Goal: Transaction & Acquisition: Purchase product/service

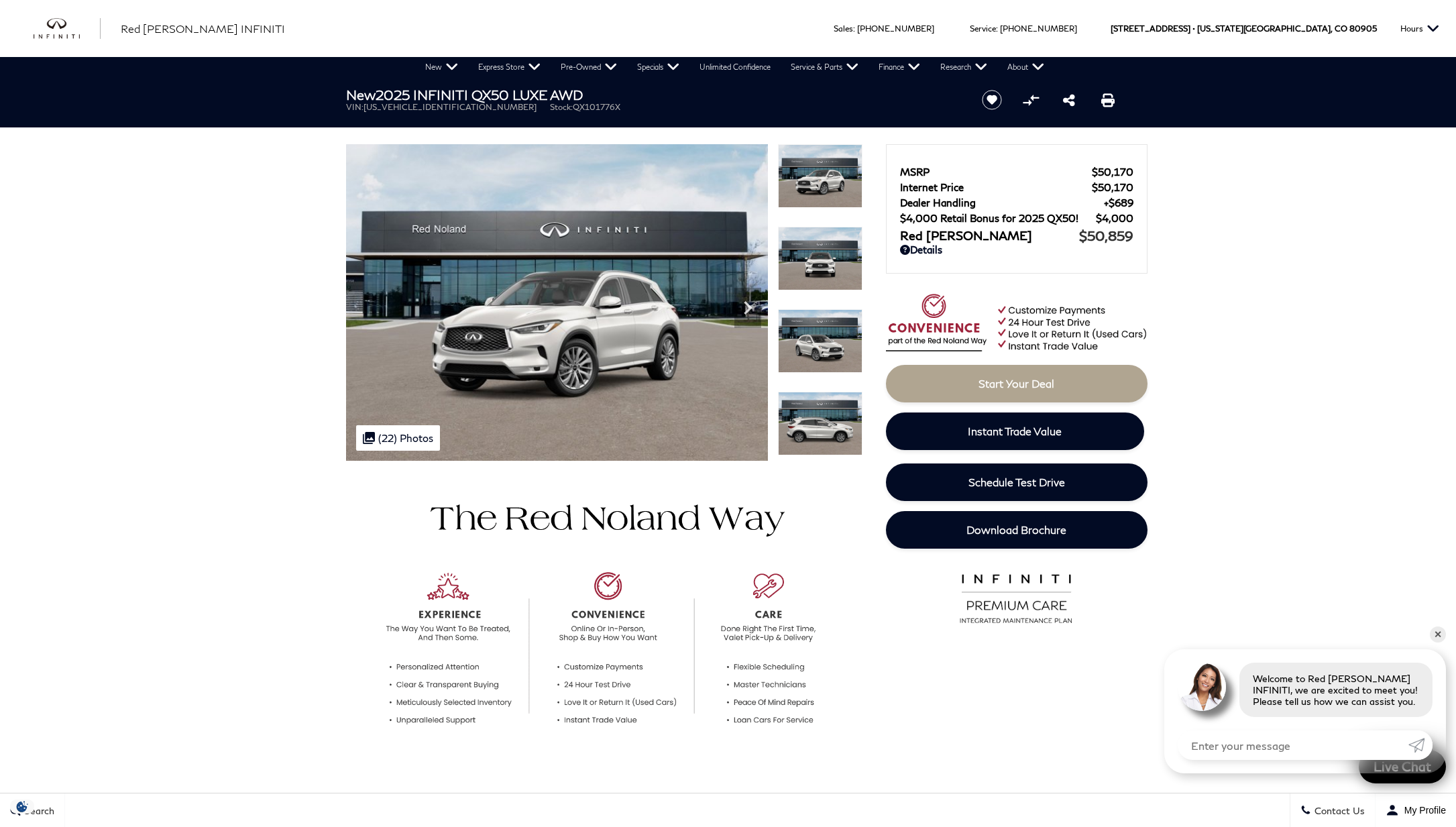
click at [823, 351] on img at bounding box center [820, 341] width 85 height 63
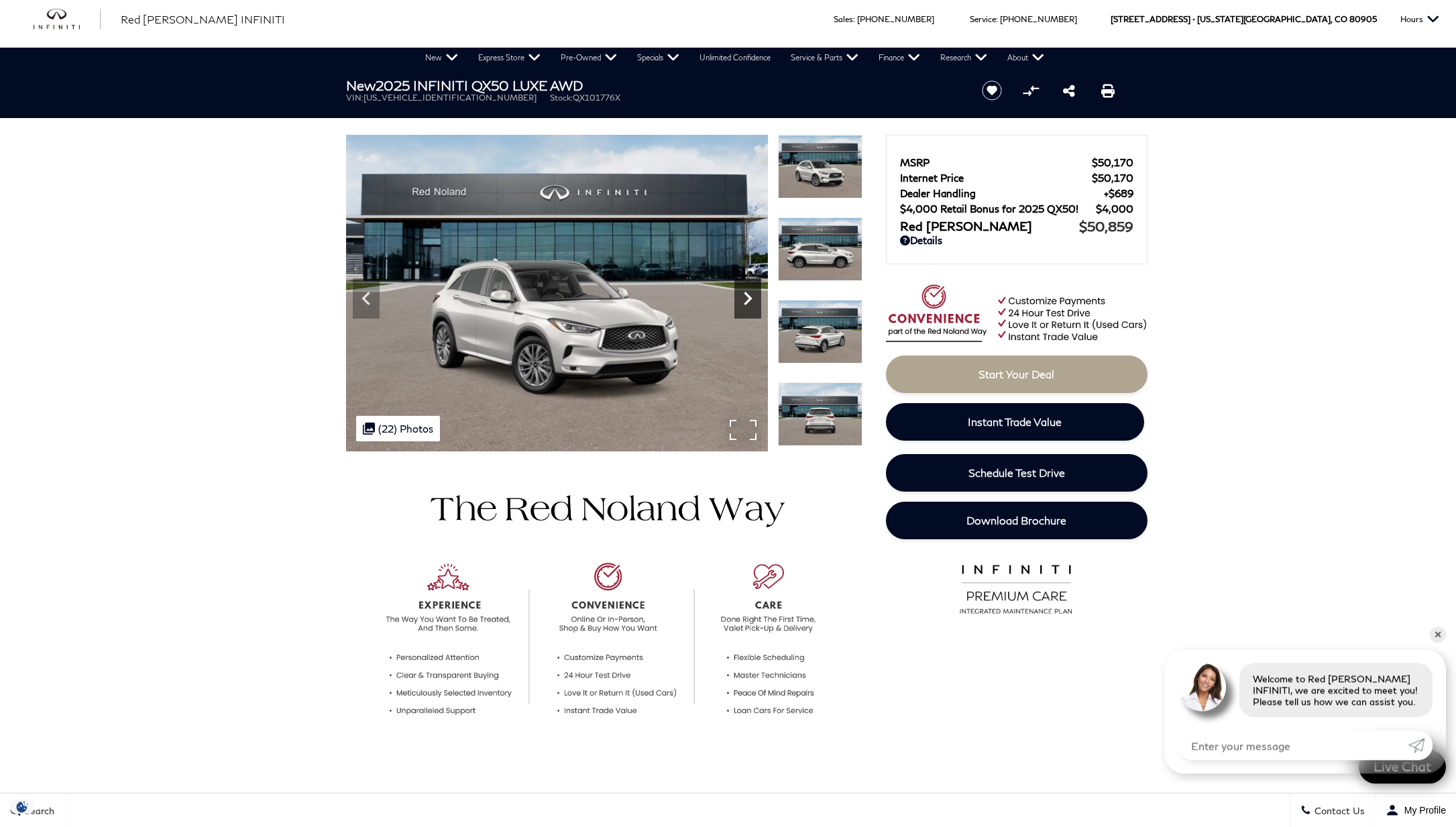
click at [746, 301] on icon "Next" at bounding box center [747, 298] width 26 height 26
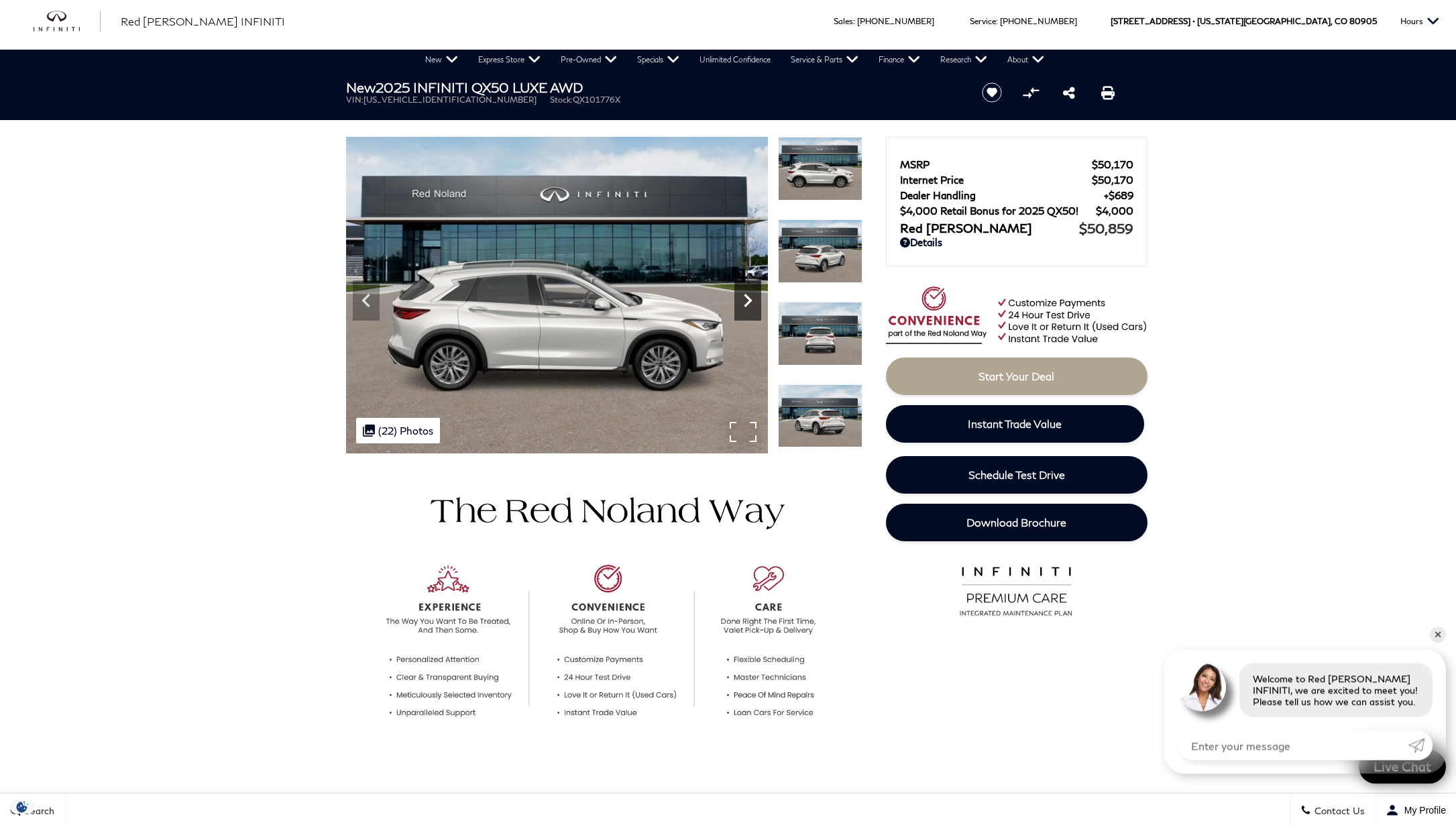
click at [746, 301] on icon "Next" at bounding box center [747, 300] width 26 height 26
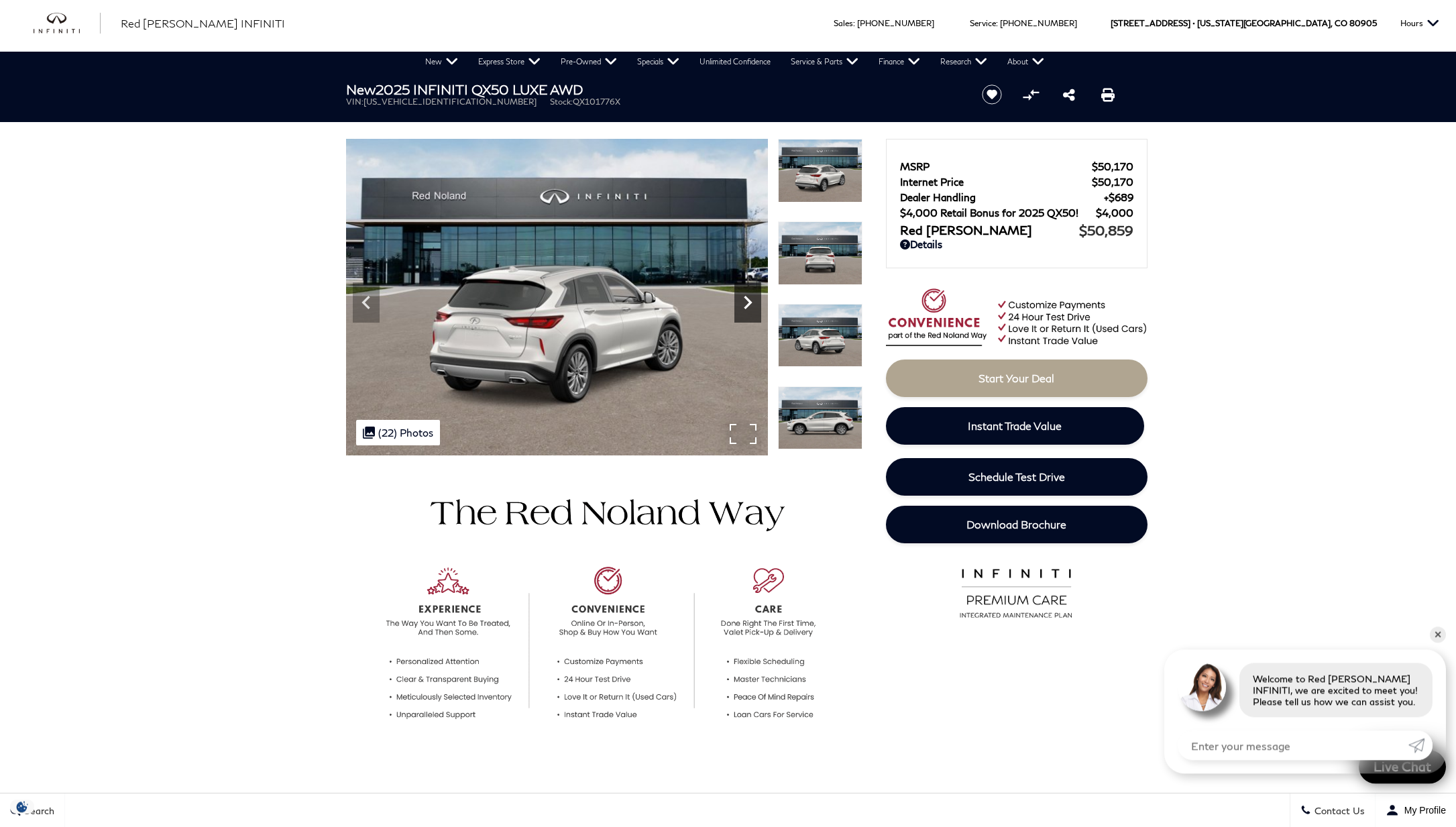
click at [746, 301] on icon "Next" at bounding box center [747, 302] width 26 height 26
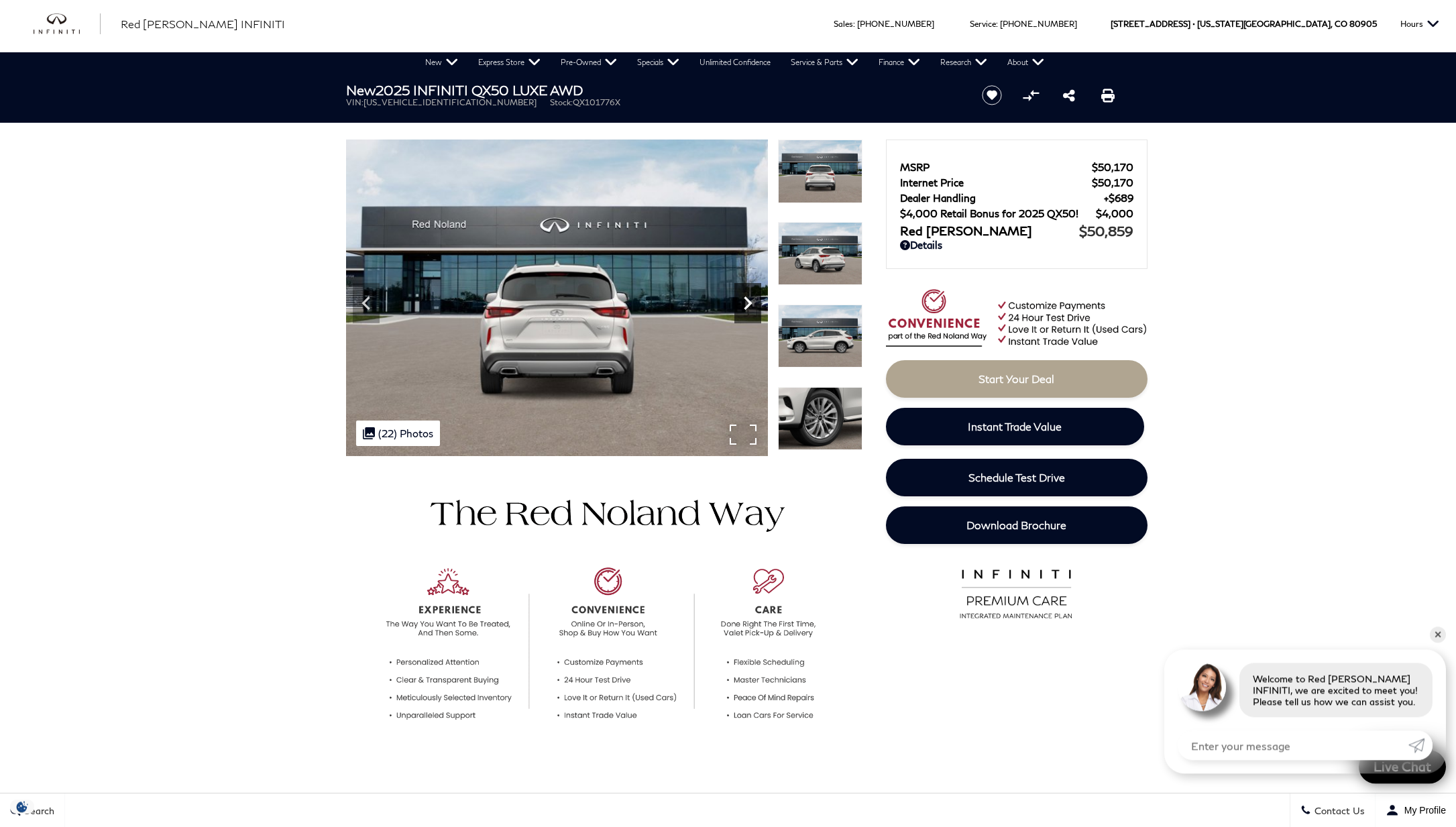
click at [746, 301] on icon "Next" at bounding box center [747, 303] width 26 height 26
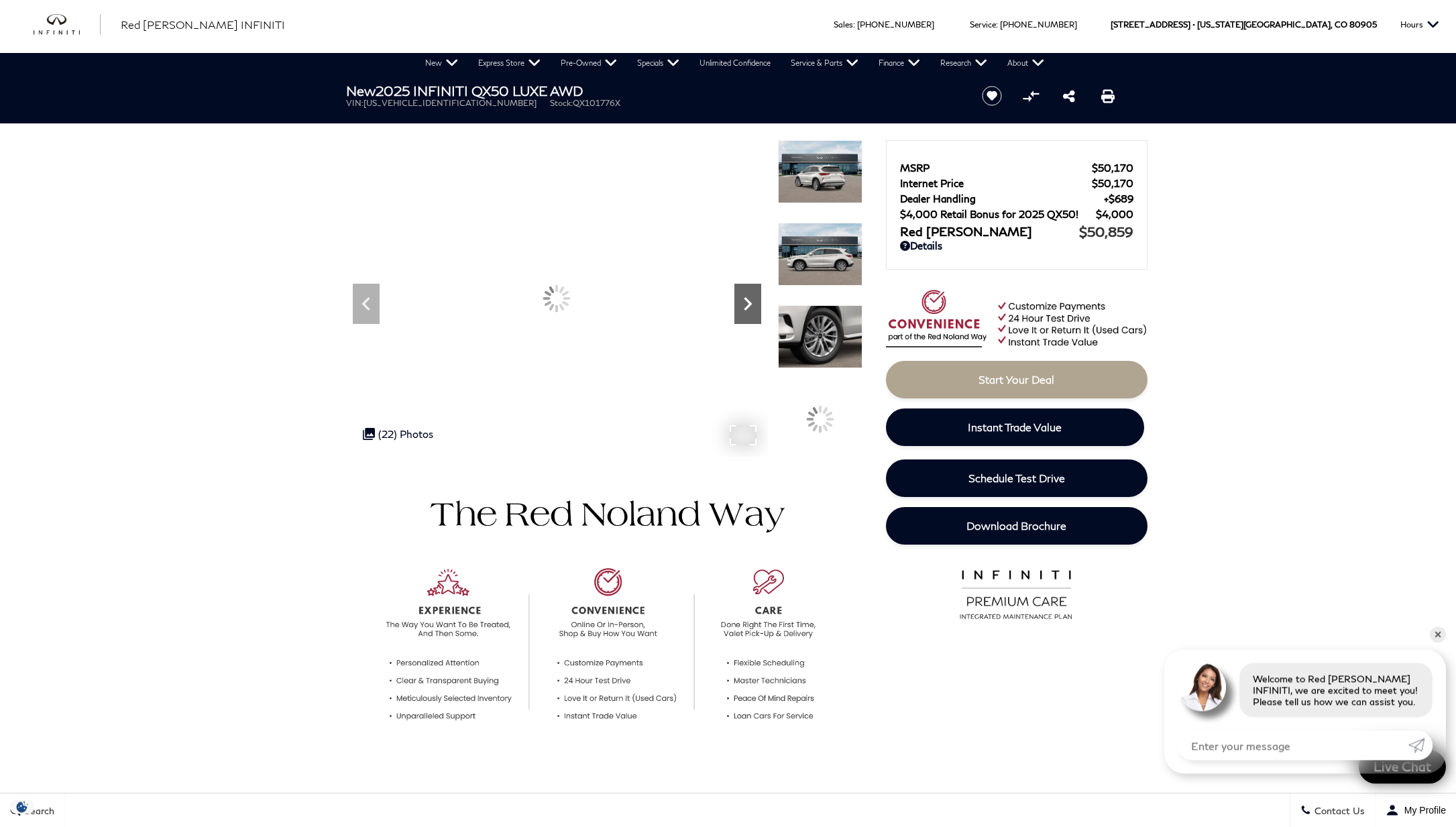
scroll to position [3, 0]
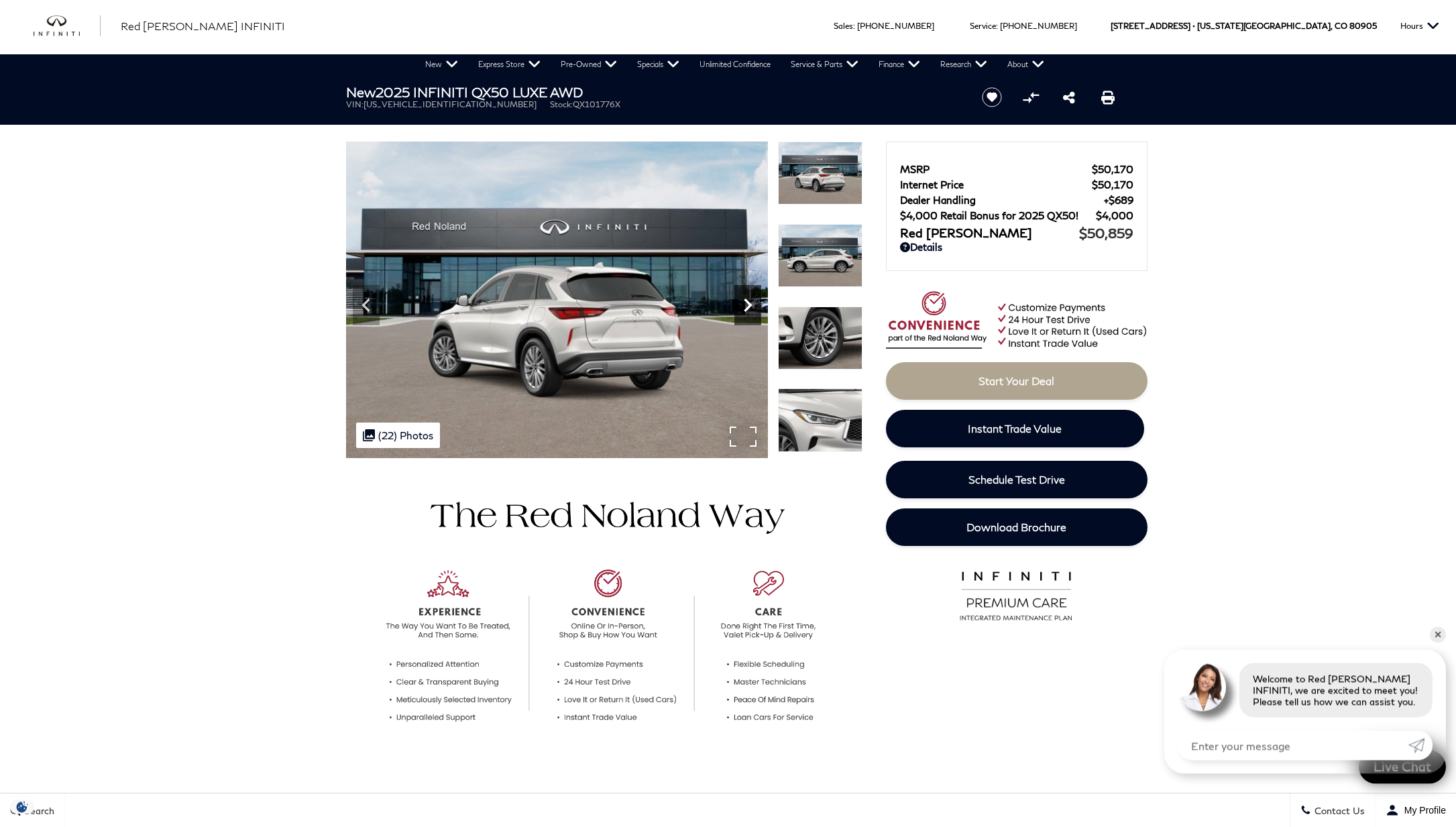
click at [746, 301] on icon "Next" at bounding box center [748, 306] width 8 height 14
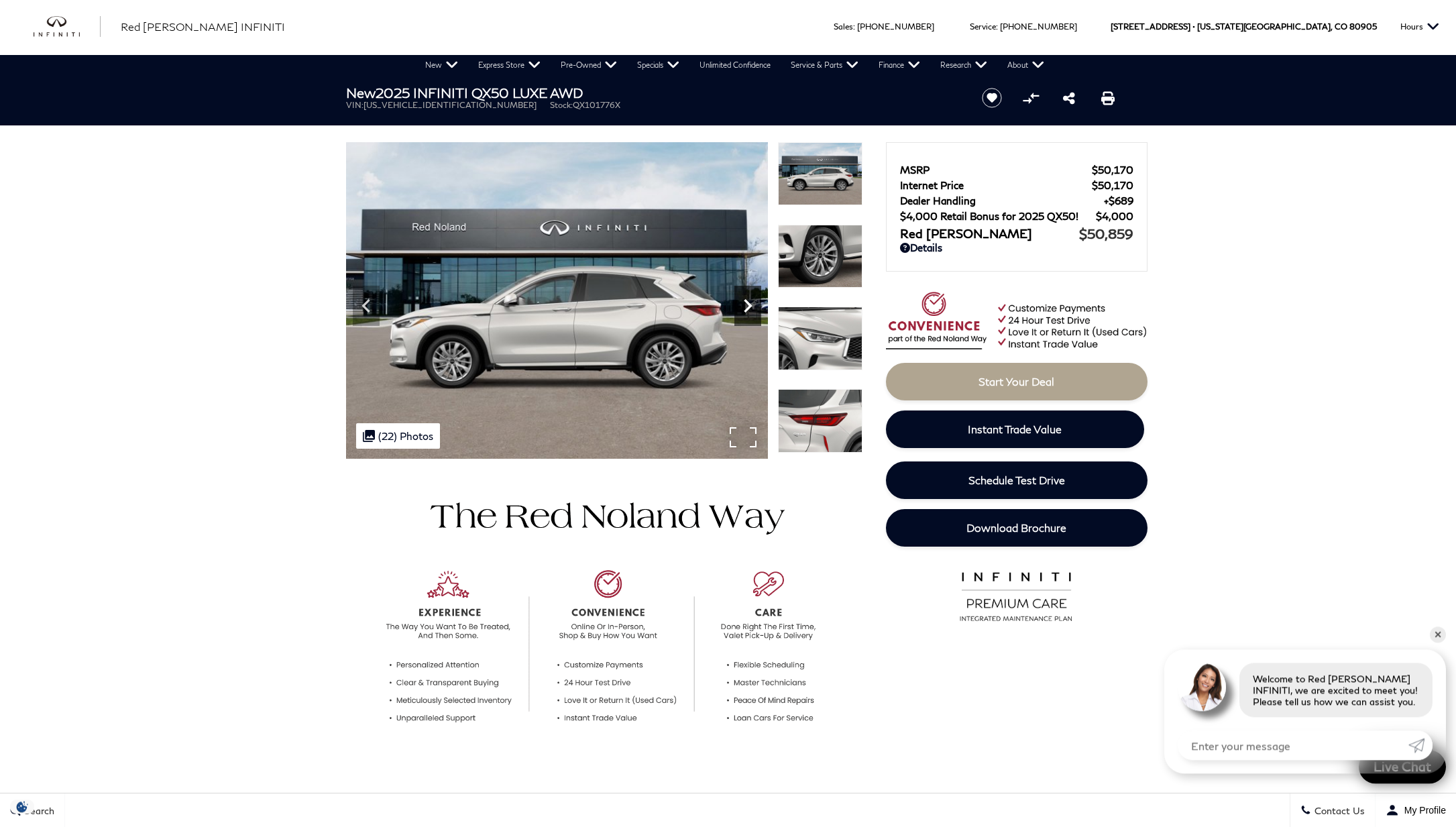
scroll to position [0, 0]
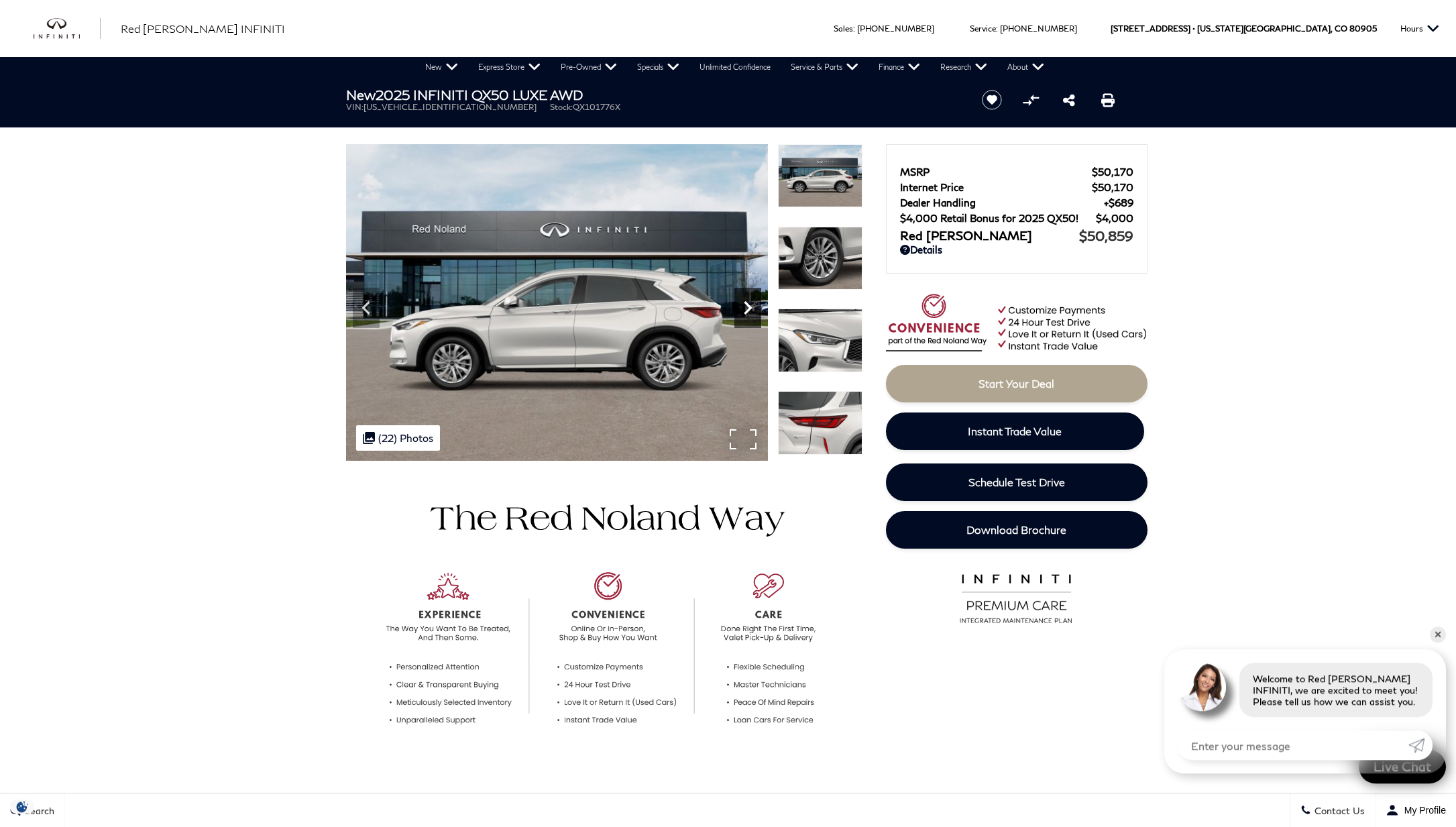
click at [746, 301] on icon "Next" at bounding box center [747, 308] width 26 height 26
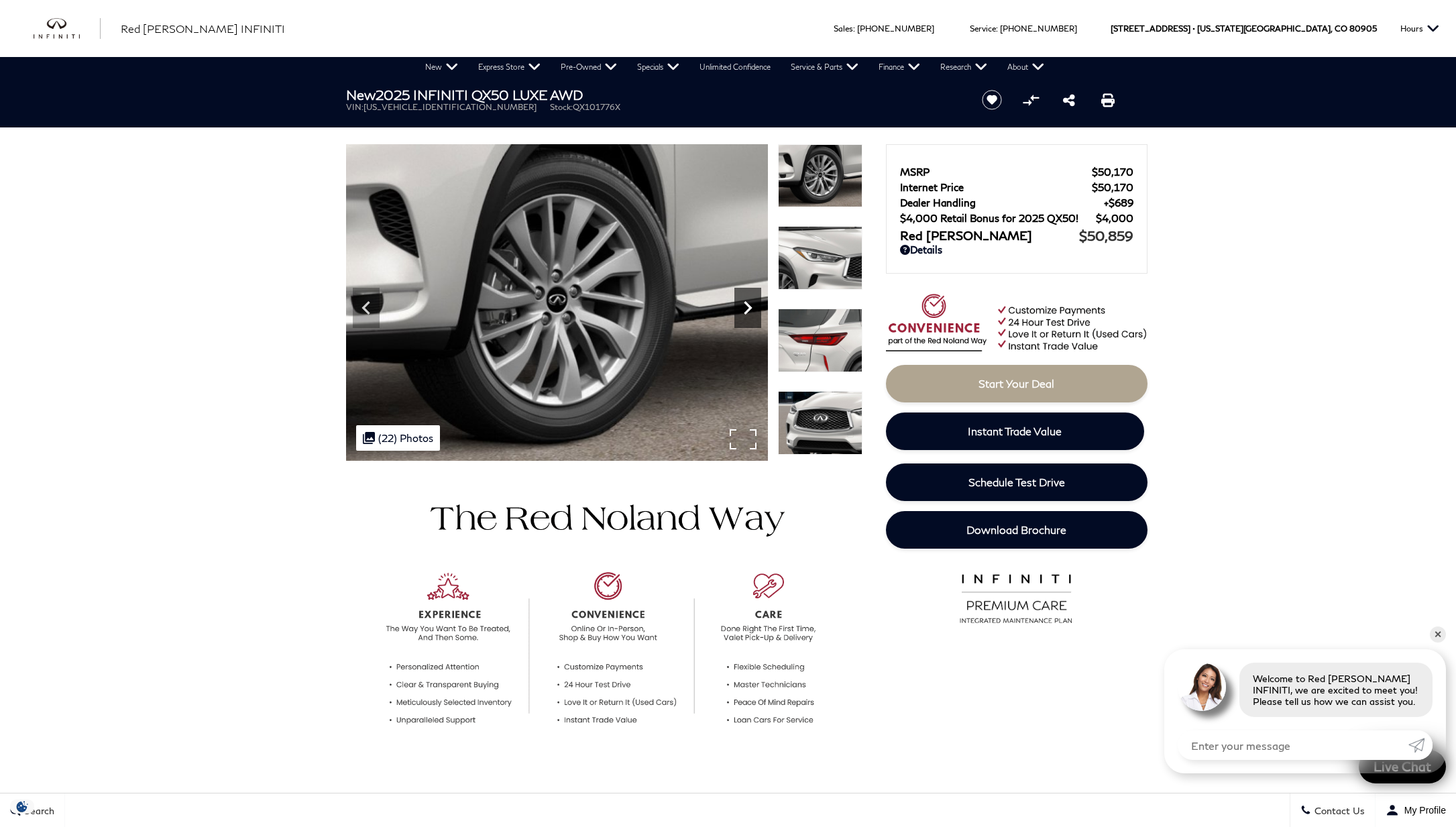
click at [746, 301] on icon "Next" at bounding box center [747, 308] width 26 height 26
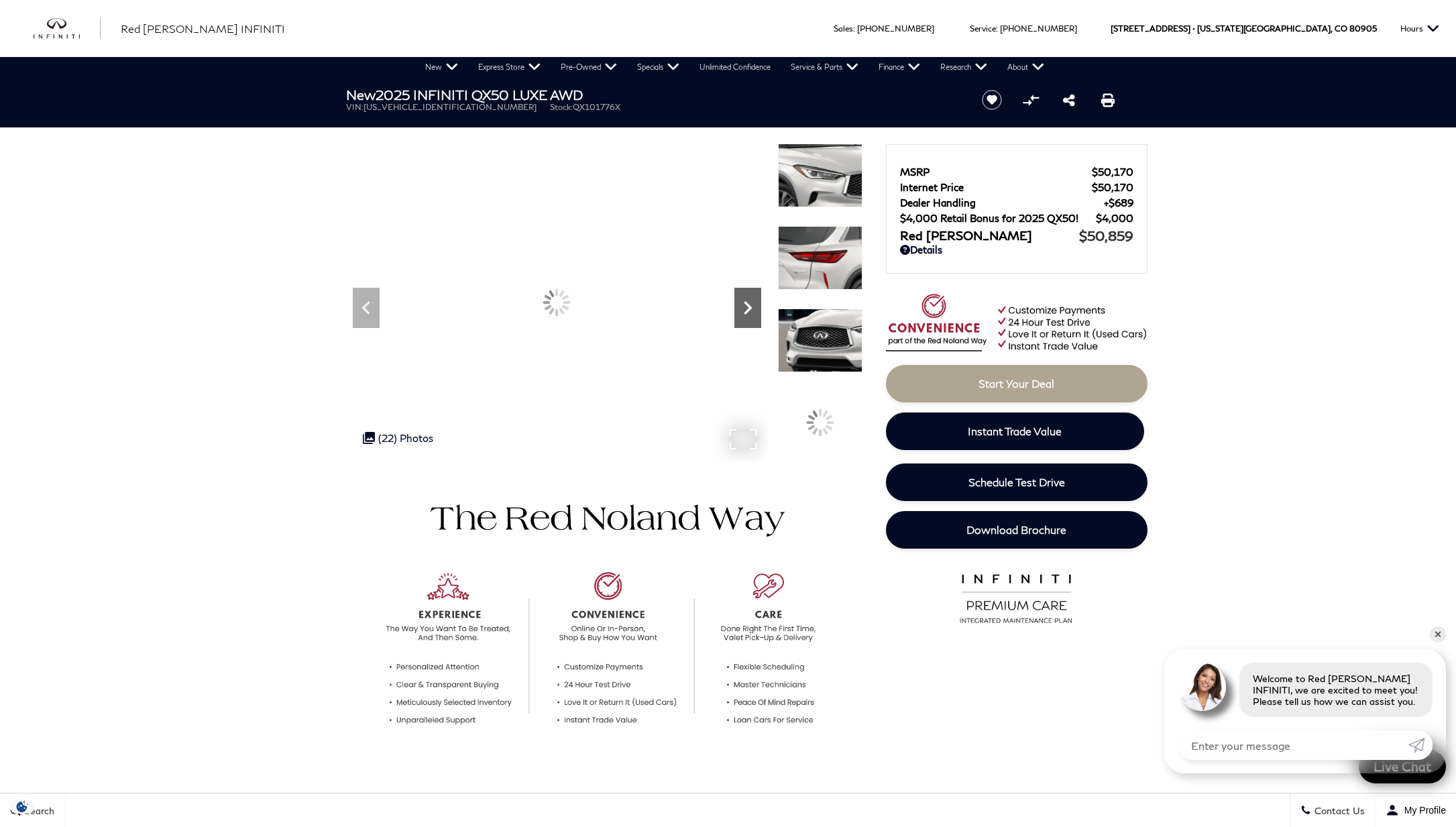
scroll to position [1, 0]
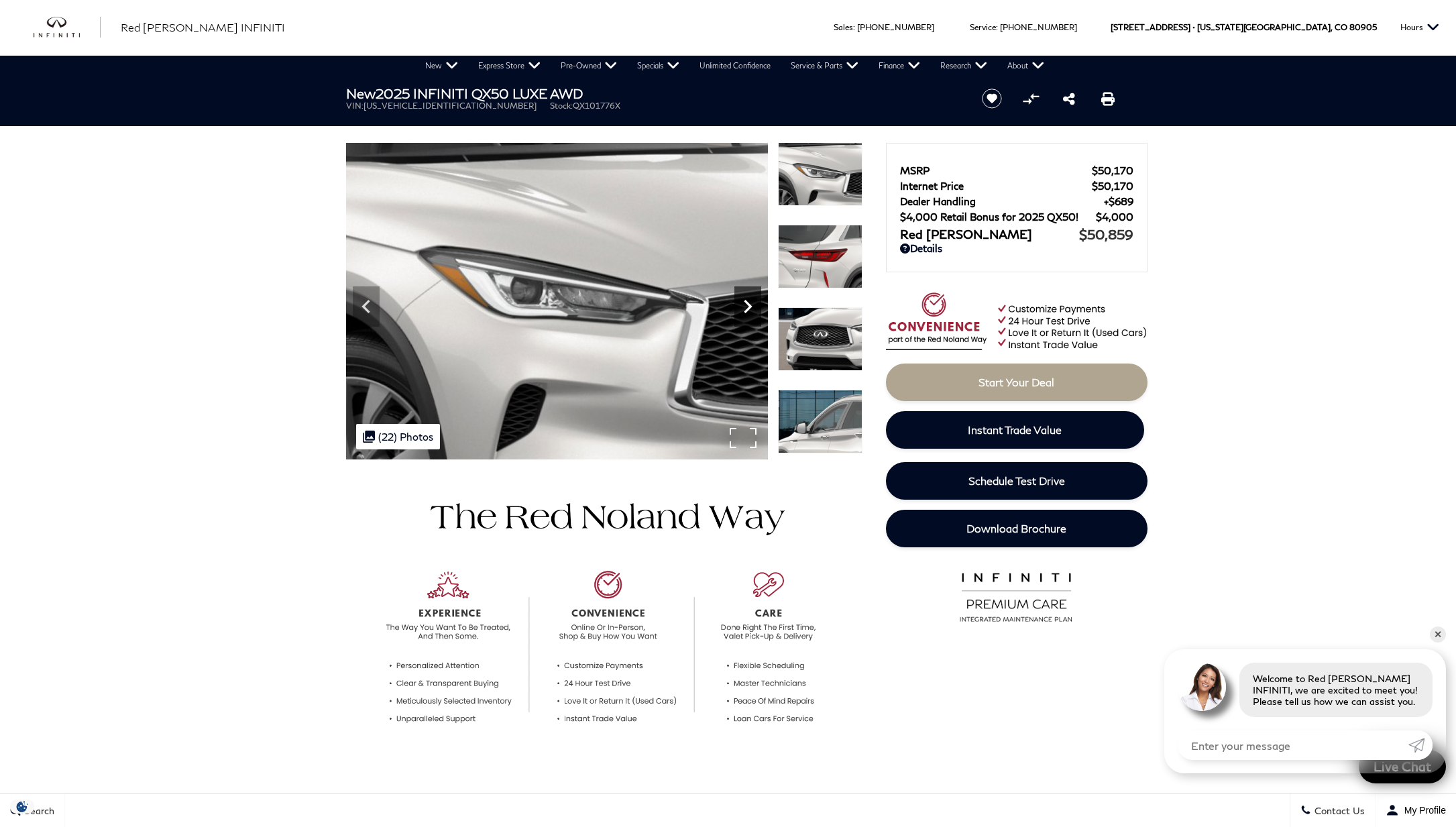
click at [746, 301] on icon "Next" at bounding box center [748, 307] width 8 height 14
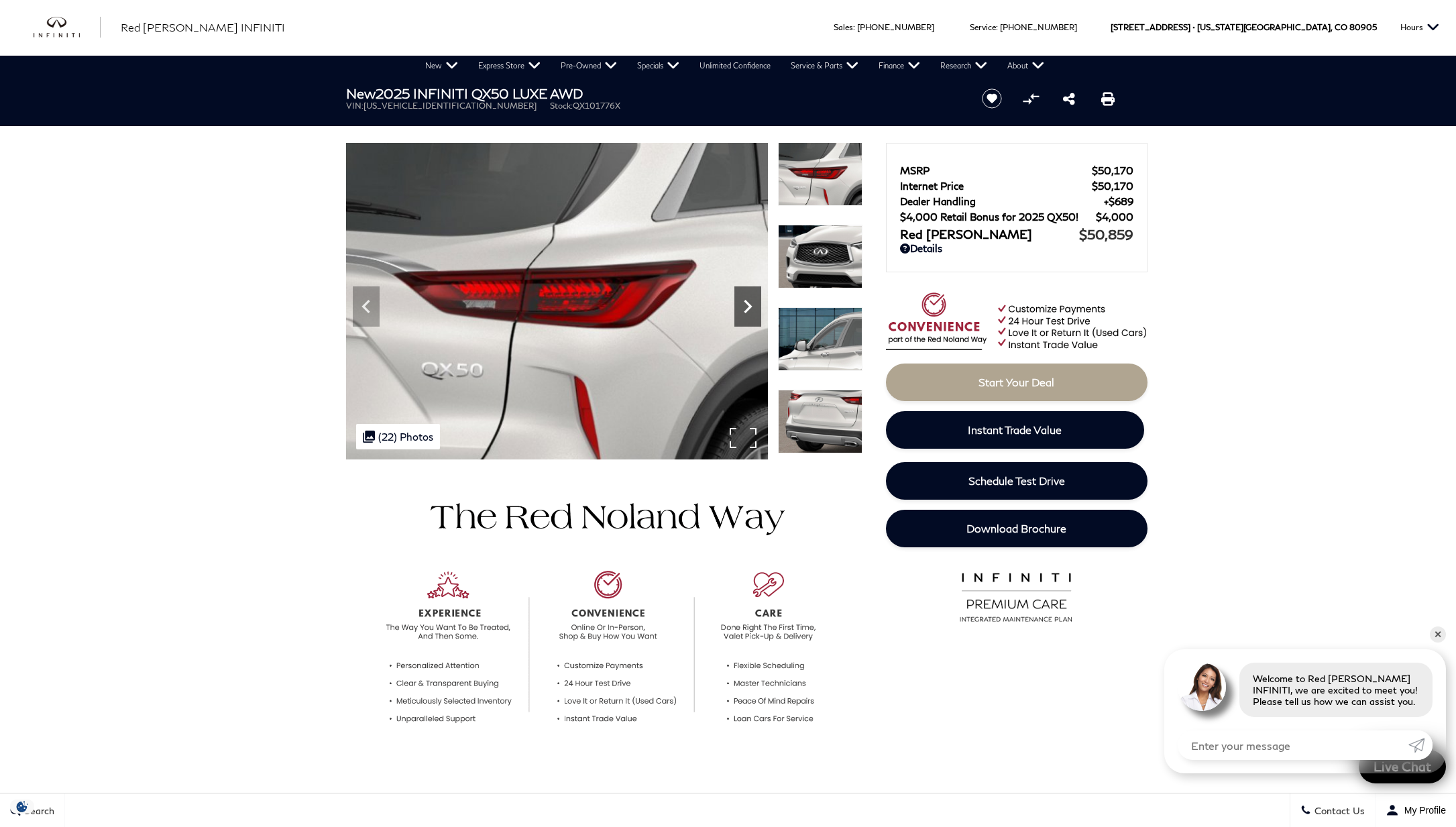
scroll to position [0, 0]
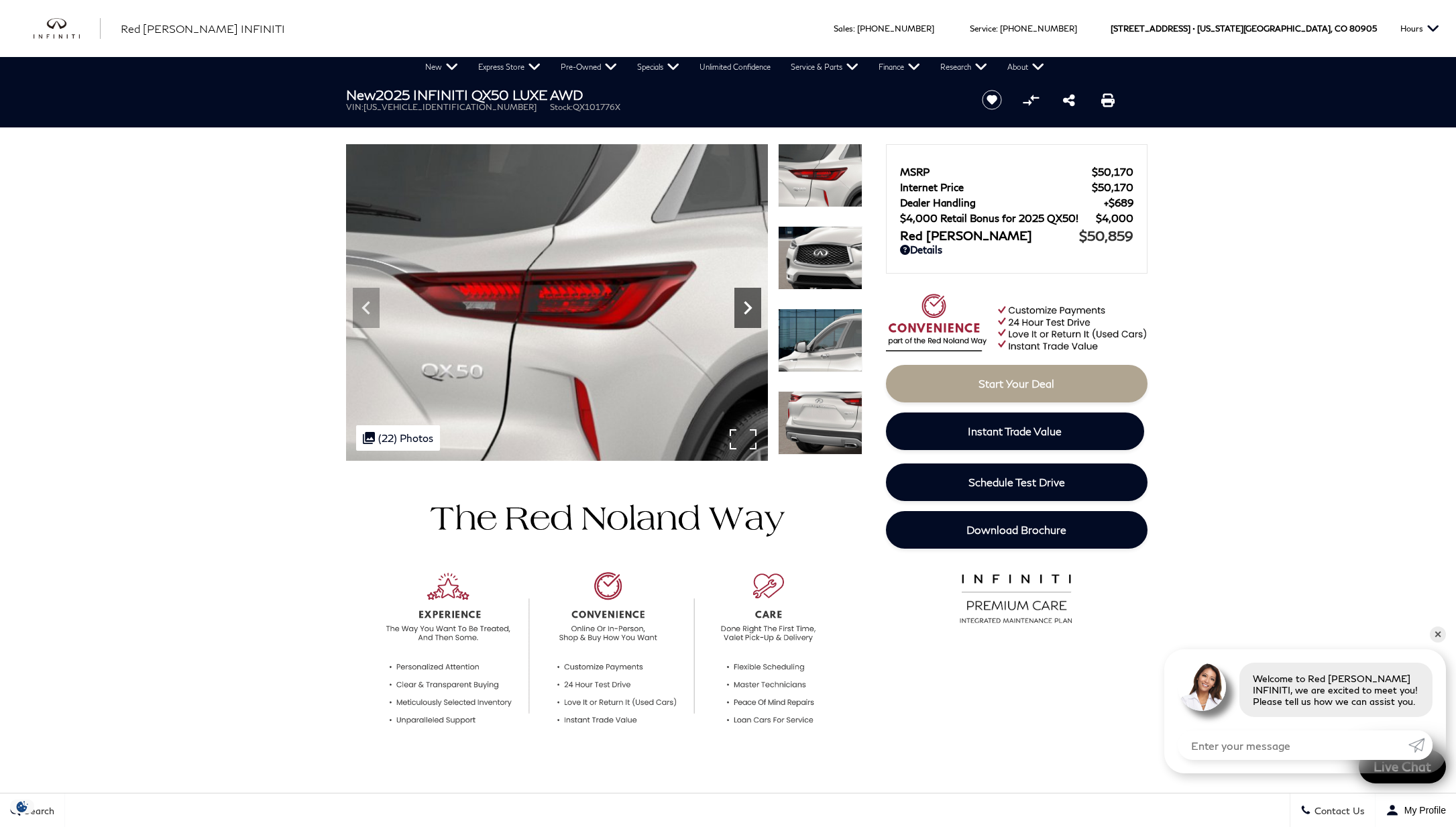
click at [746, 301] on icon "Next" at bounding box center [747, 308] width 26 height 26
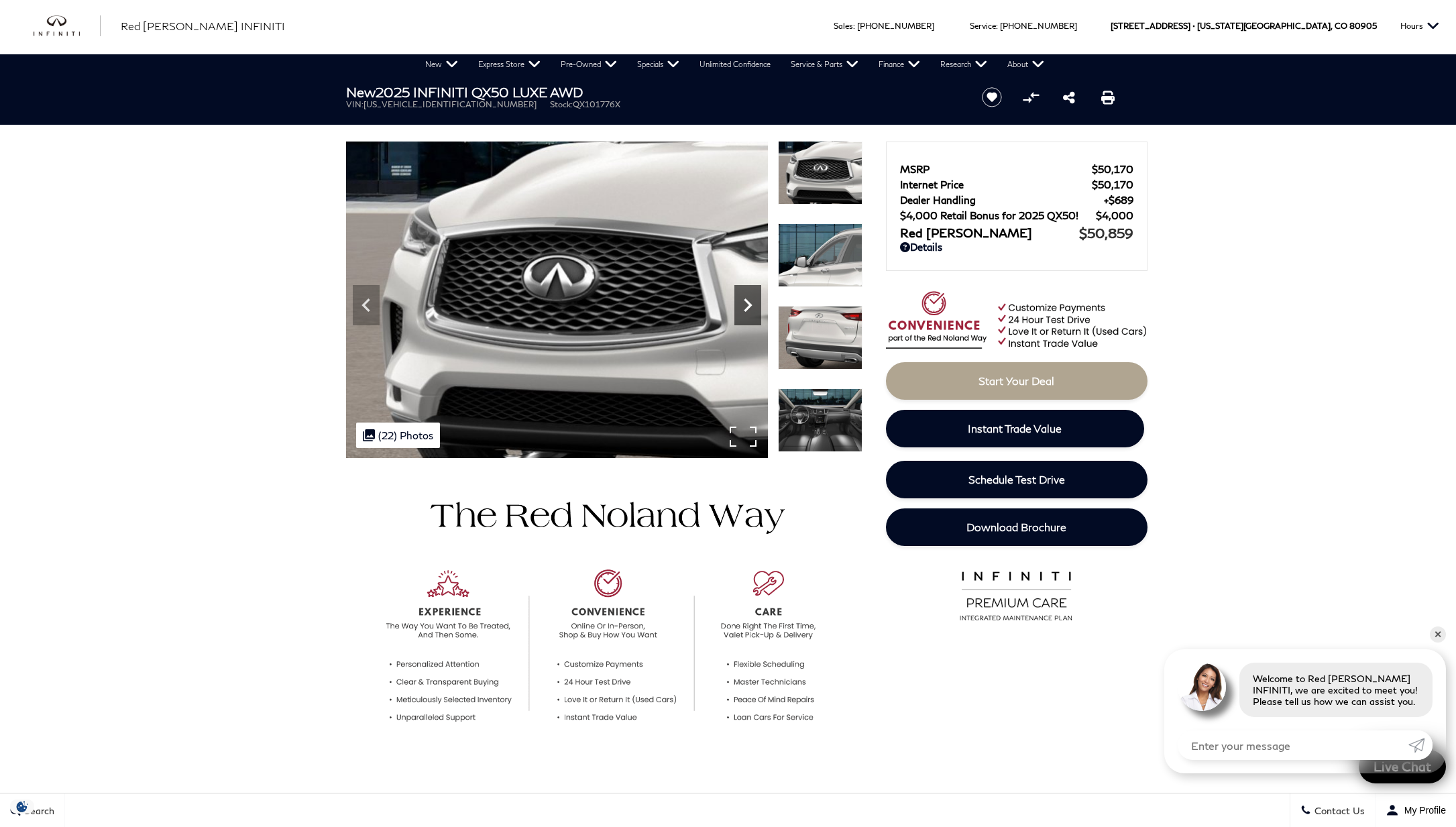
click at [746, 301] on icon "Next" at bounding box center [748, 306] width 8 height 14
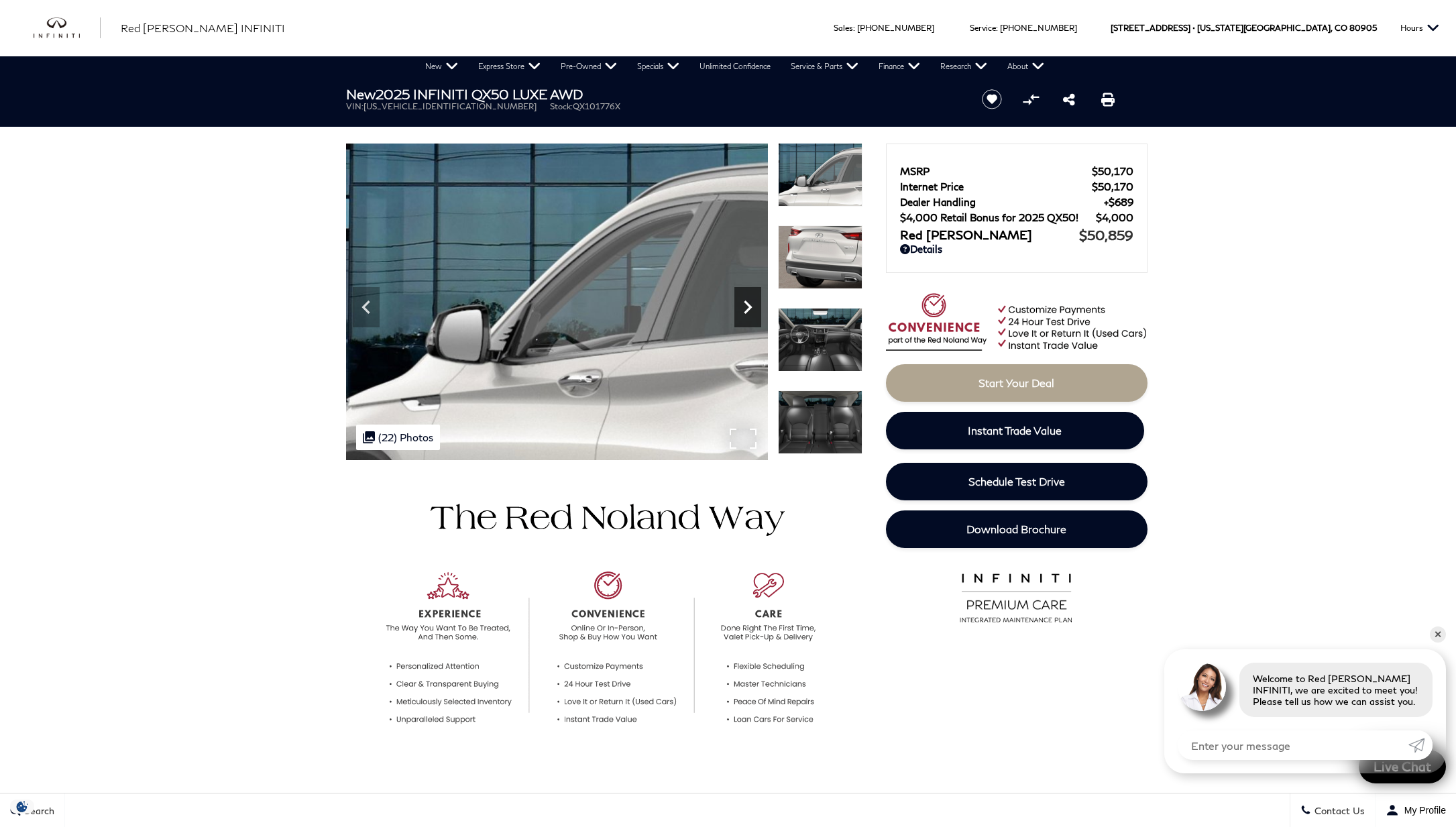
click at [746, 301] on icon "Next" at bounding box center [748, 308] width 8 height 14
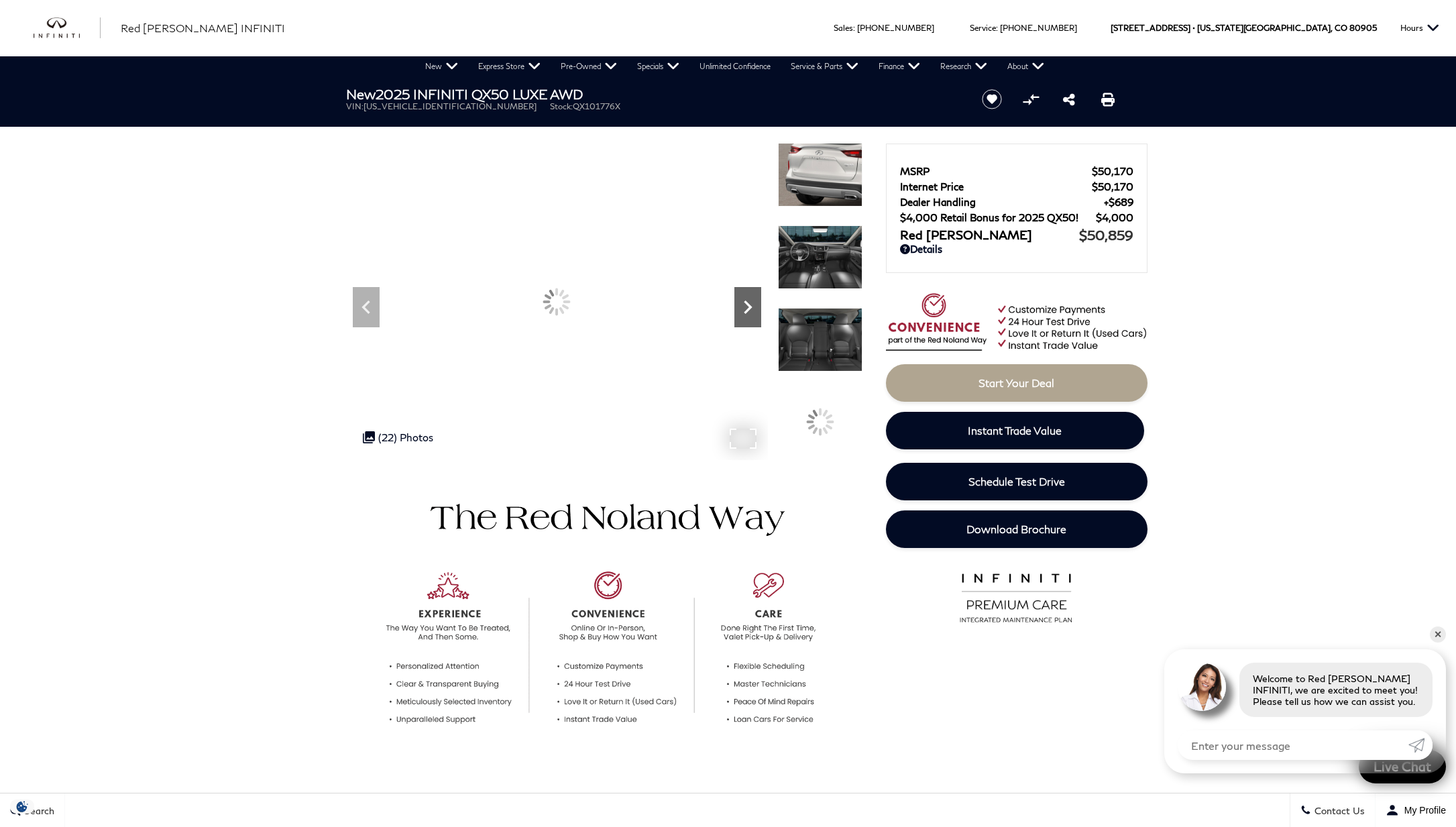
scroll to position [0, 0]
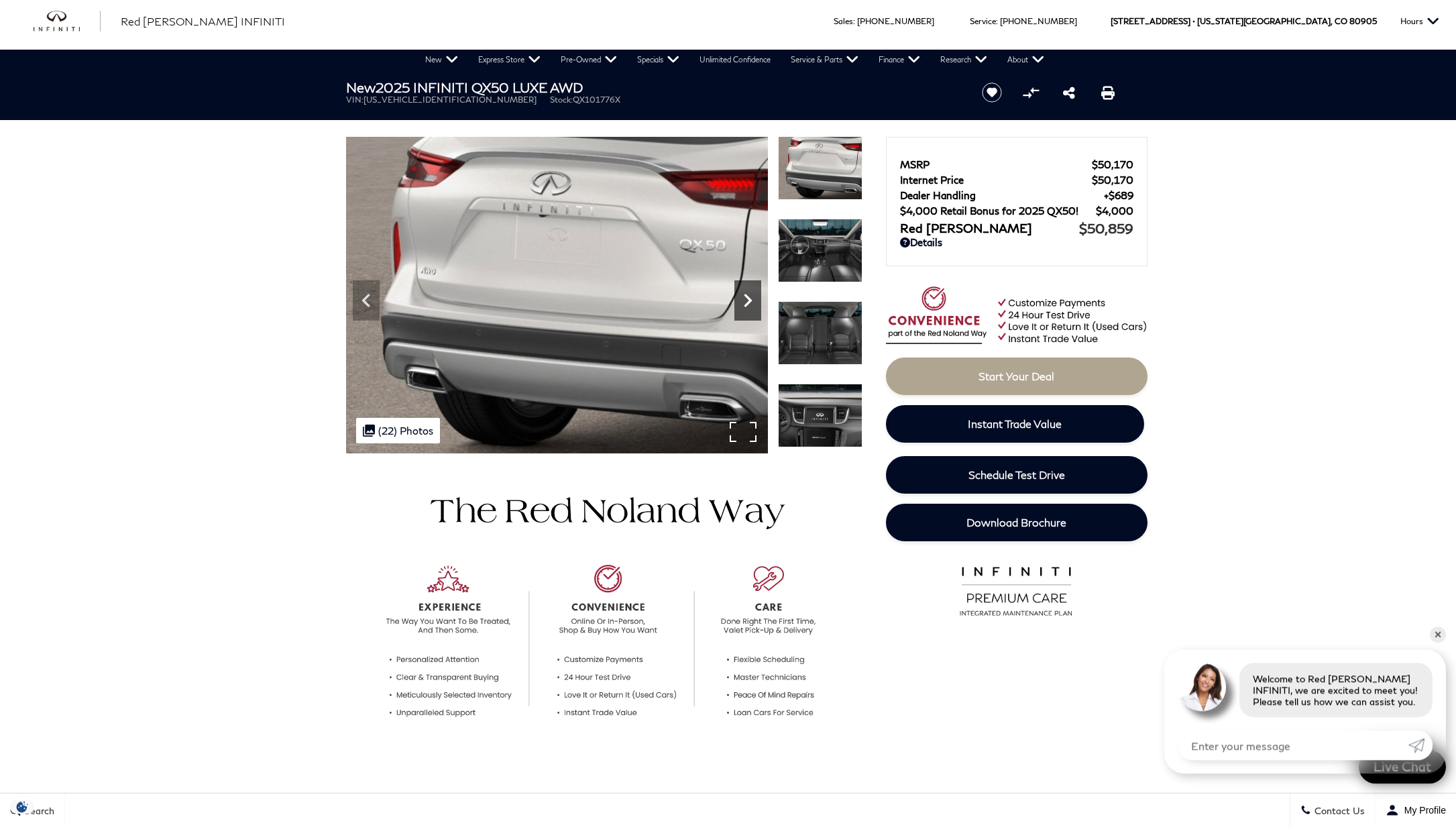
click at [746, 301] on icon "Next" at bounding box center [747, 300] width 26 height 26
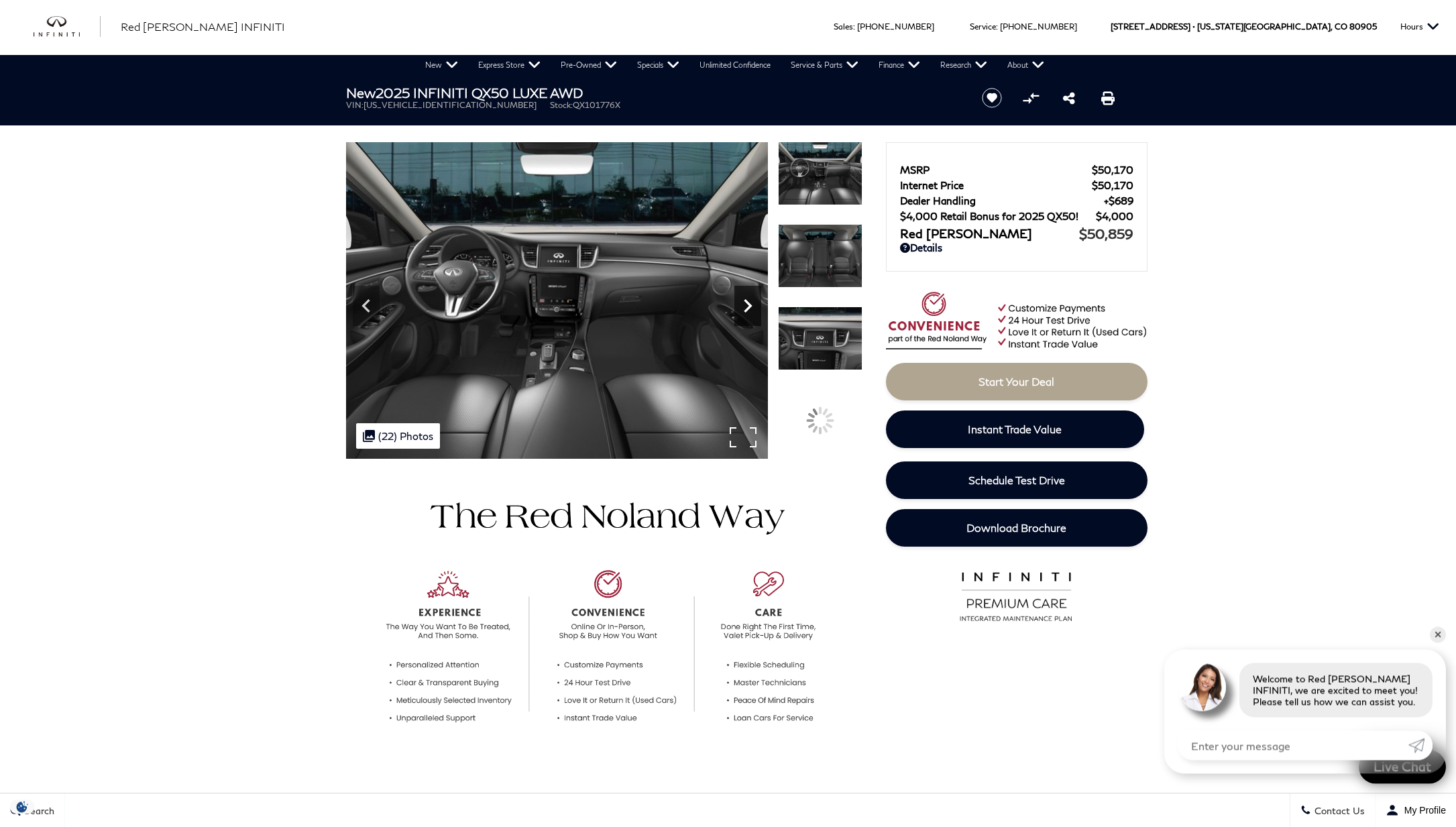
scroll to position [3, 0]
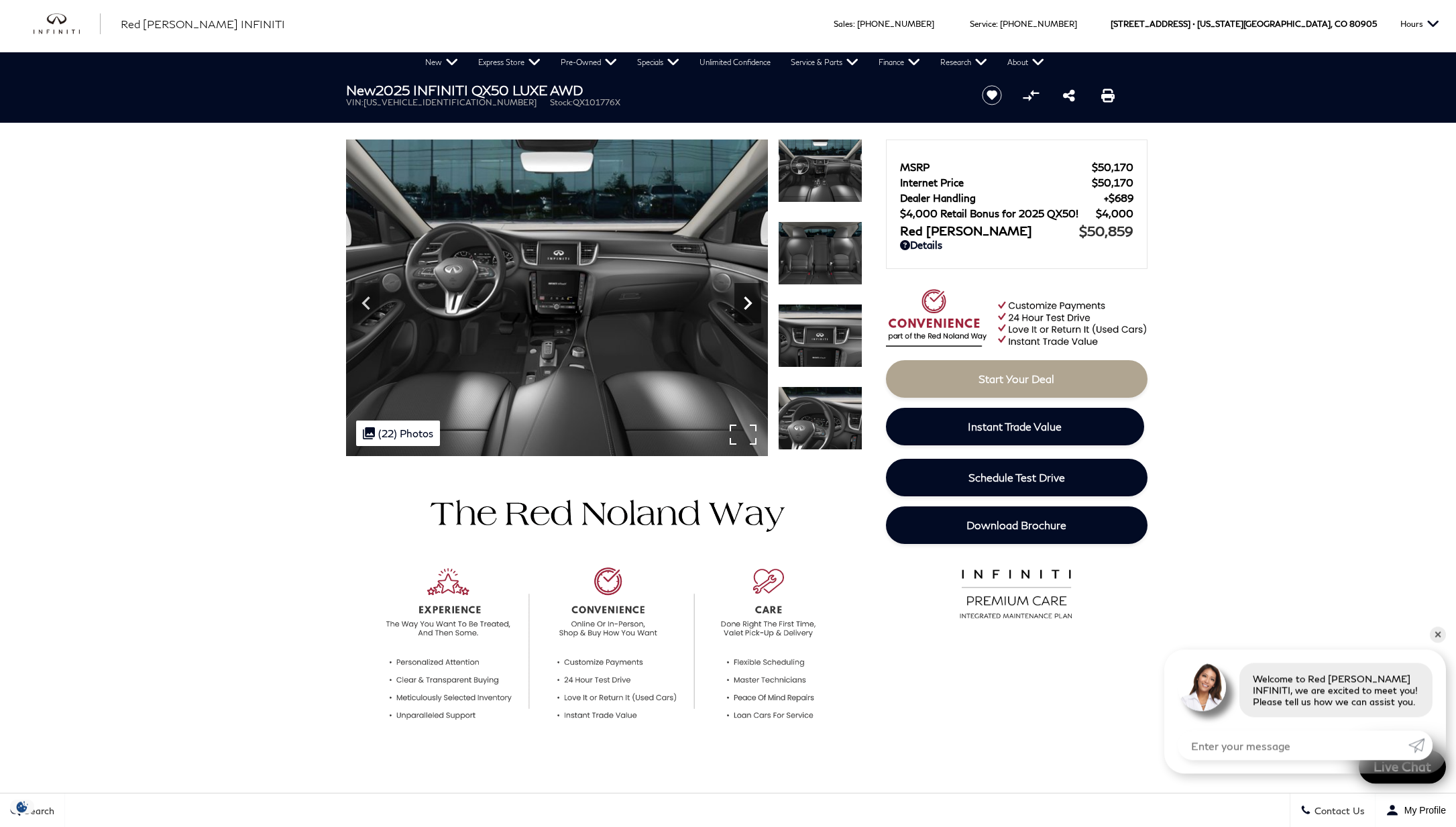
click at [746, 301] on icon "Next" at bounding box center [747, 303] width 26 height 26
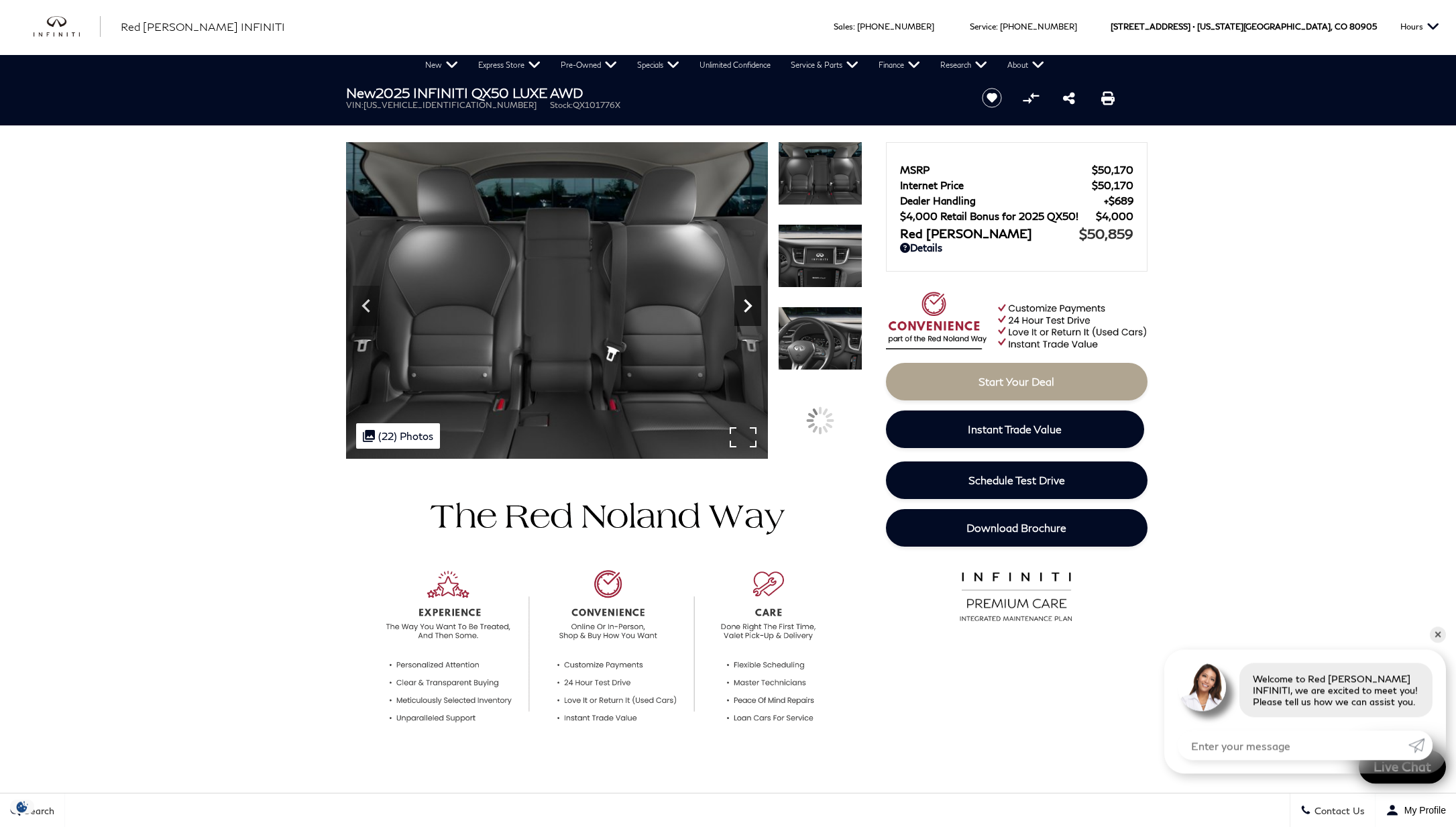
scroll to position [4, 0]
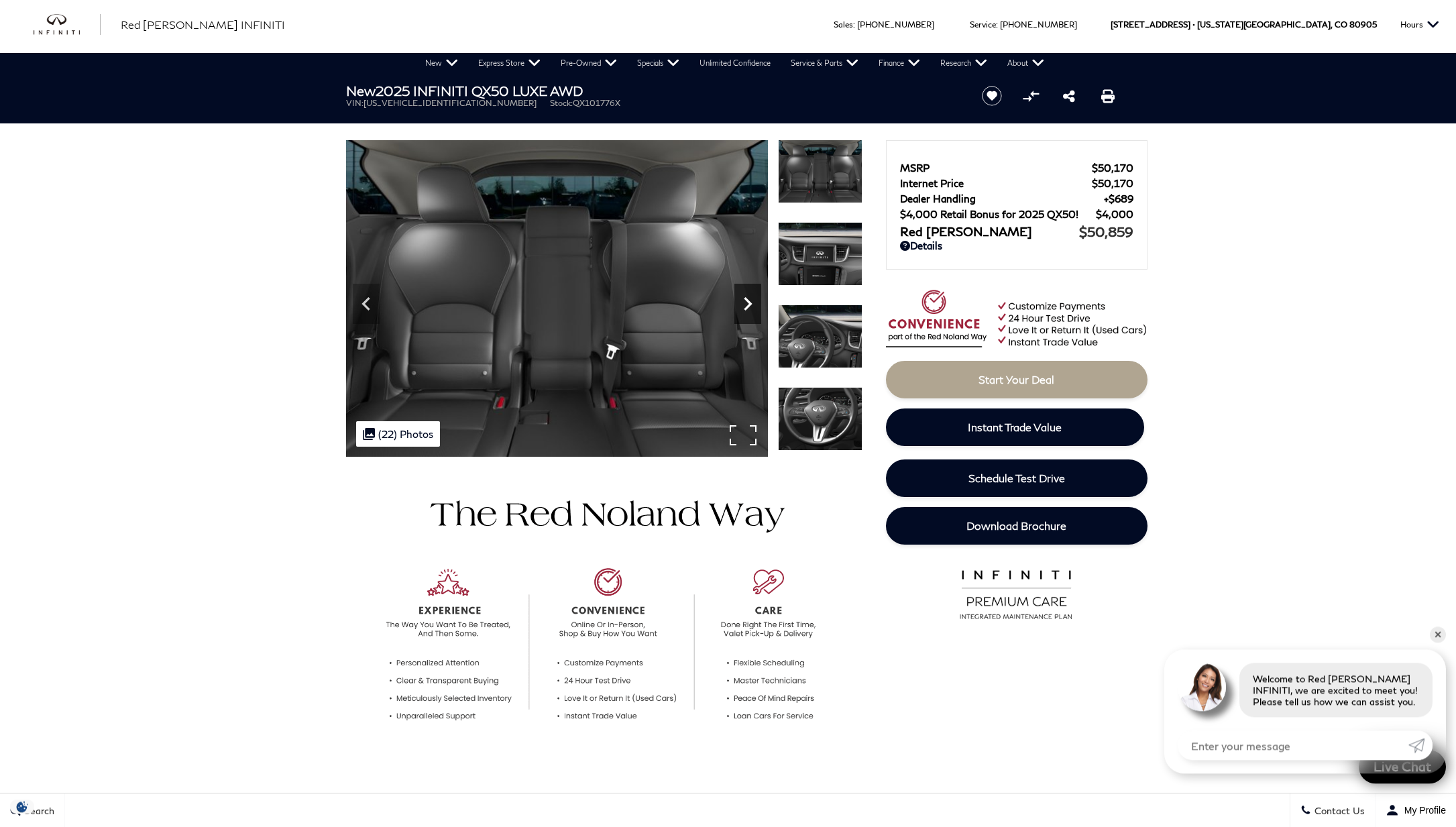
click at [746, 301] on icon "Next" at bounding box center [747, 303] width 26 height 26
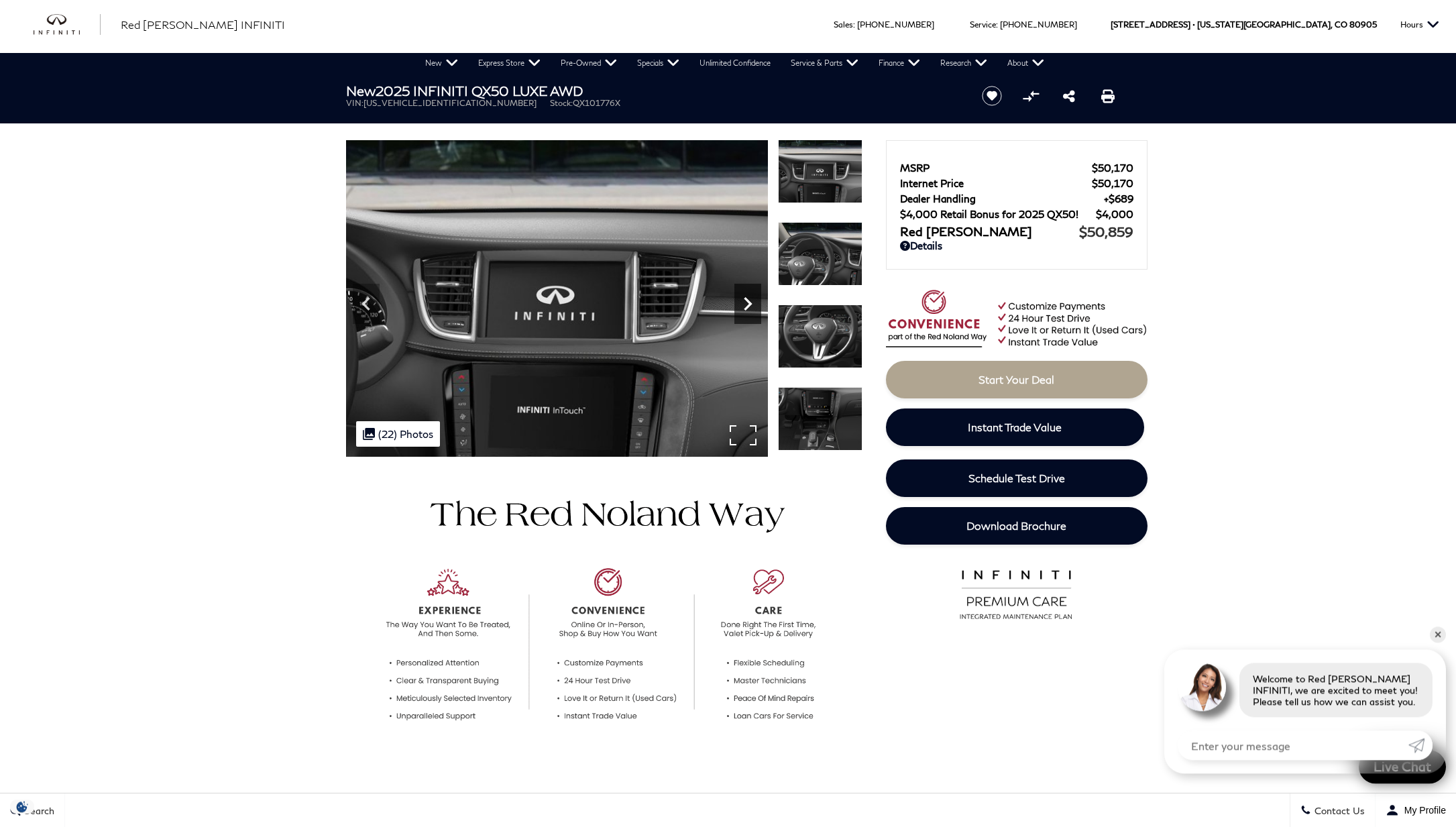
click at [746, 301] on icon "Next" at bounding box center [747, 303] width 26 height 26
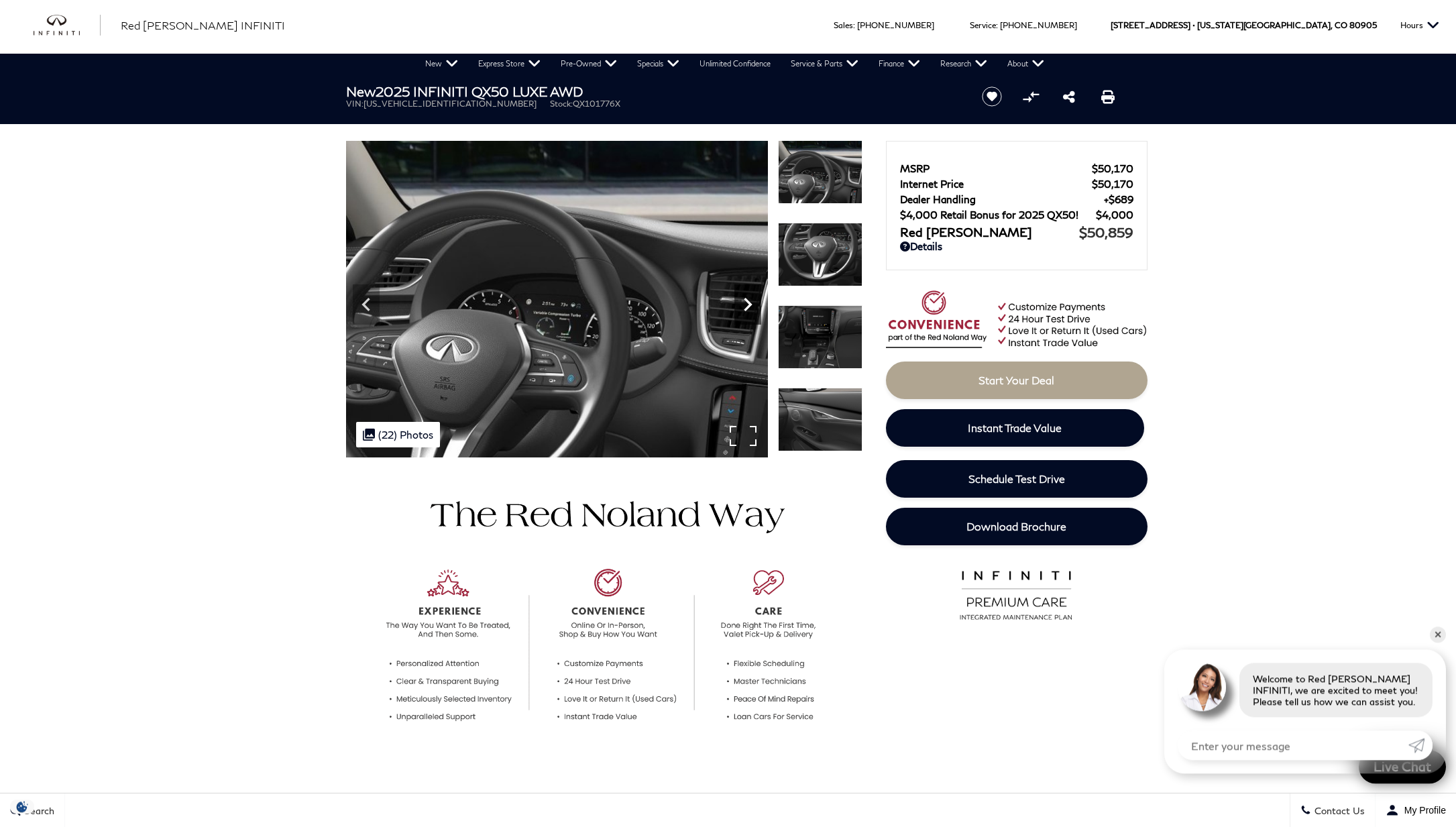
click at [746, 301] on icon "Next" at bounding box center [747, 304] width 26 height 26
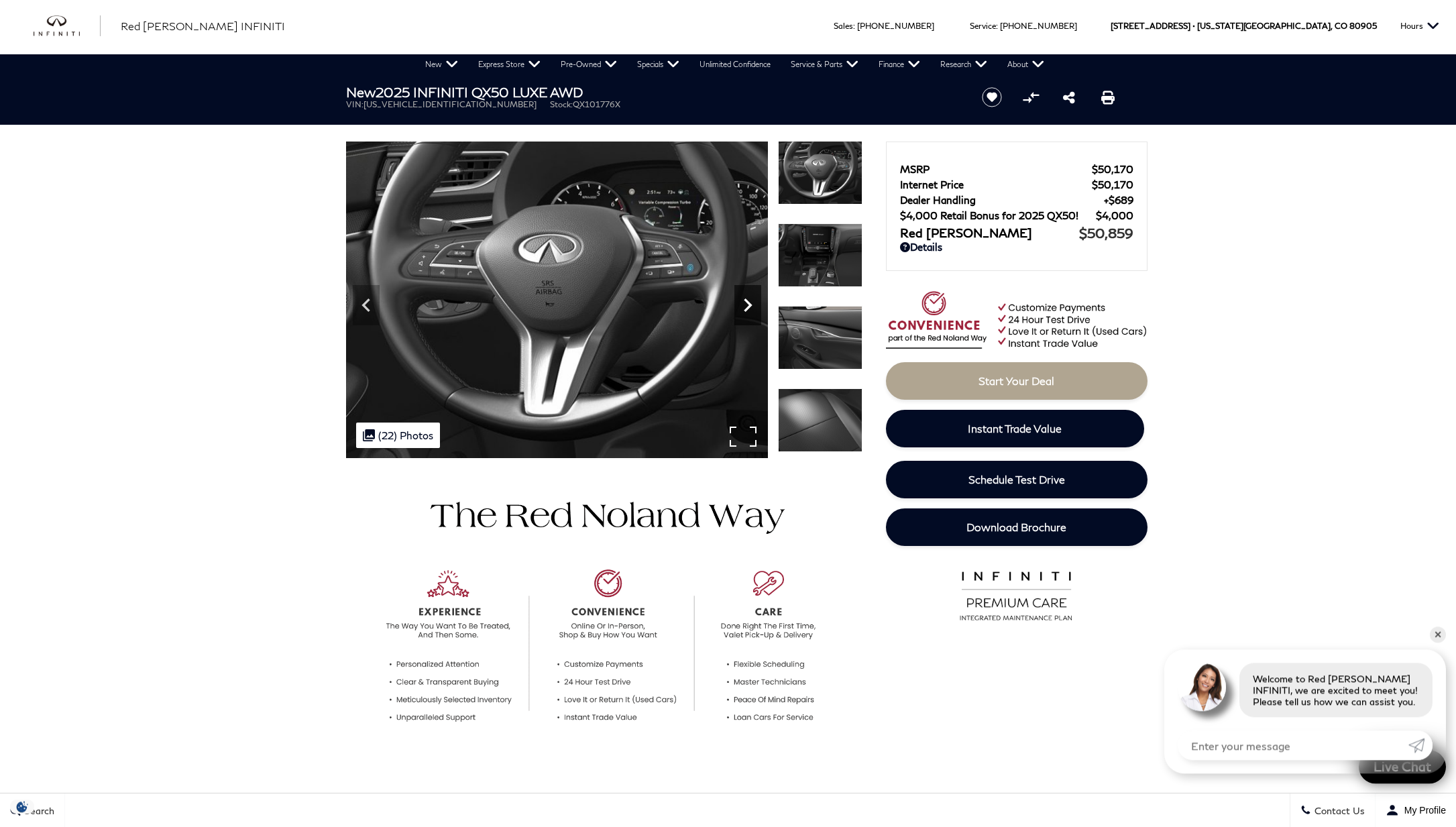
click at [746, 301] on icon "Next" at bounding box center [748, 306] width 8 height 14
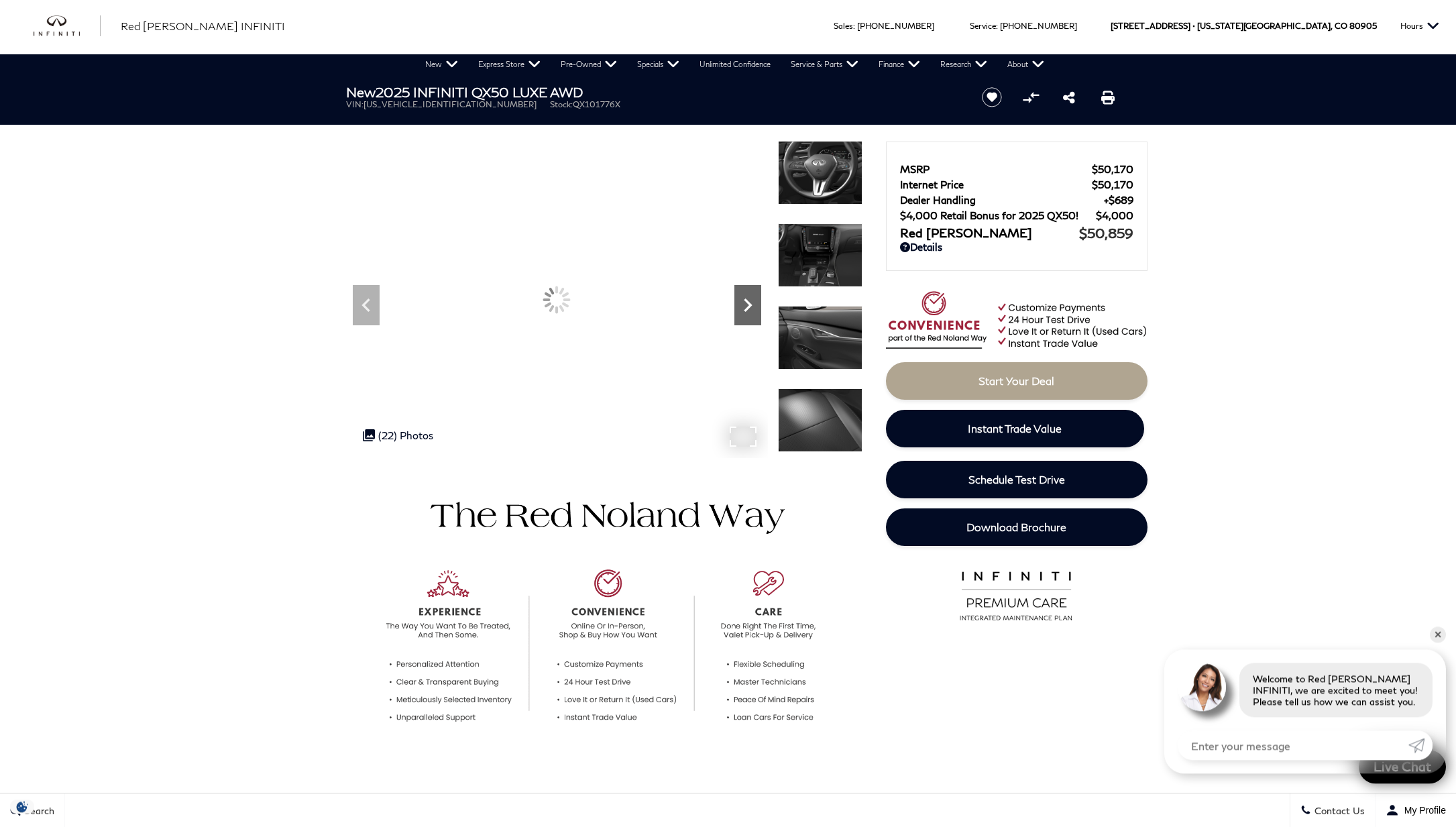
scroll to position [1, 0]
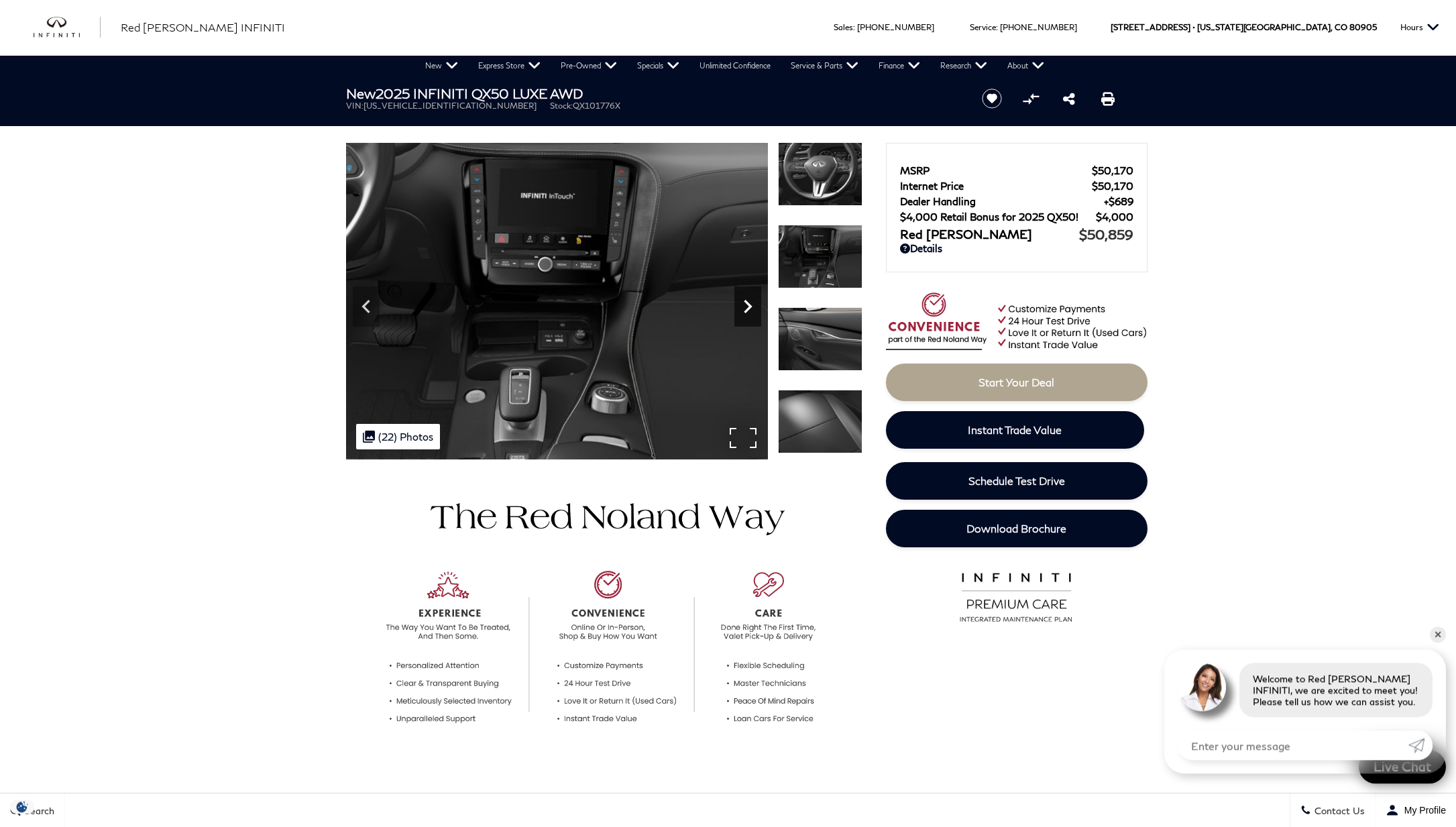
click at [746, 301] on icon "Next" at bounding box center [748, 307] width 8 height 14
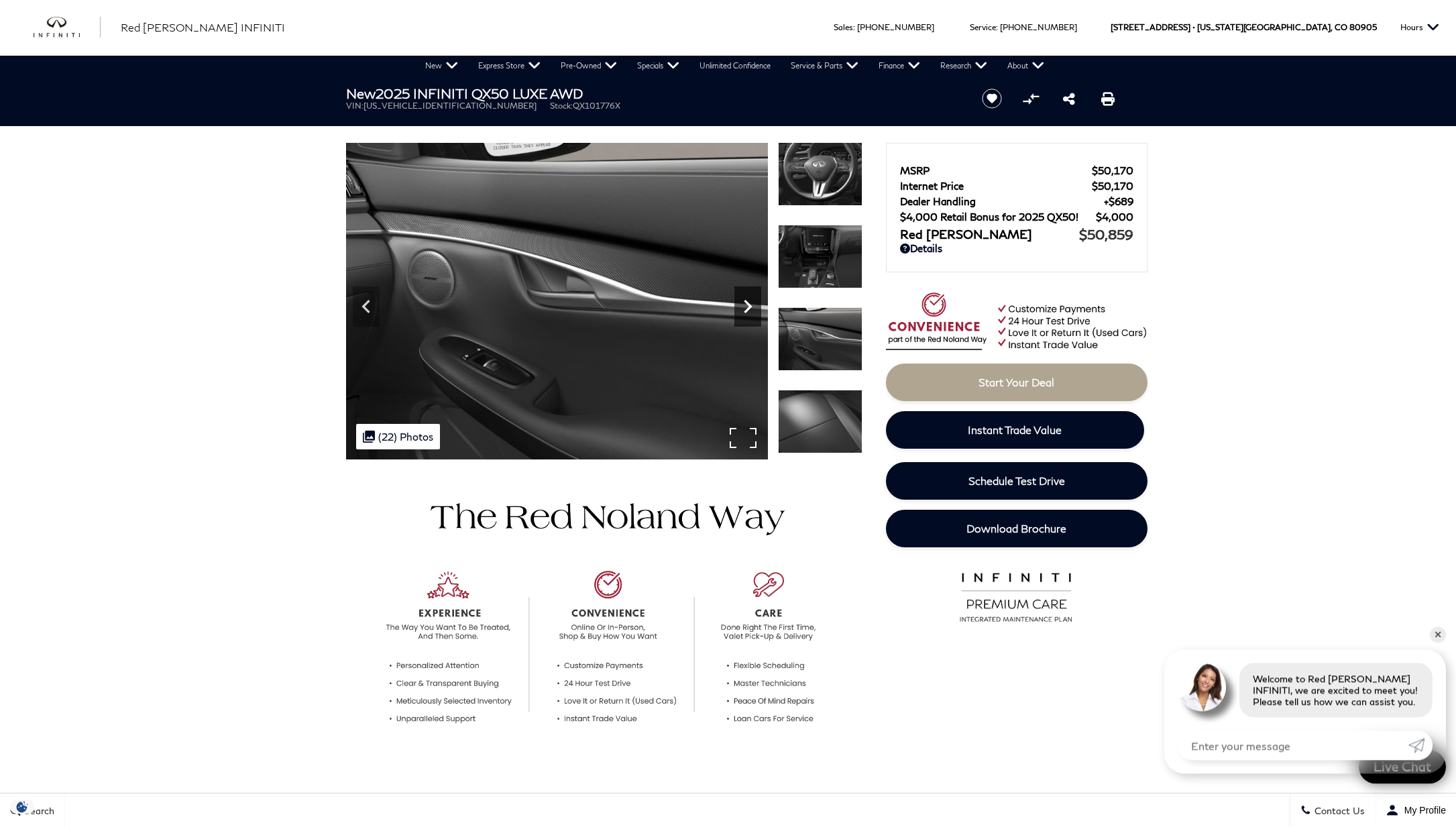
click at [746, 301] on icon "Next" at bounding box center [748, 307] width 8 height 14
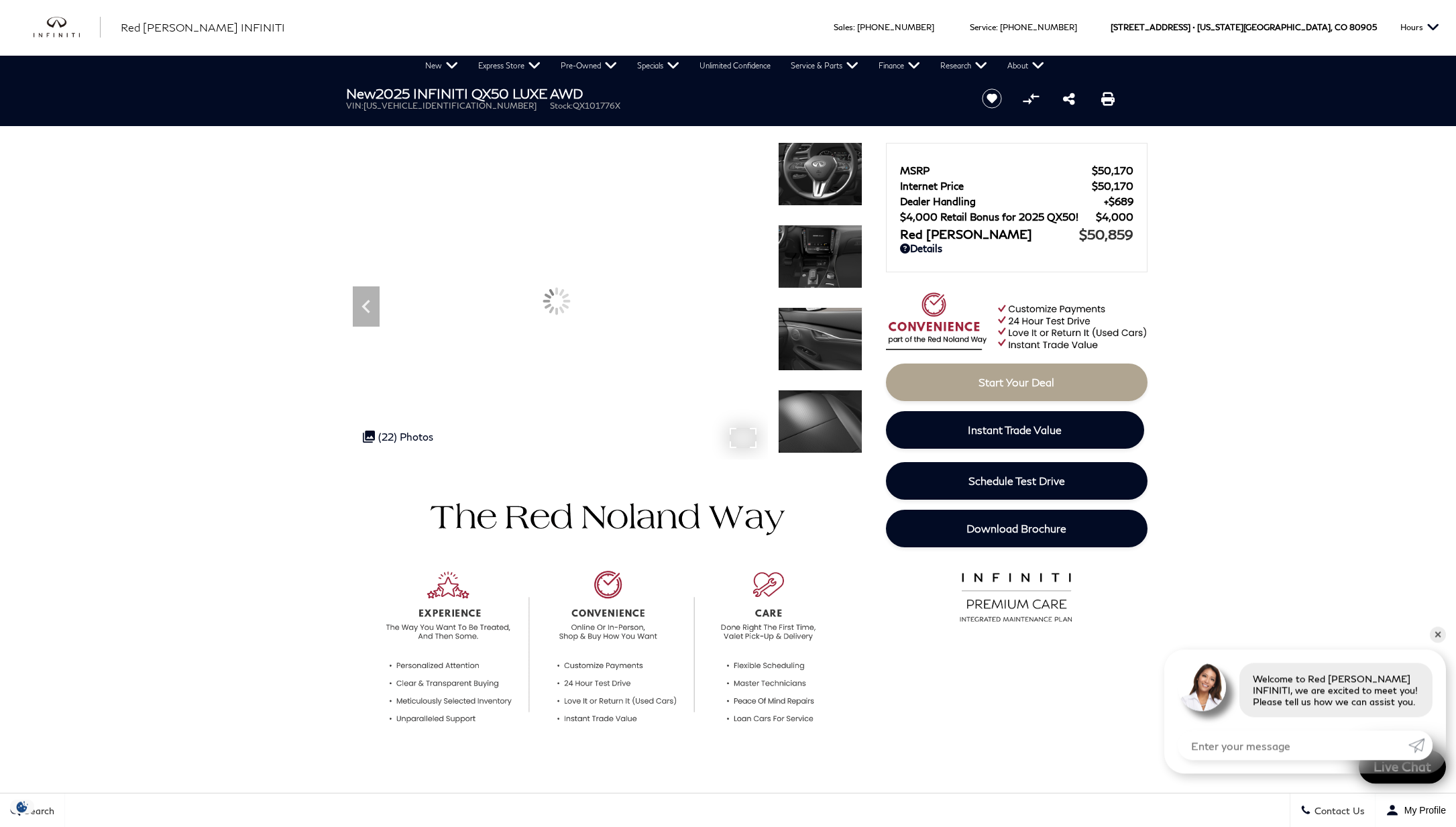
scroll to position [2, 0]
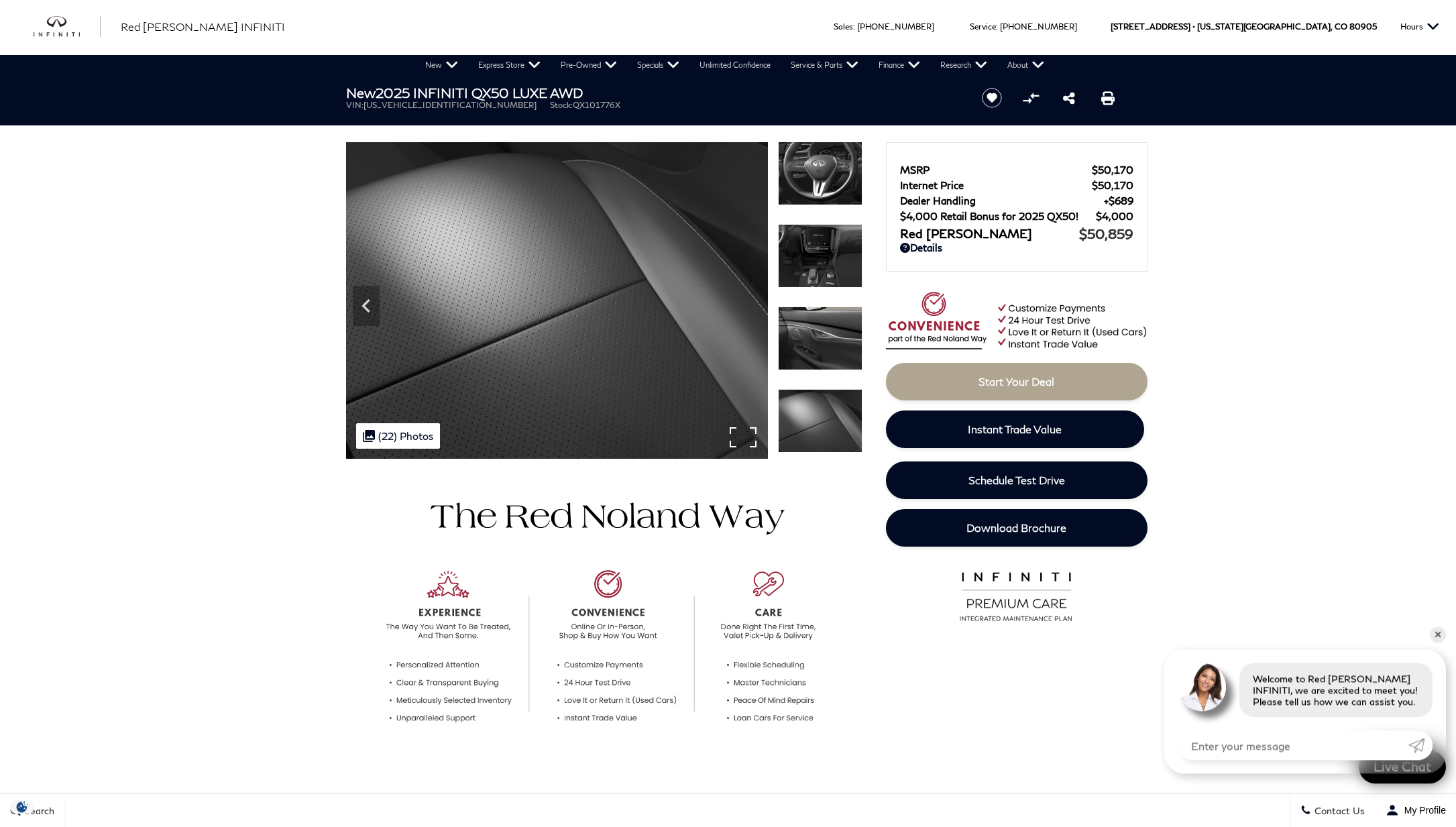
click at [746, 301] on img at bounding box center [557, 301] width 422 height 316
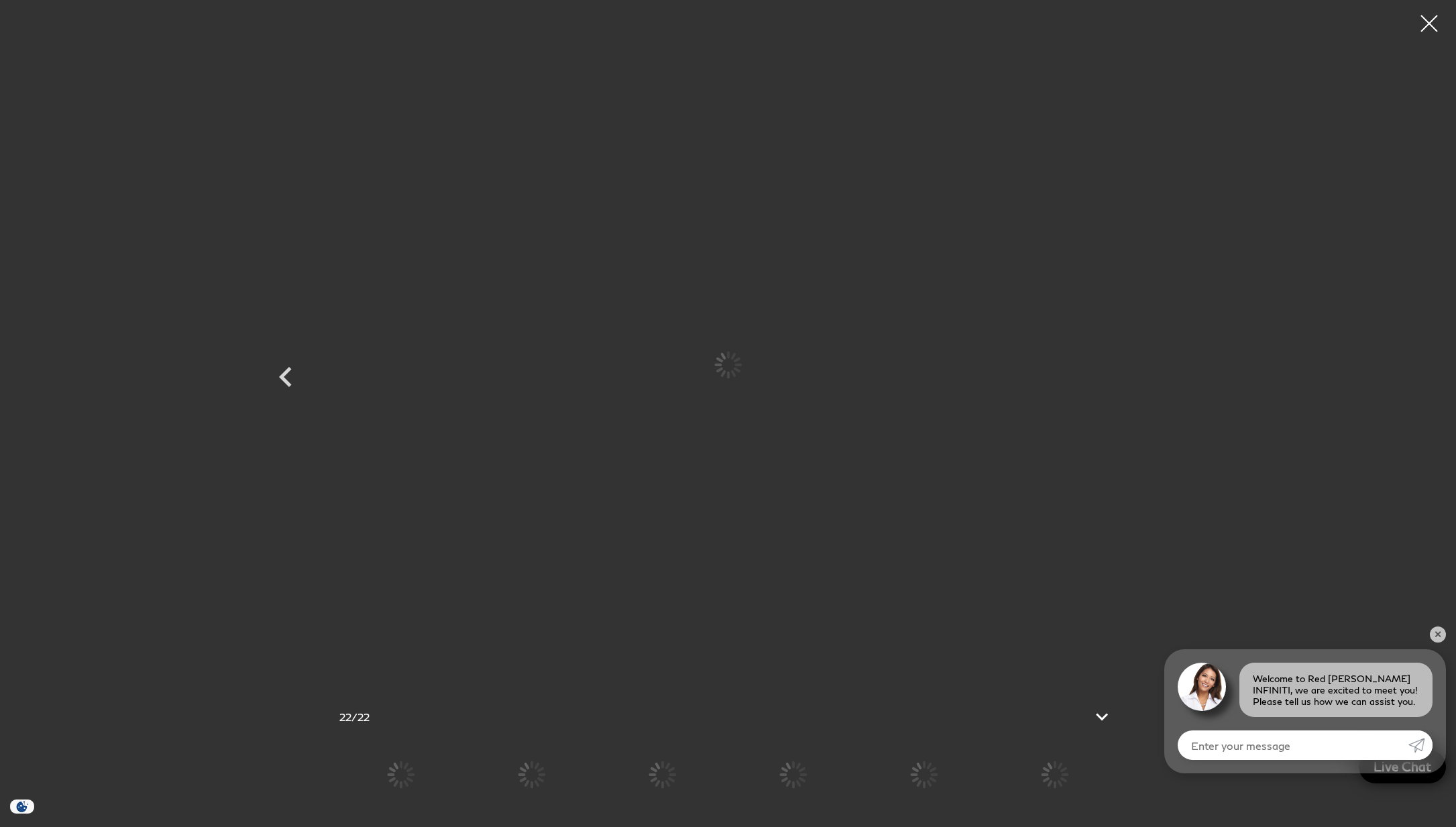
scroll to position [1, 0]
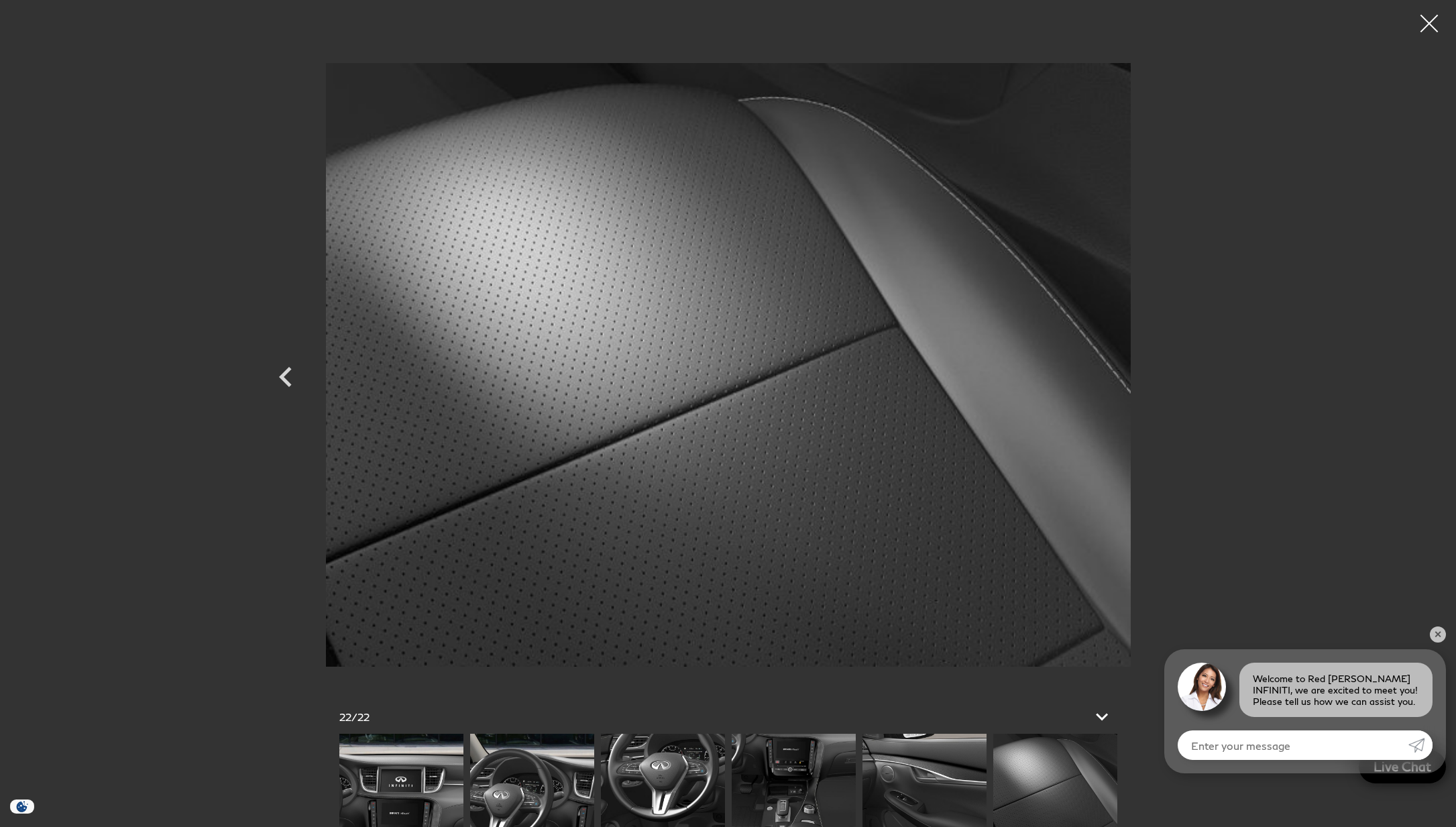
click at [1433, 24] on div at bounding box center [1429, 23] width 35 height 35
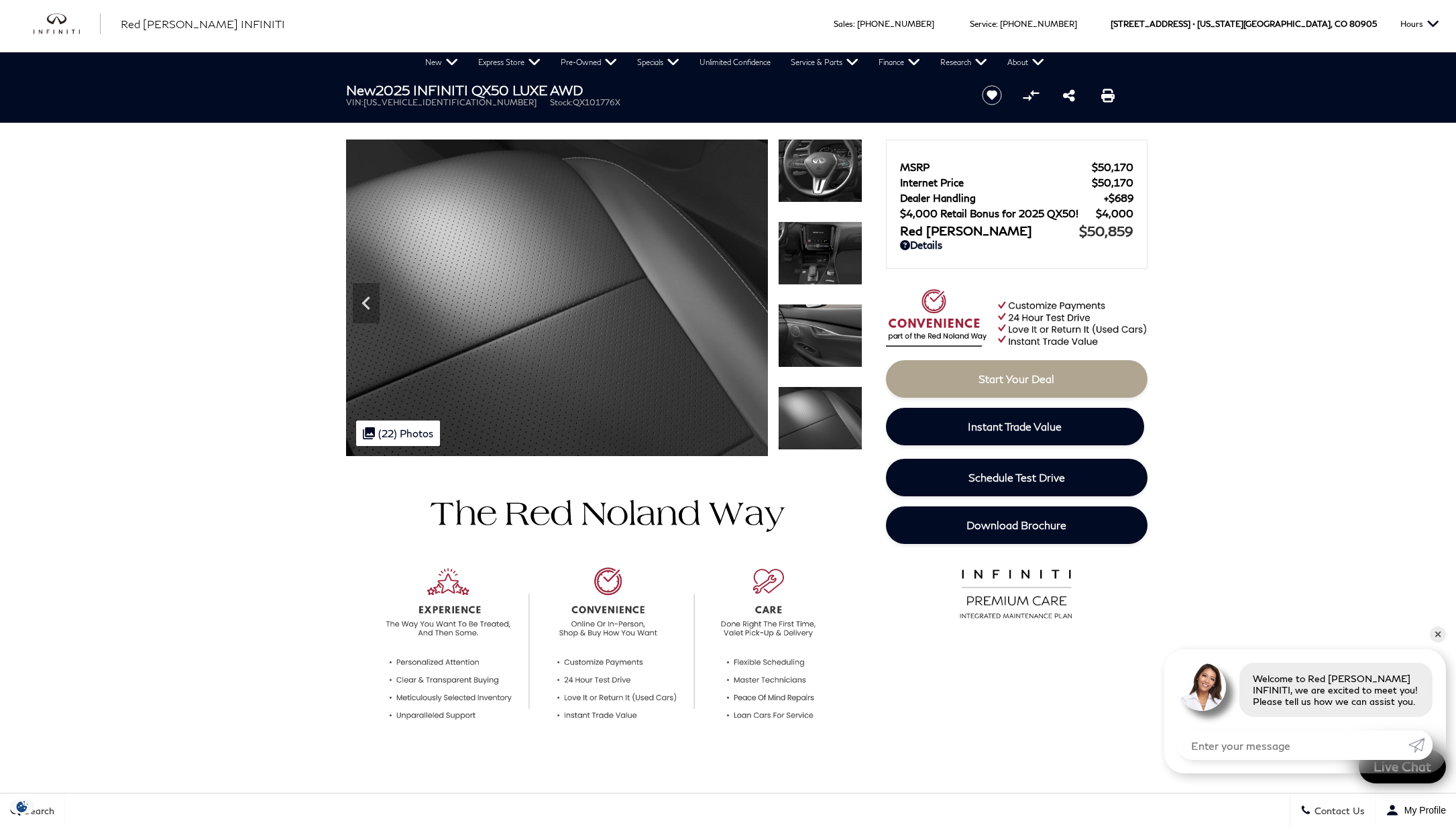
scroll to position [3, 0]
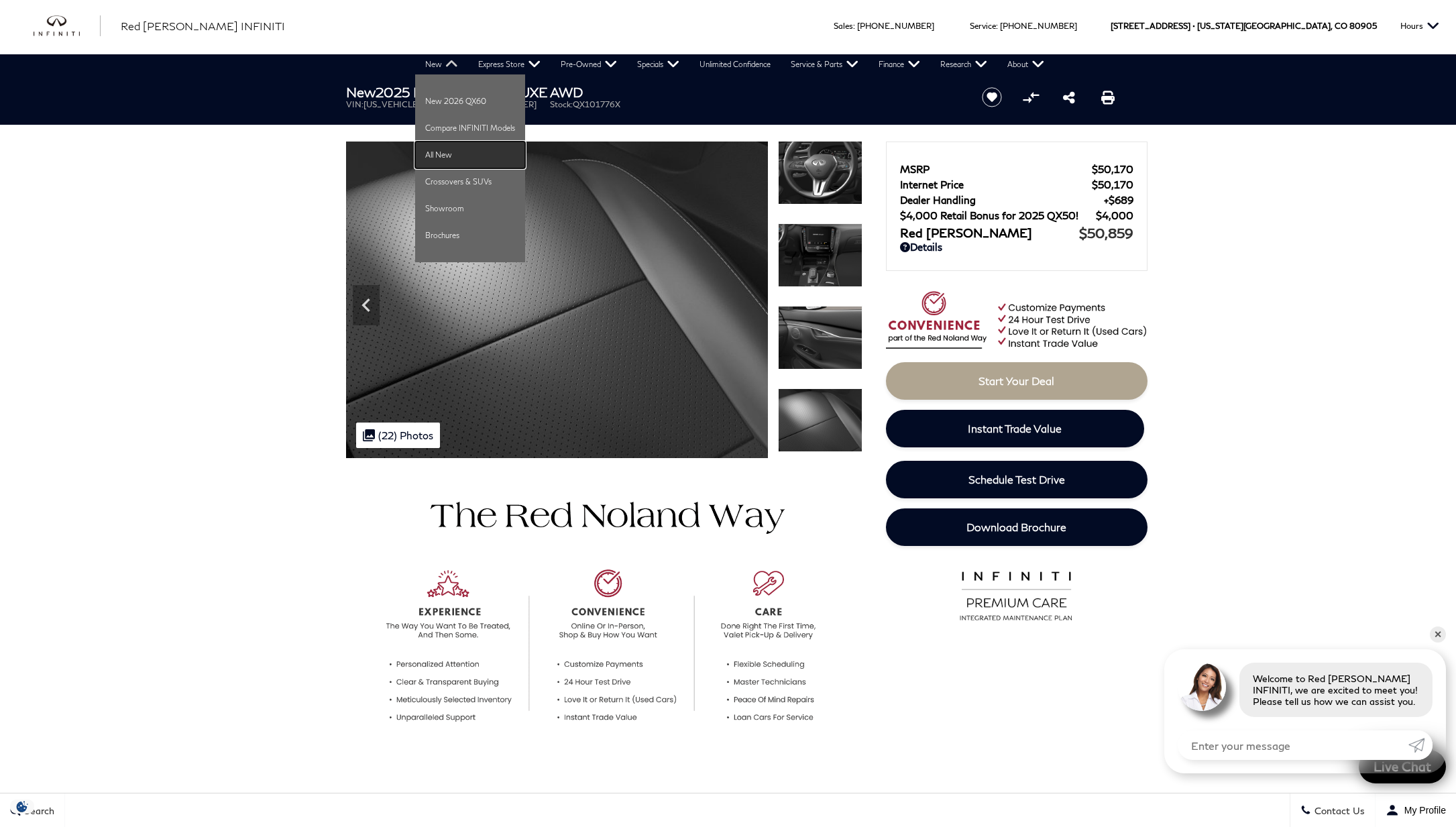
click at [448, 155] on link "All New" at bounding box center [469, 154] width 110 height 26
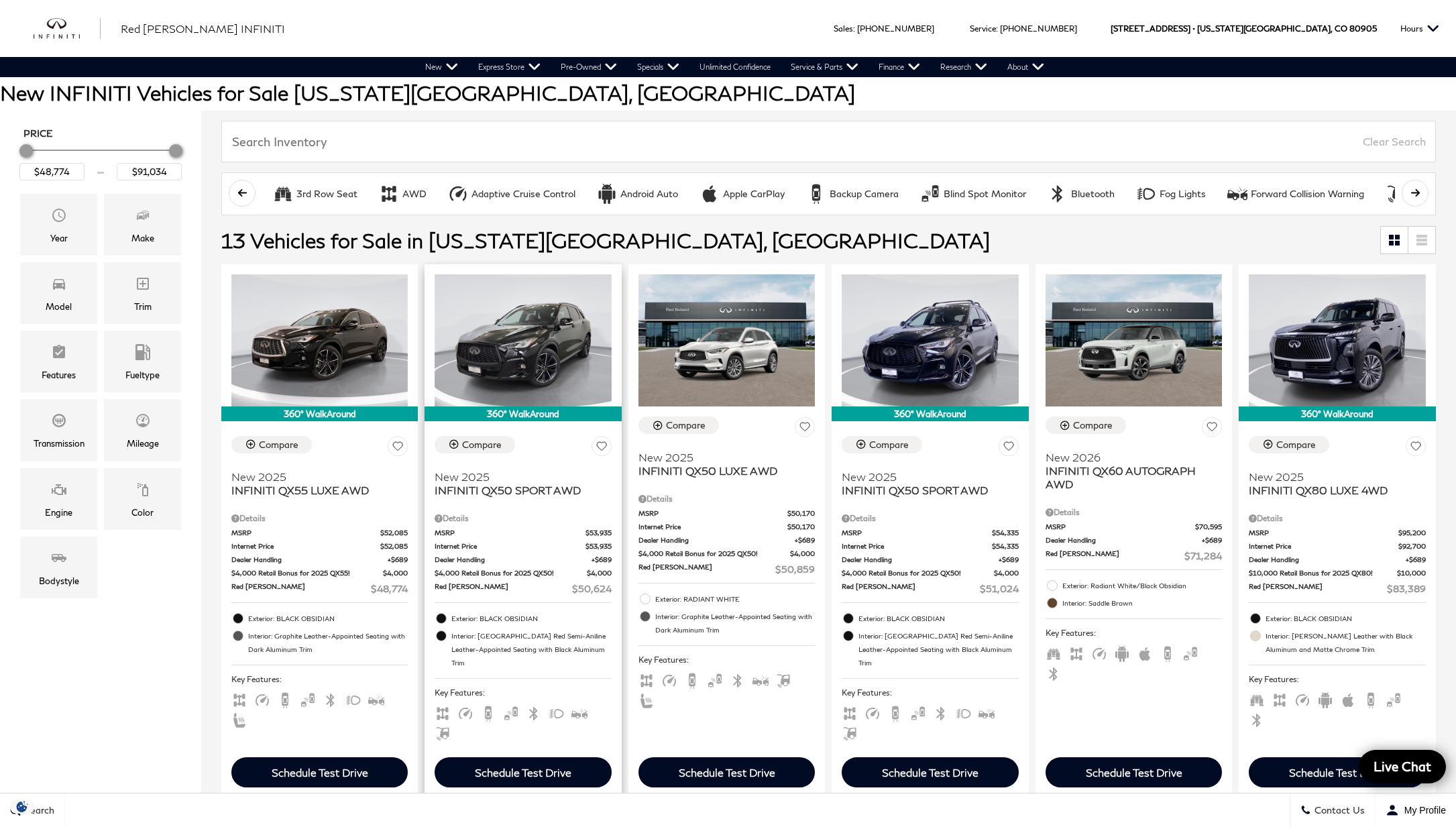
scroll to position [238, 0]
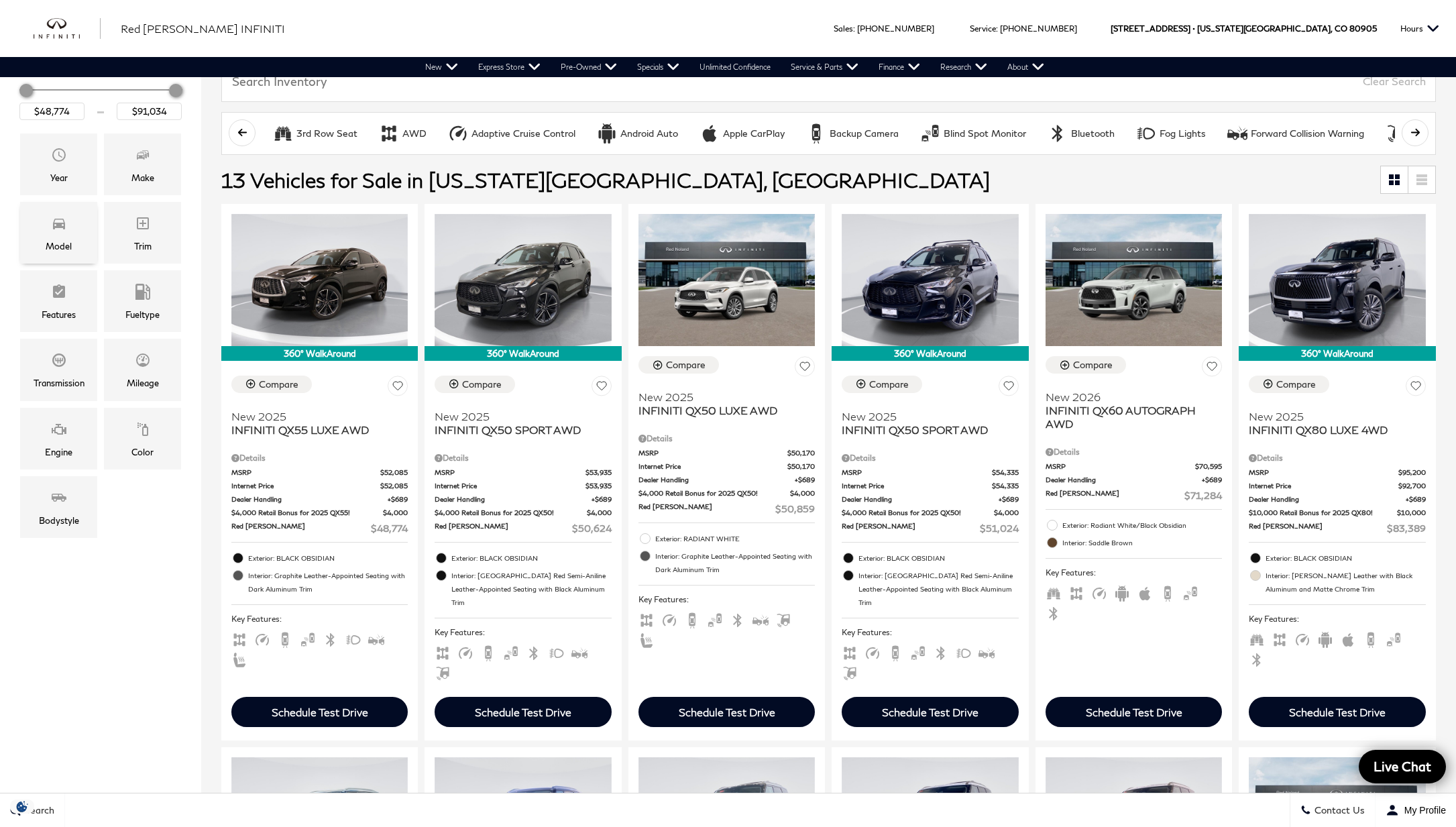
click at [44, 234] on div "Model" at bounding box center [59, 232] width 77 height 62
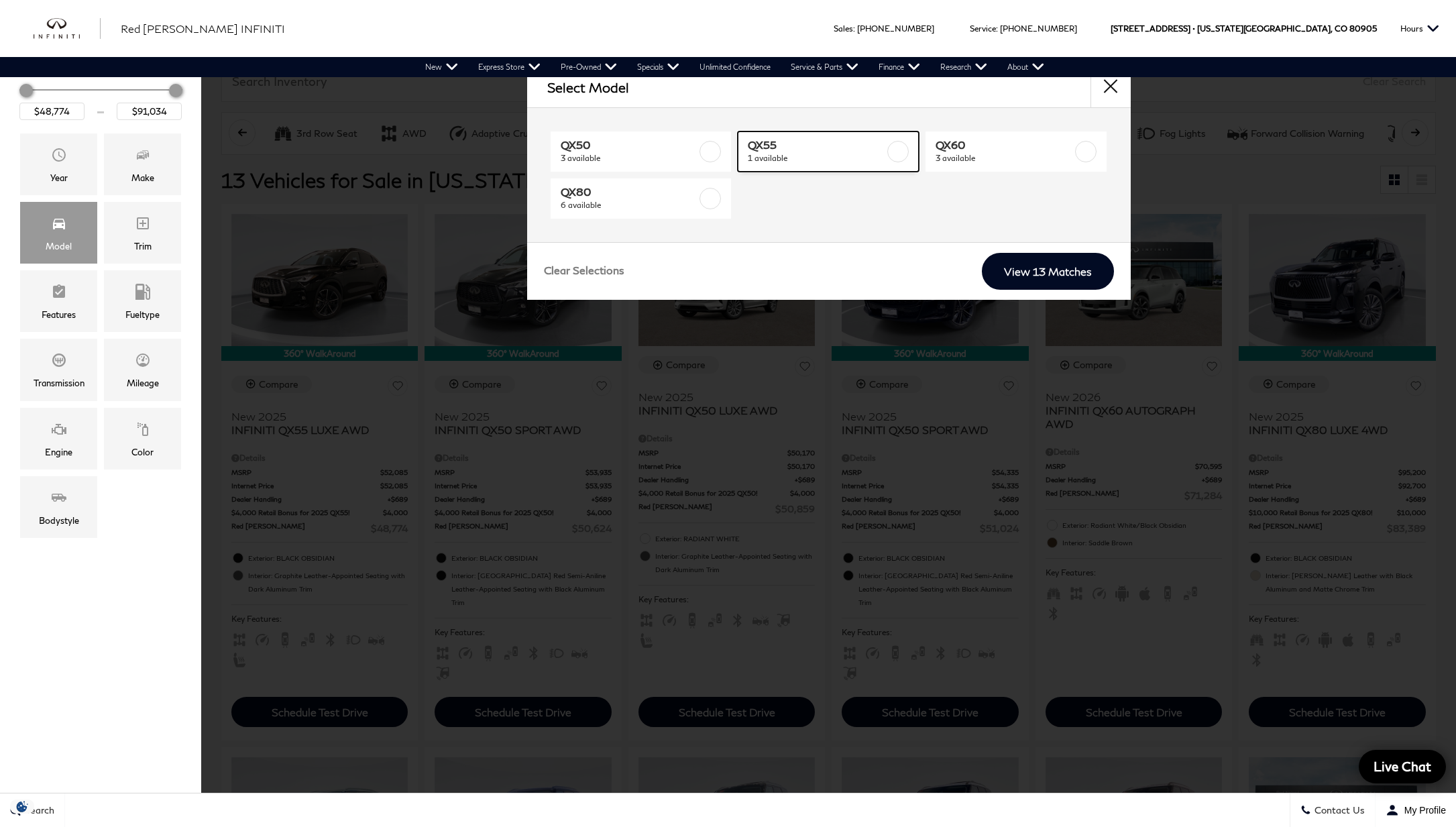
click at [906, 149] on label at bounding box center [898, 151] width 21 height 21
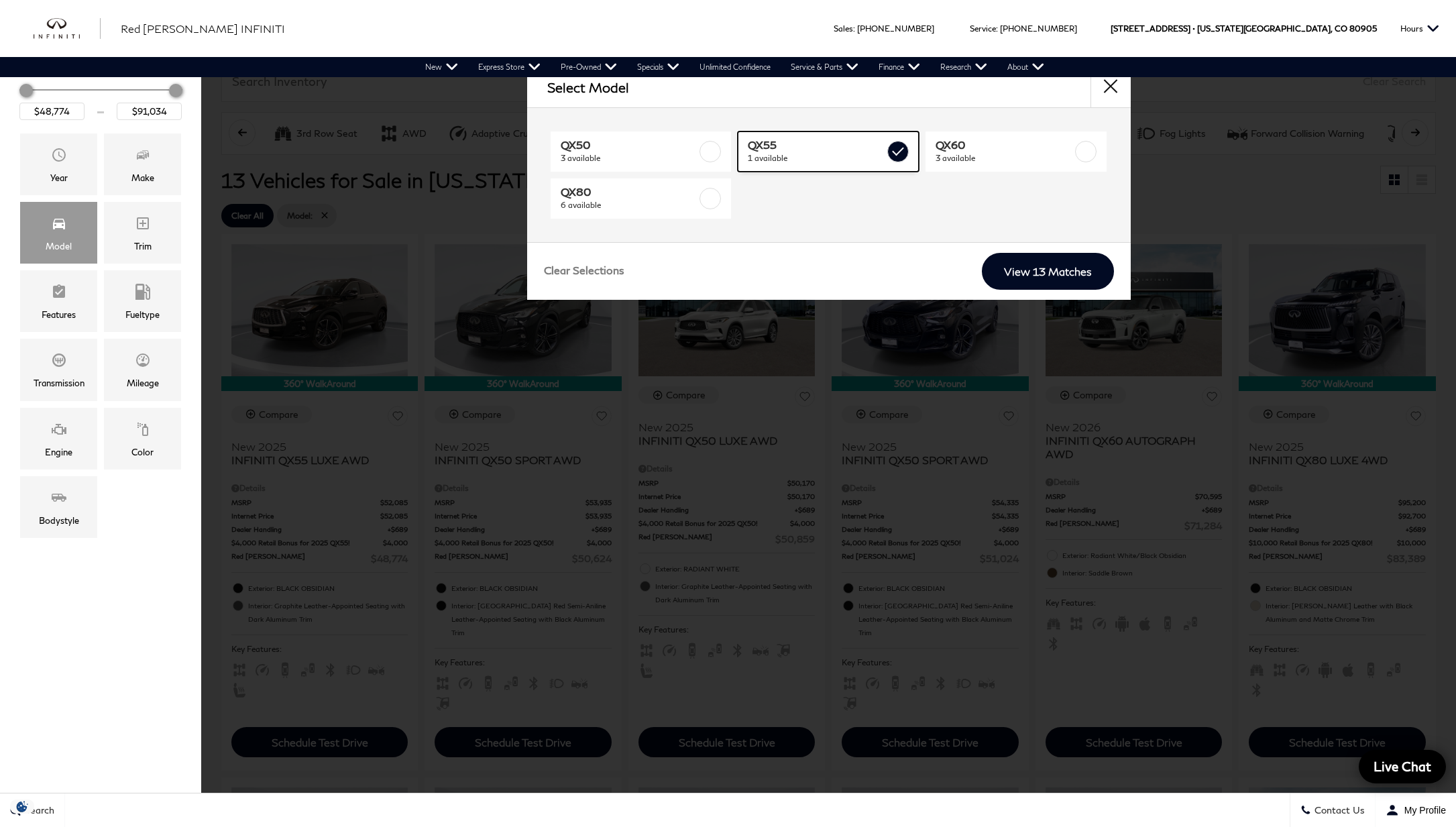
type input "$48,774"
checkbox input "true"
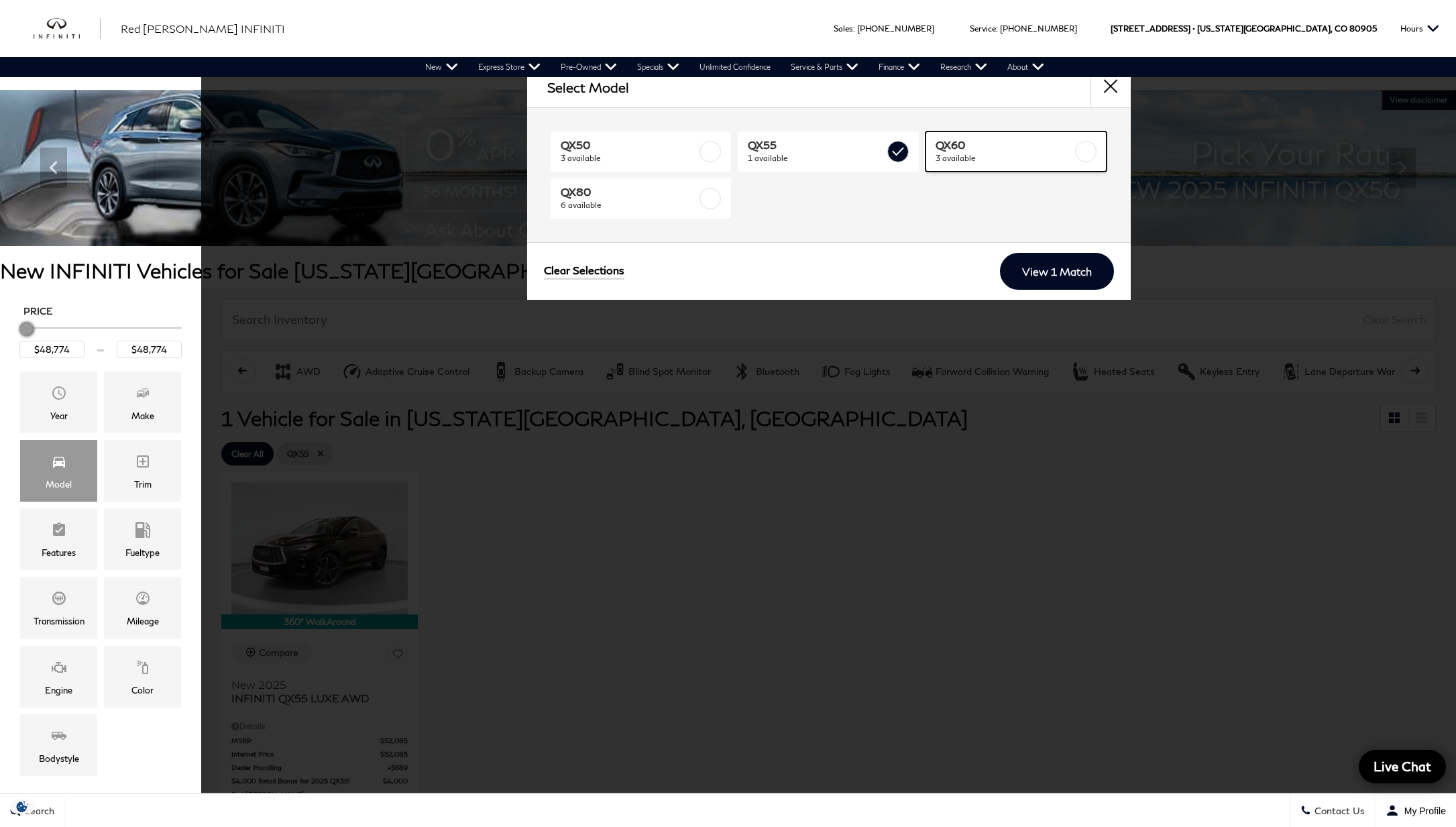
click at [1086, 153] on label at bounding box center [1085, 151] width 21 height 21
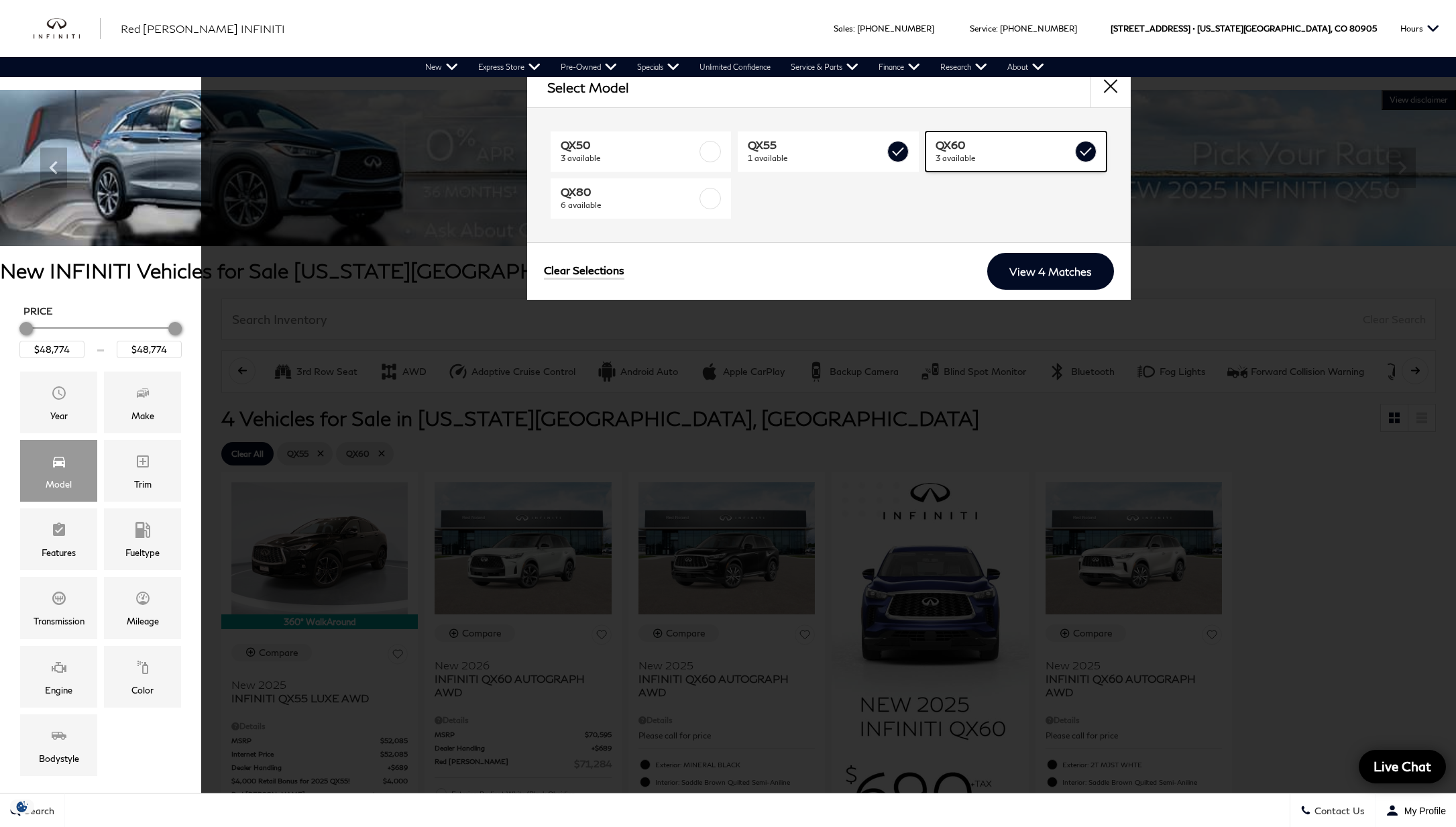
type input "$71,284"
checkbox input "true"
click at [1076, 271] on link "View 4 Matches" at bounding box center [1050, 271] width 127 height 37
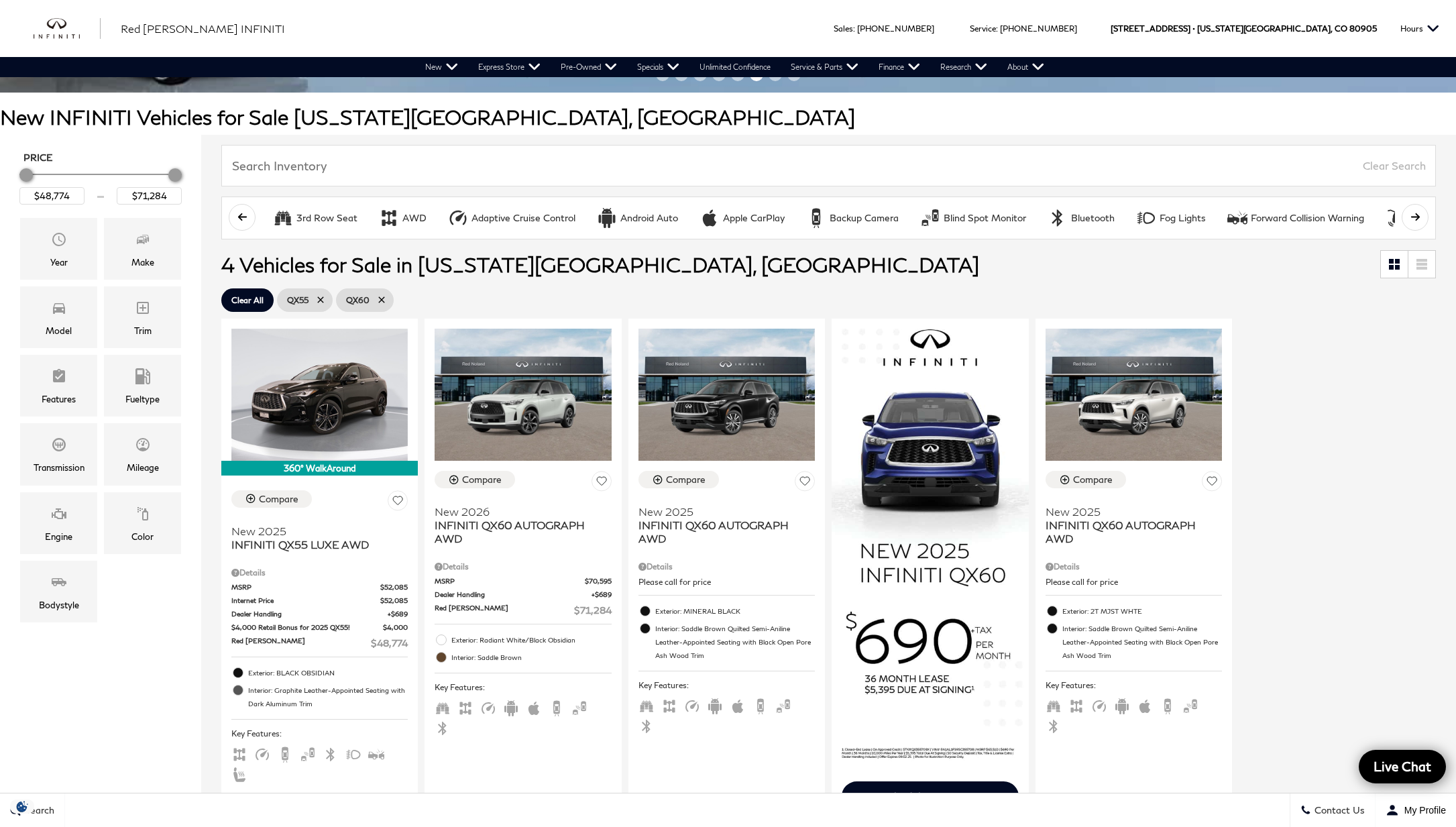
scroll to position [159, 0]
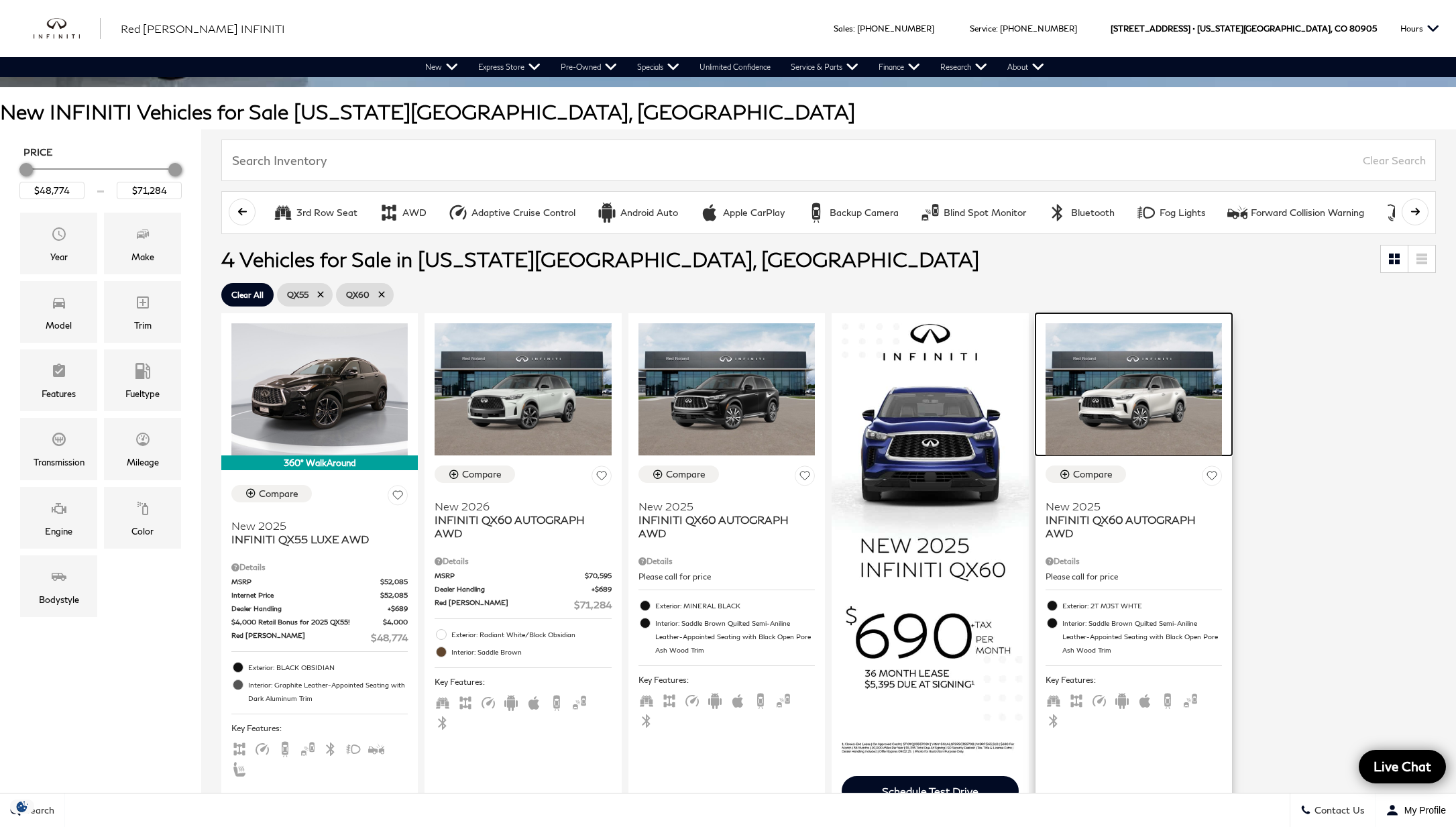
click at [1132, 401] on img at bounding box center [1133, 390] width 177 height 133
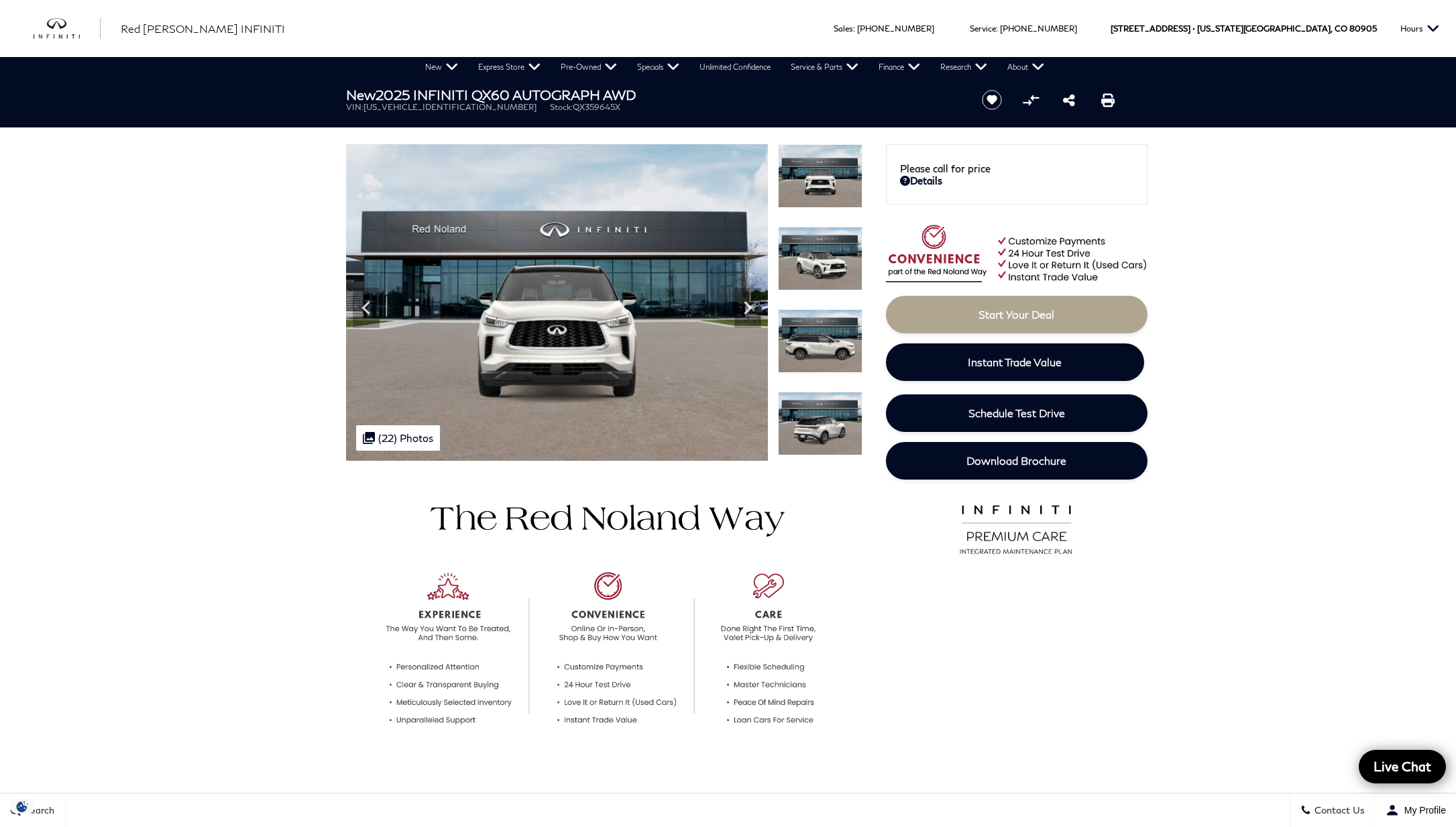
click at [747, 305] on icon "Next" at bounding box center [748, 308] width 8 height 14
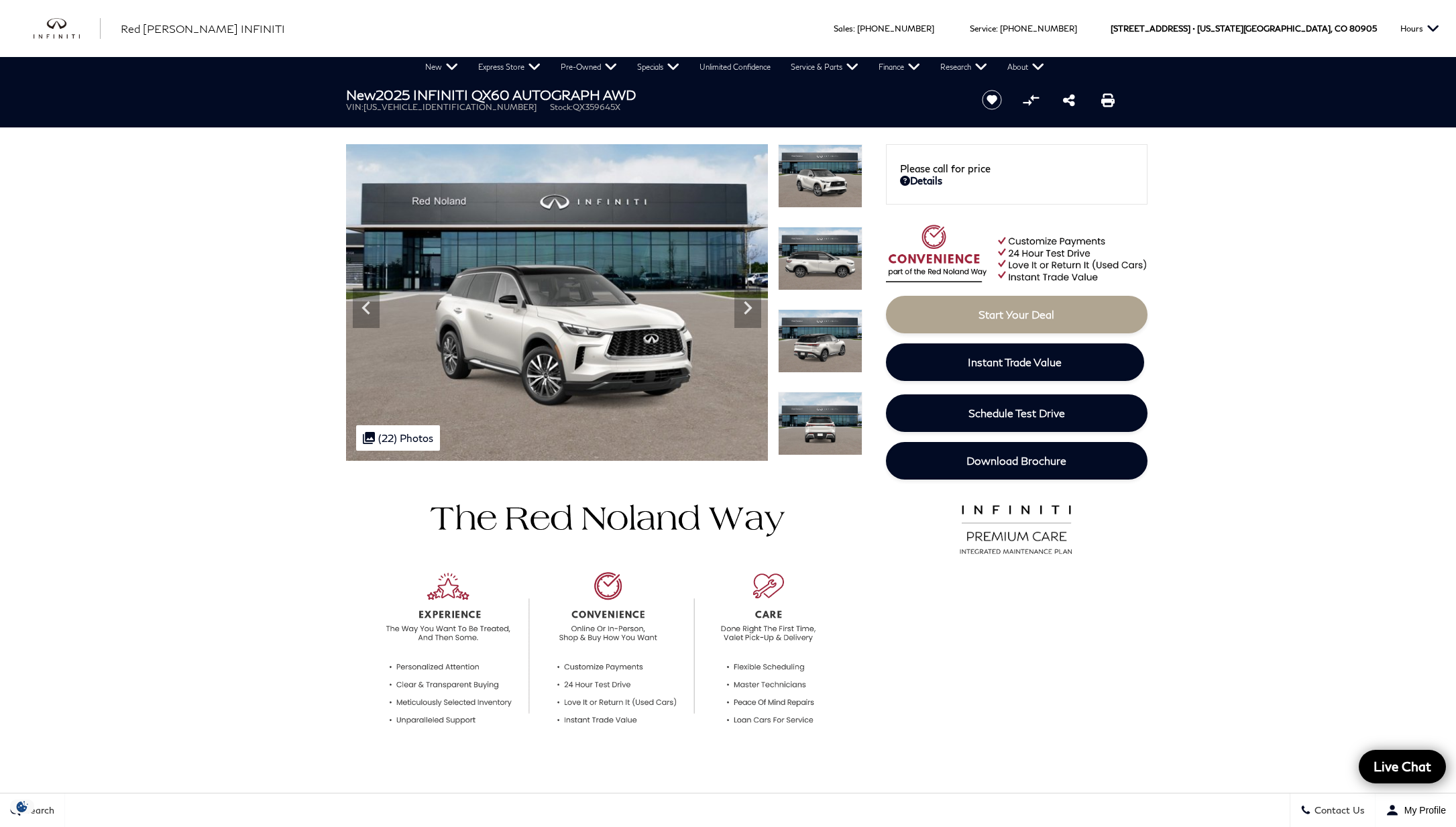
click at [747, 305] on icon "Next" at bounding box center [748, 308] width 8 height 14
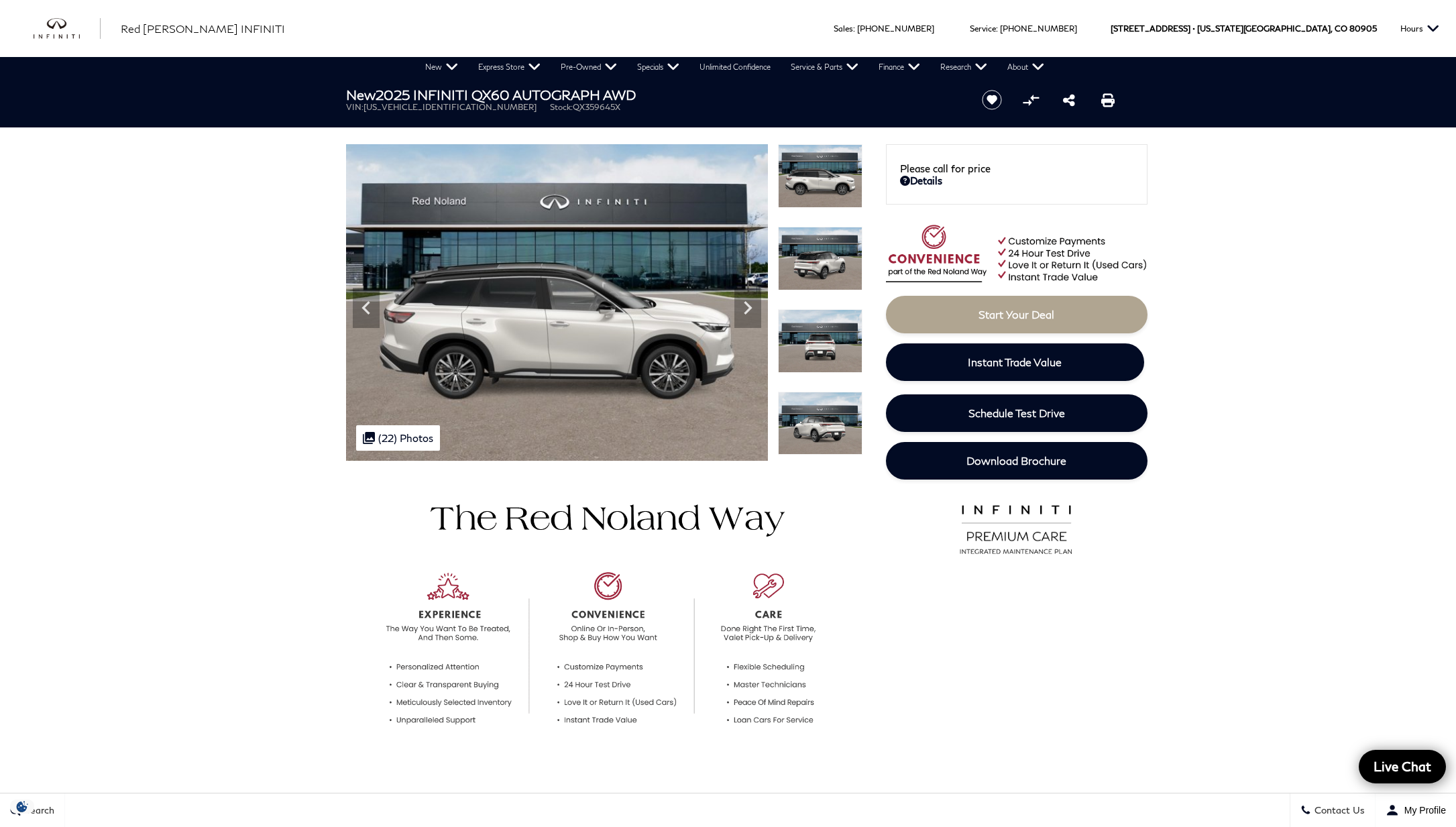
click at [747, 305] on icon "Next" at bounding box center [748, 308] width 8 height 14
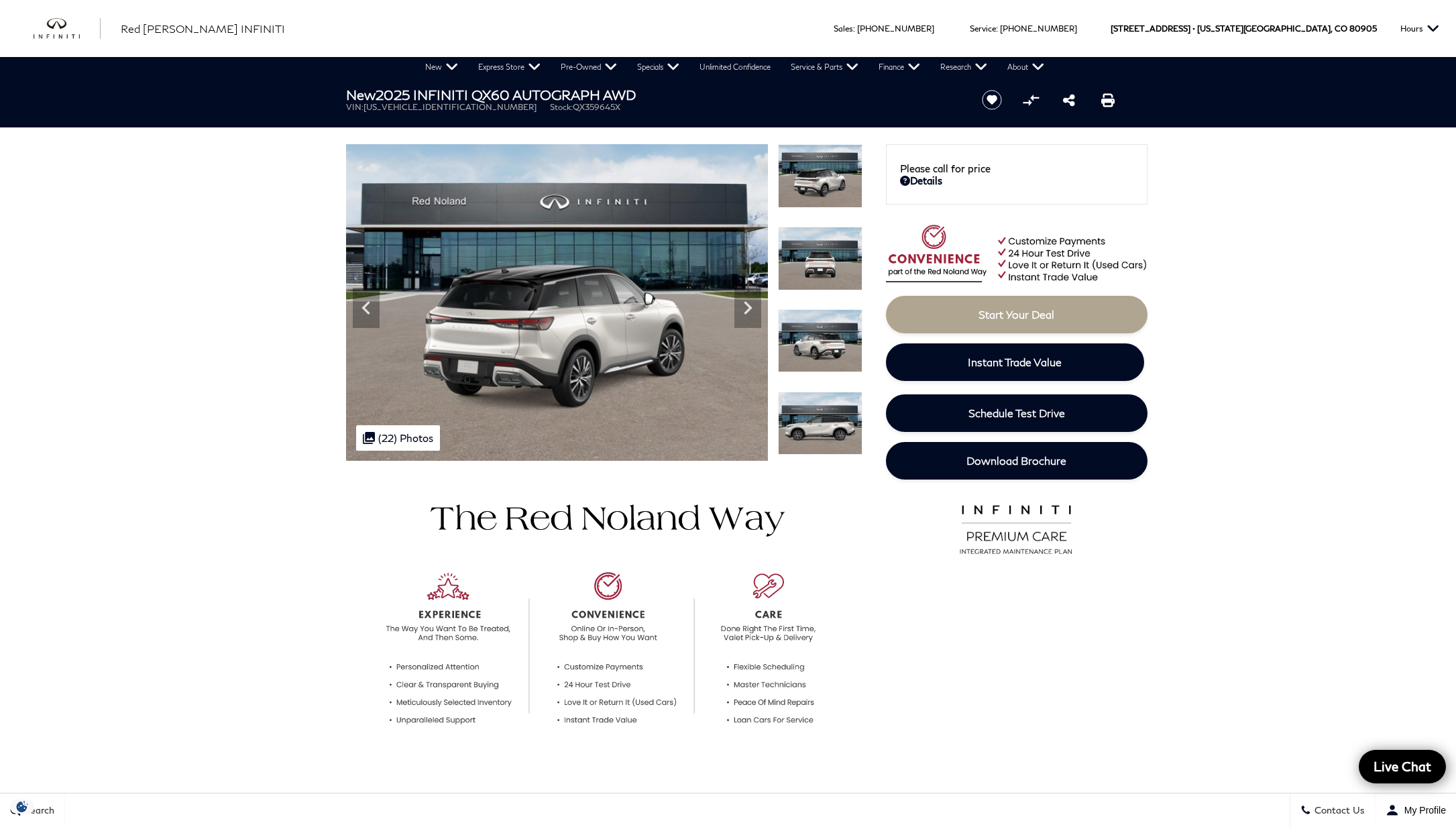
click at [747, 305] on icon "Next" at bounding box center [748, 308] width 8 height 14
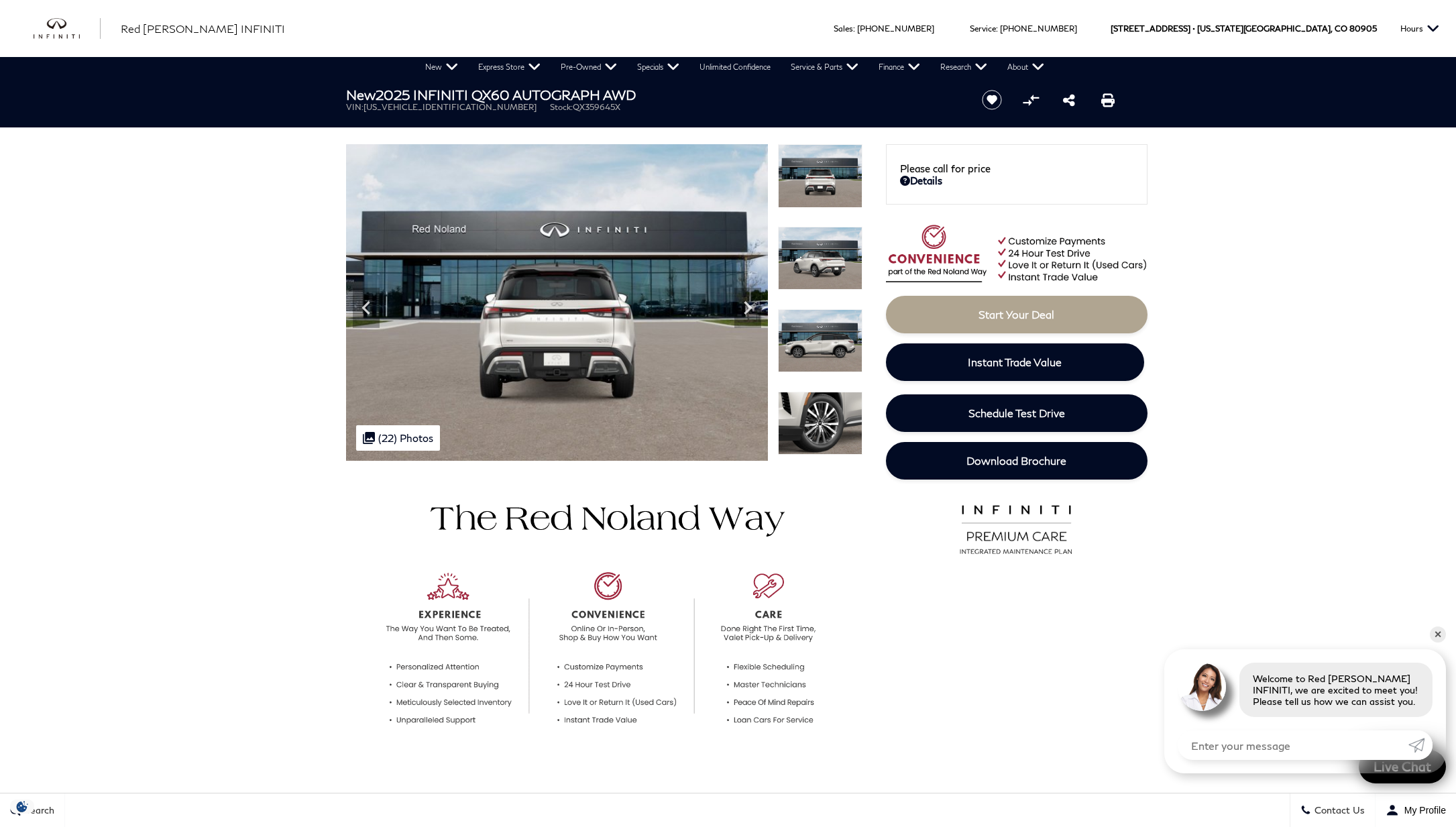
click at [747, 305] on icon "Next" at bounding box center [748, 308] width 8 height 14
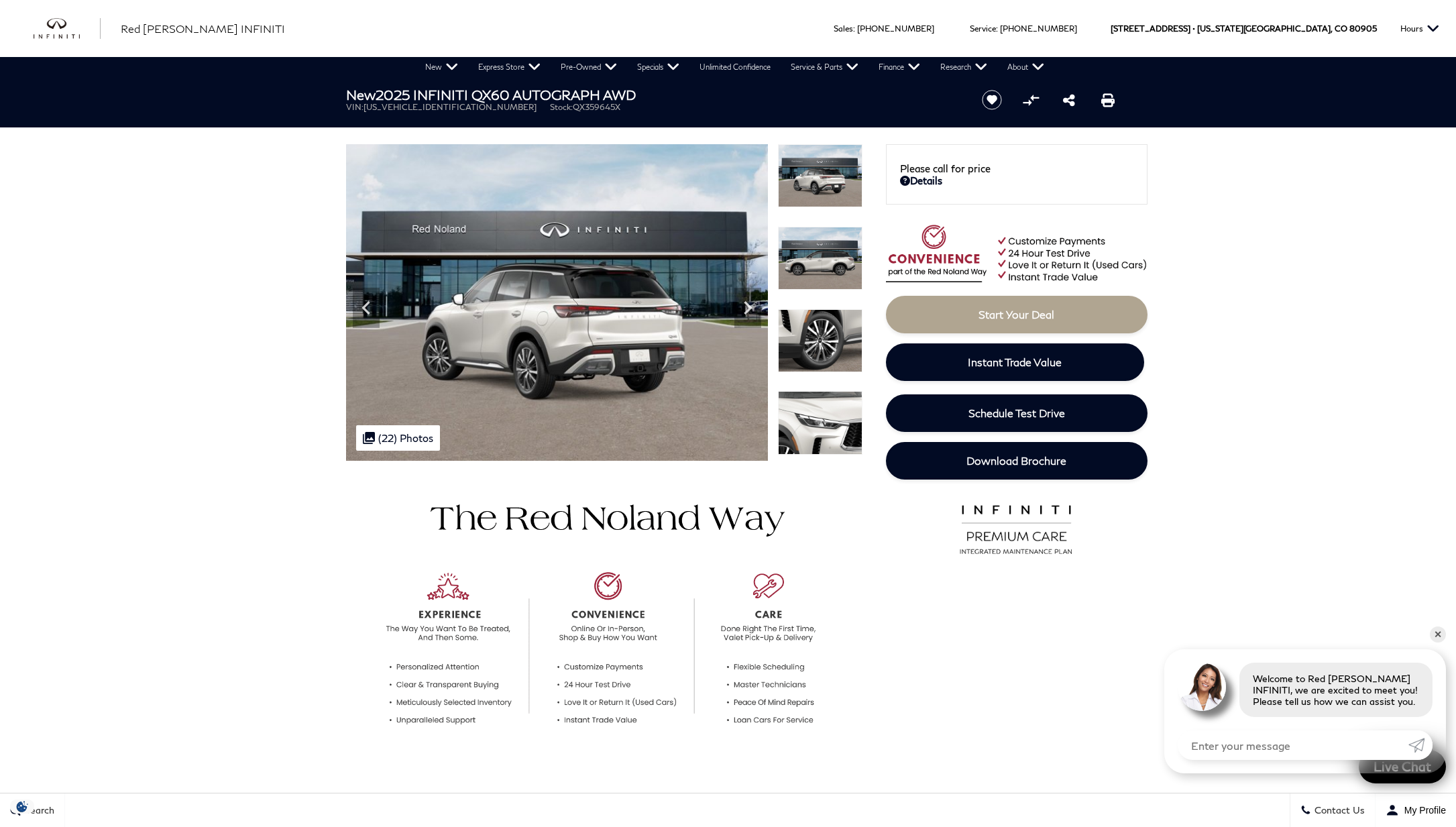
click at [747, 305] on icon "Next" at bounding box center [748, 308] width 8 height 14
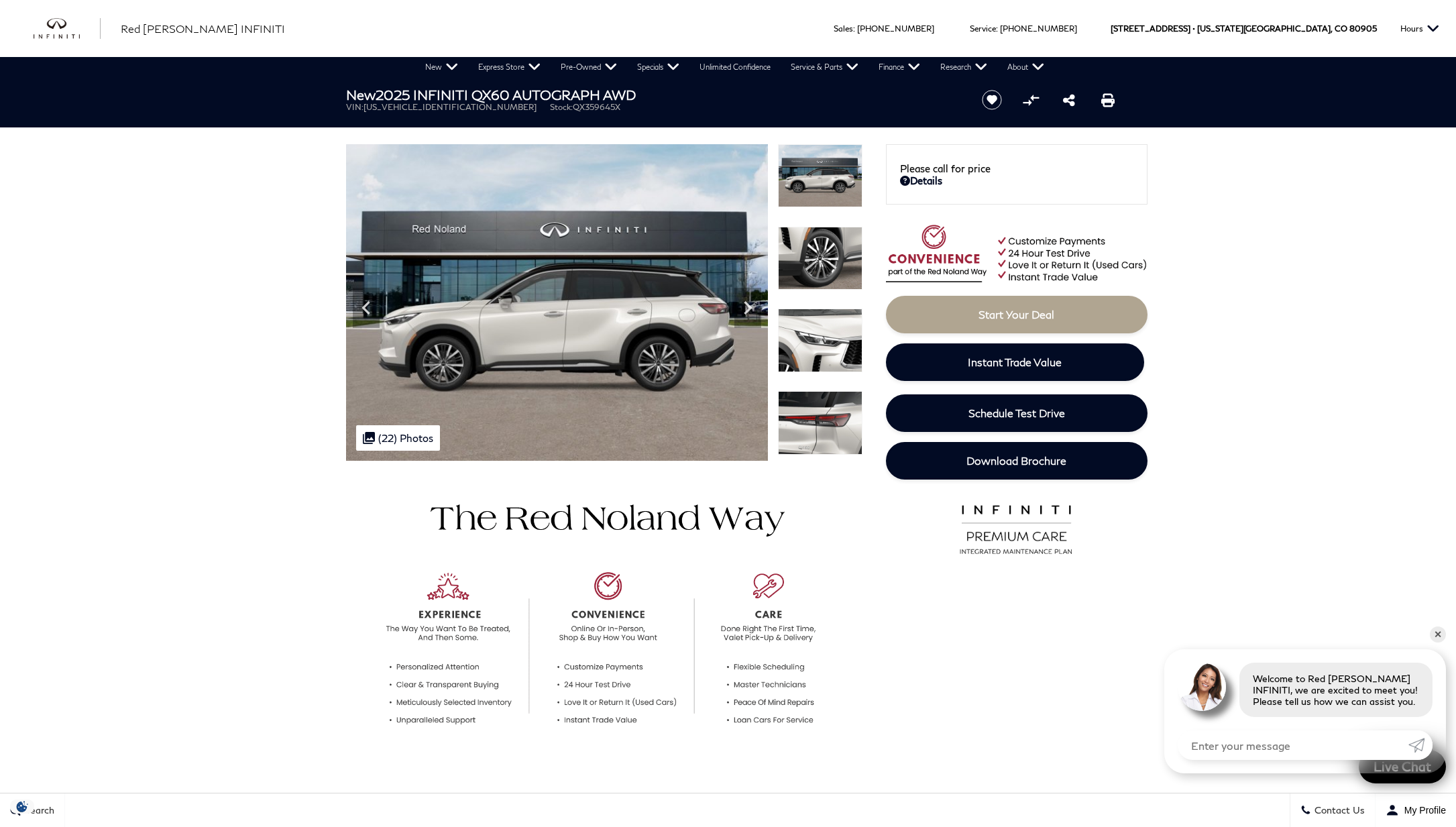
click at [747, 305] on icon "Next" at bounding box center [748, 308] width 8 height 14
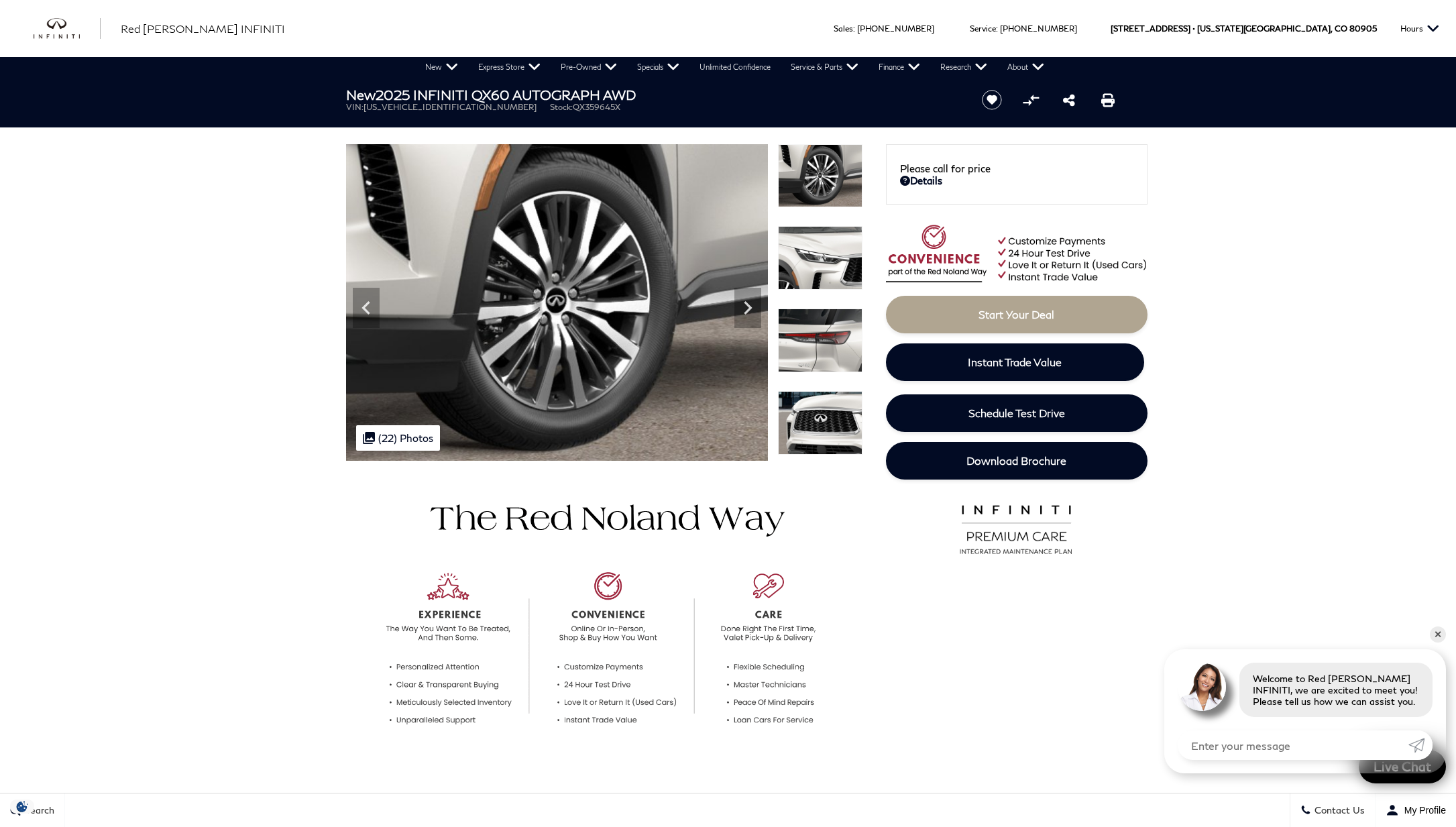
click at [747, 305] on icon "Next" at bounding box center [748, 308] width 8 height 14
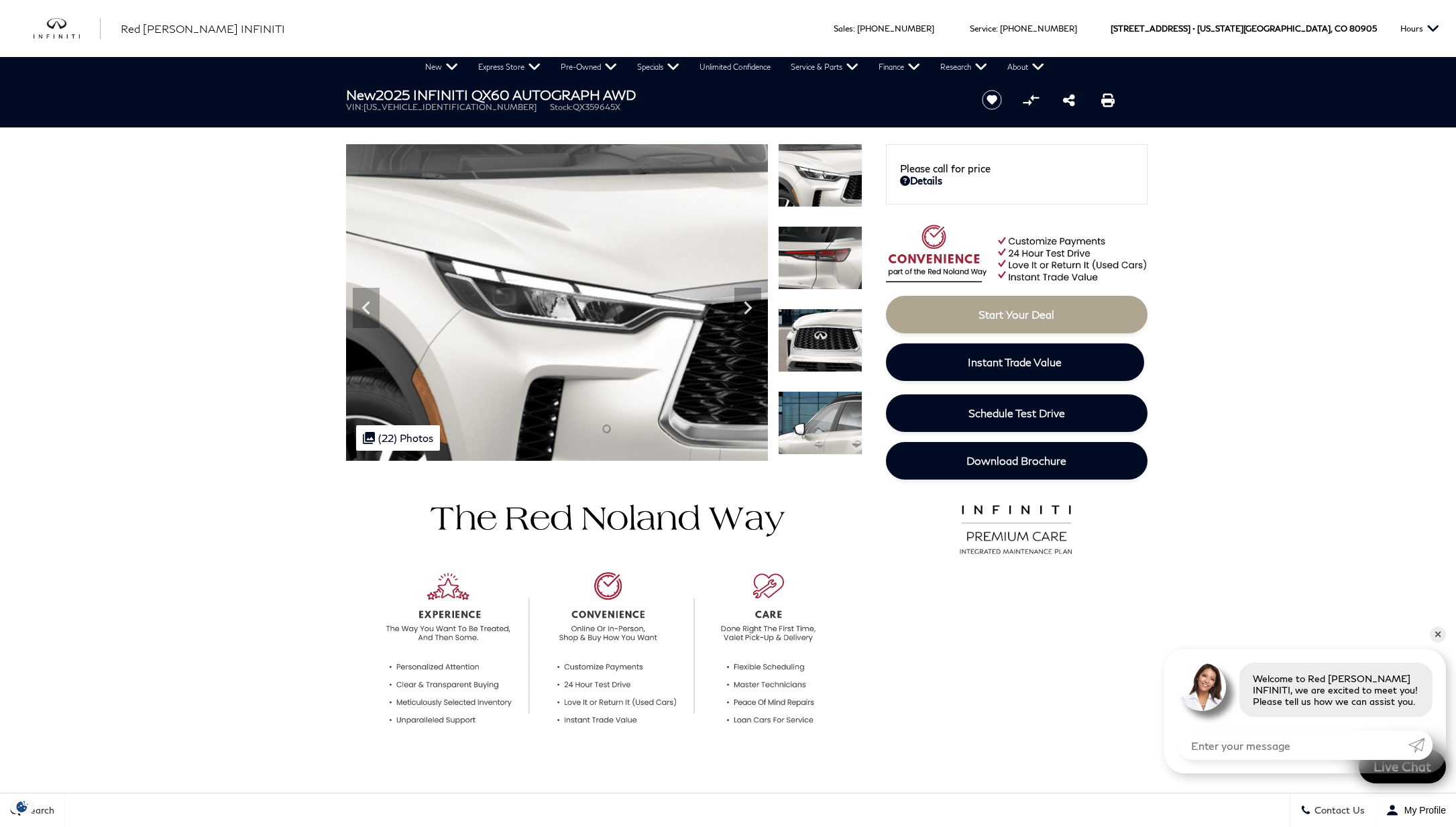
click at [747, 305] on icon "Next" at bounding box center [748, 308] width 8 height 14
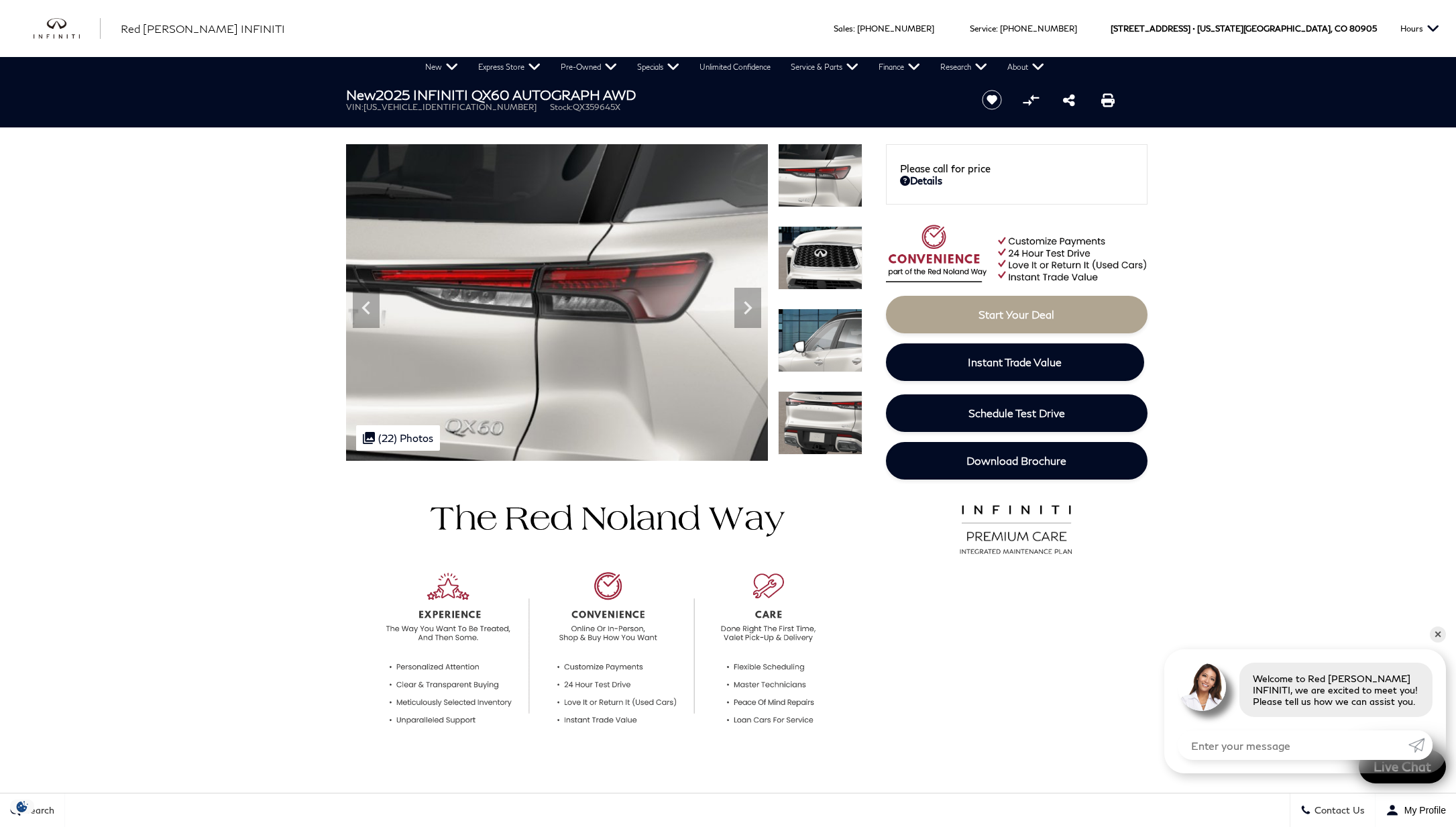
click at [747, 305] on icon "Next" at bounding box center [748, 308] width 8 height 14
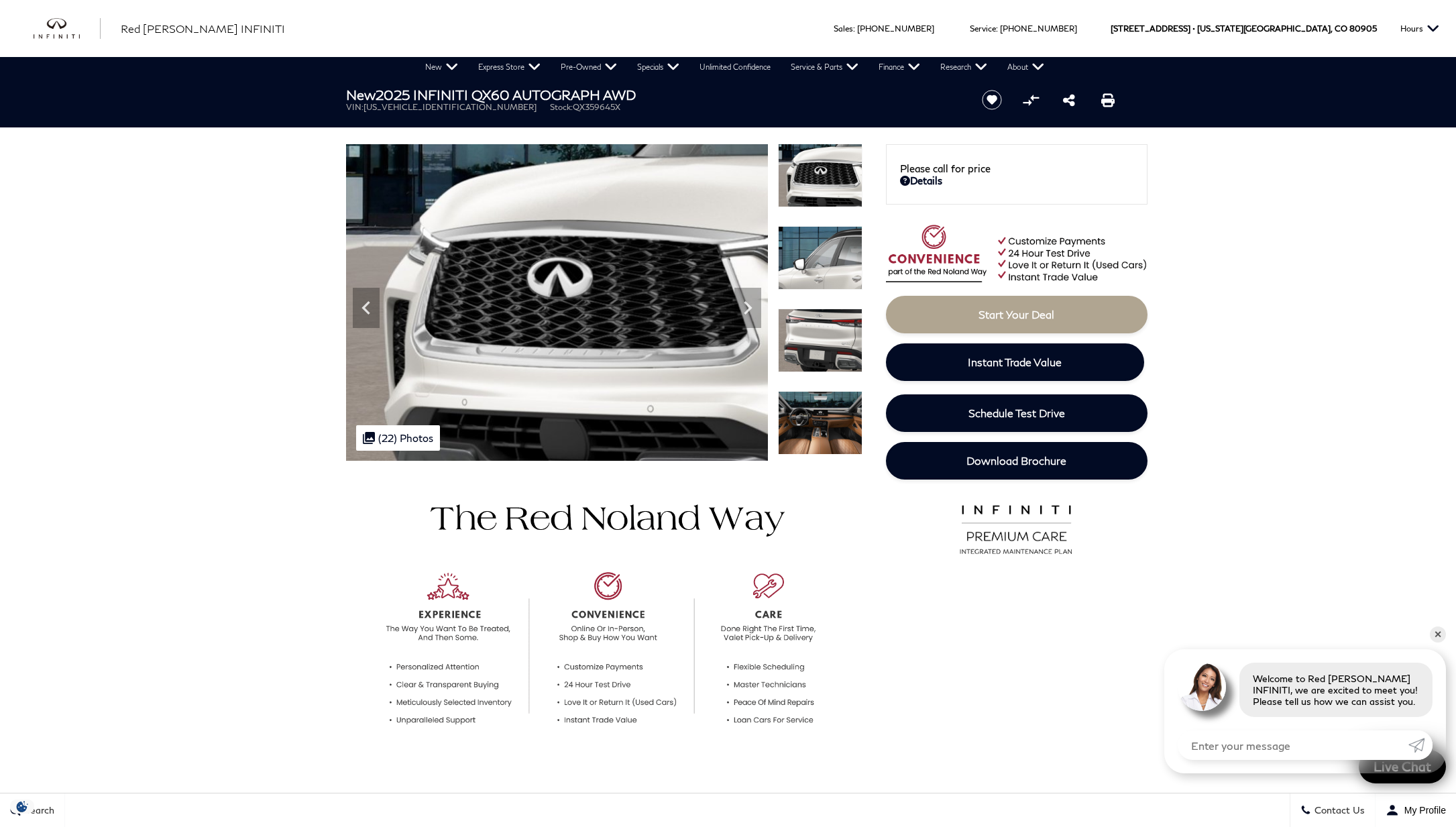
click at [747, 305] on icon "Next" at bounding box center [748, 308] width 8 height 14
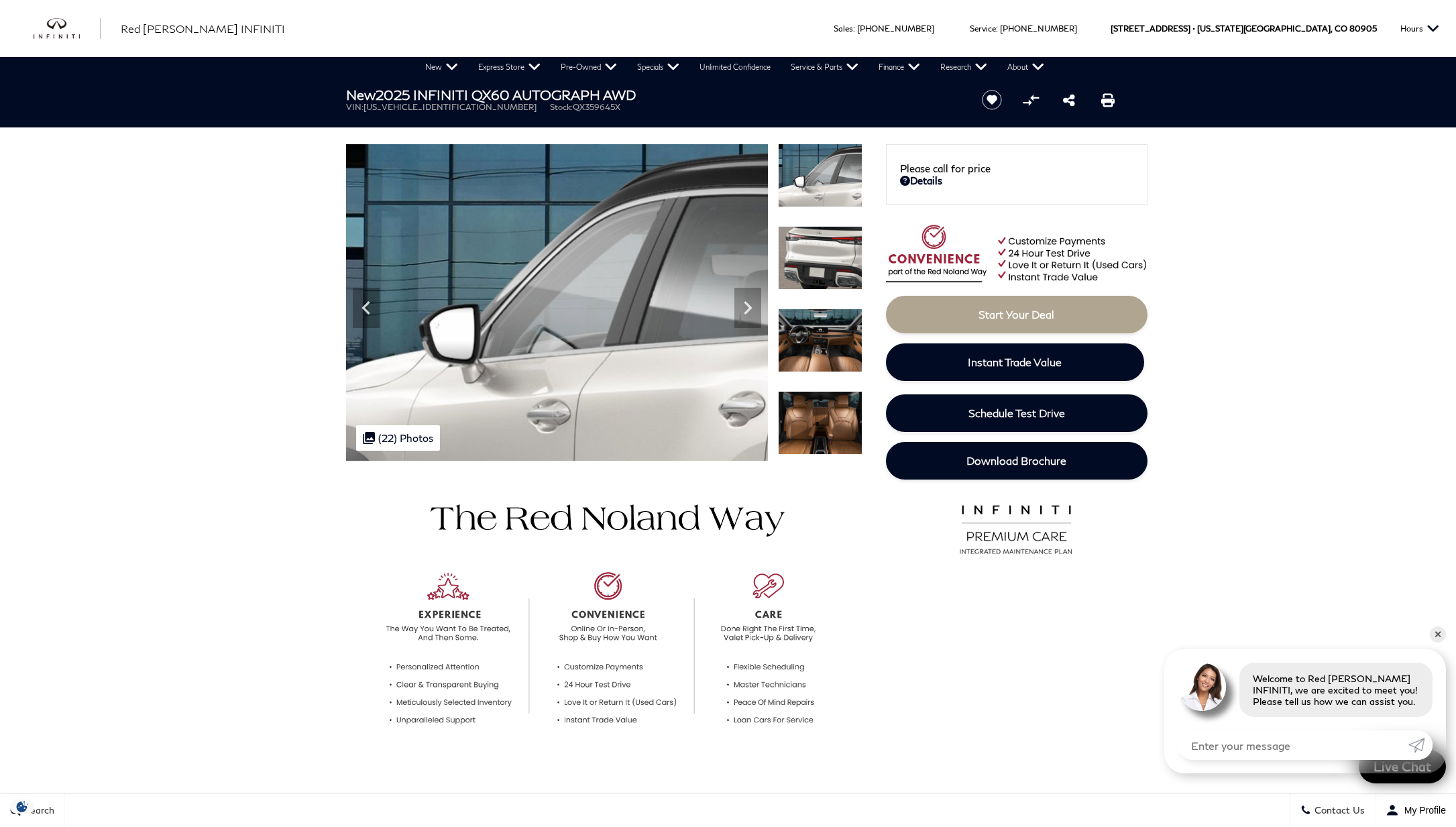
click at [747, 305] on icon "Next" at bounding box center [748, 308] width 8 height 14
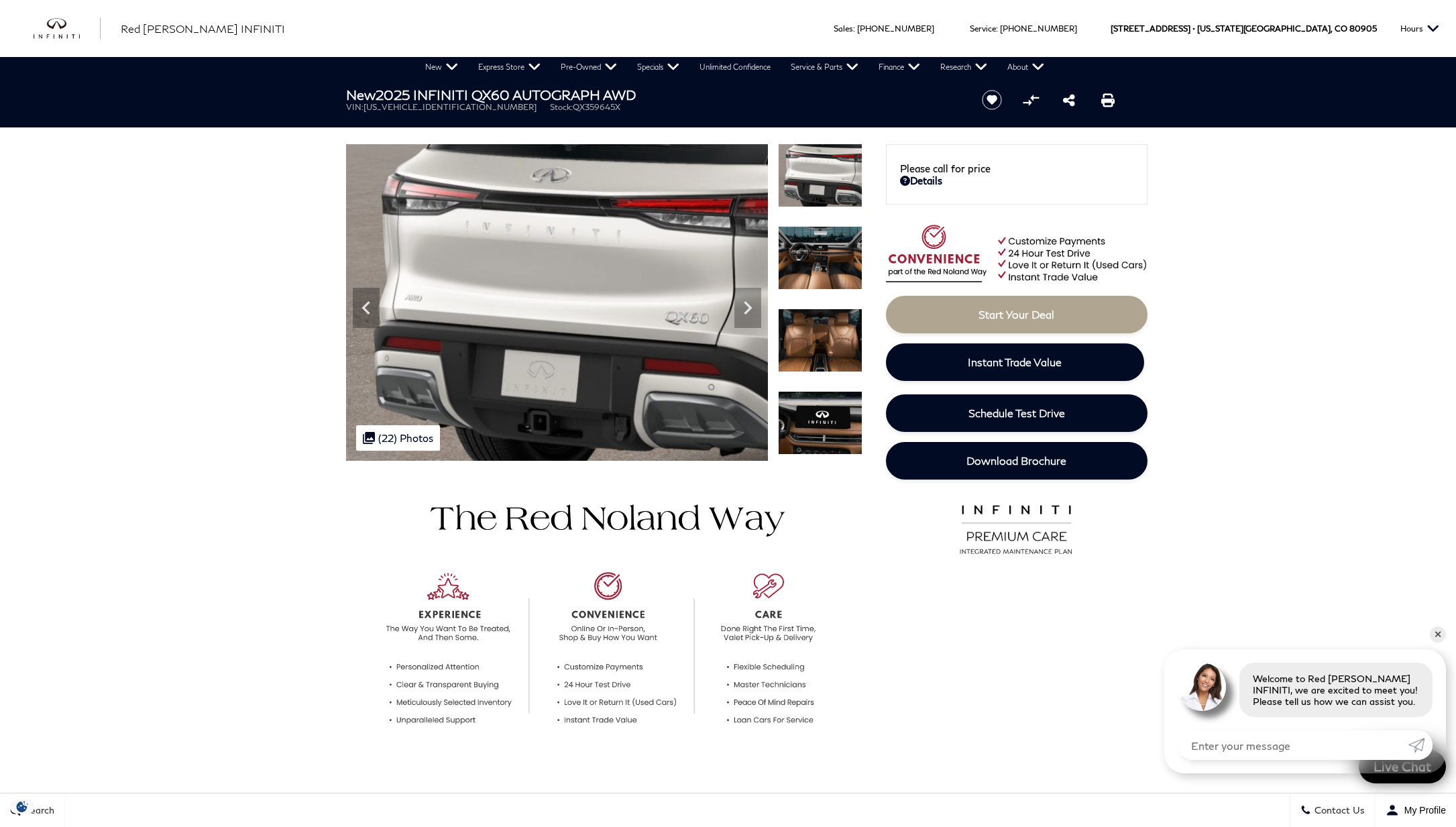
click at [747, 305] on icon "Next" at bounding box center [748, 308] width 8 height 14
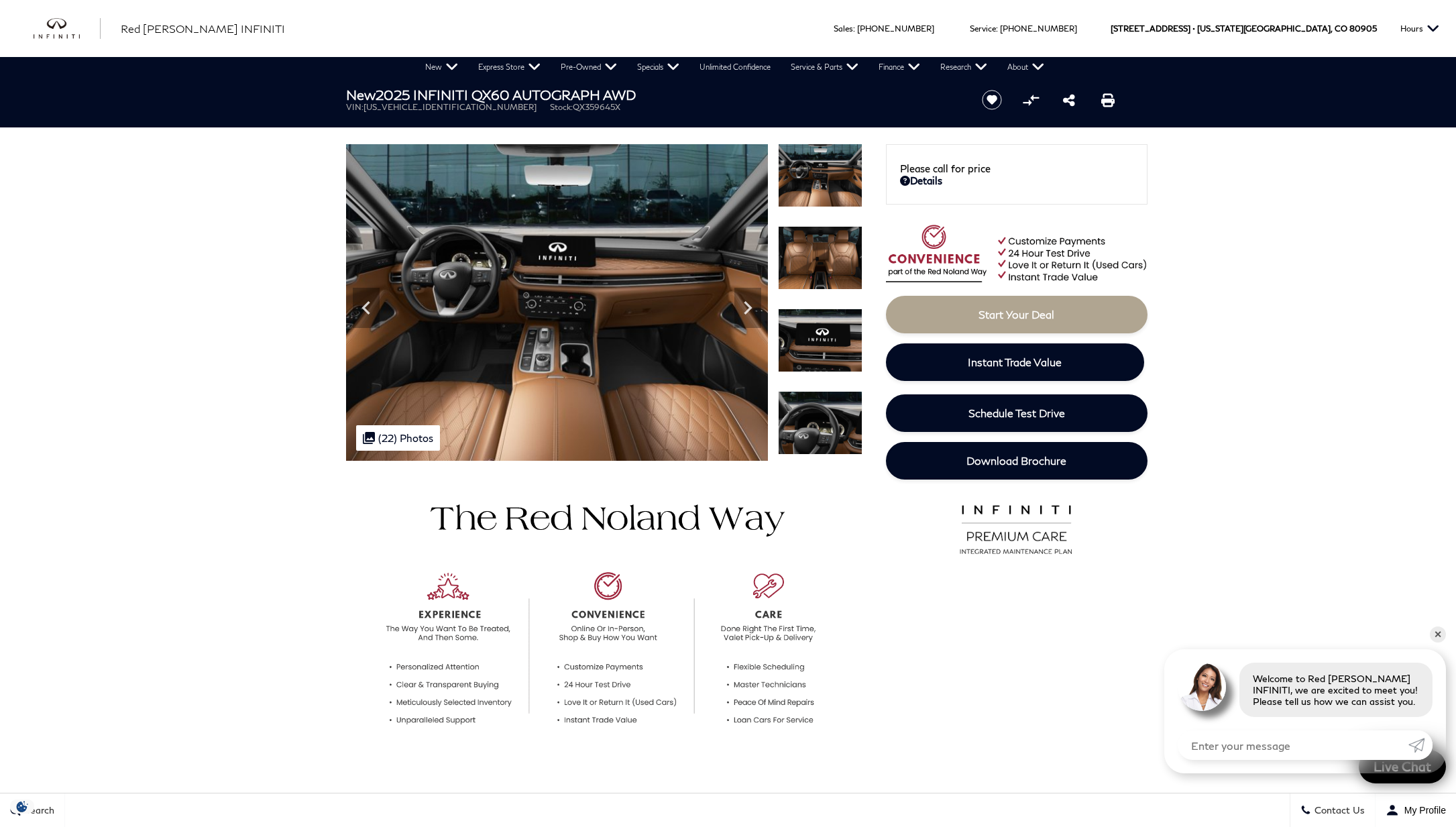
click at [747, 305] on icon "Next" at bounding box center [748, 308] width 8 height 14
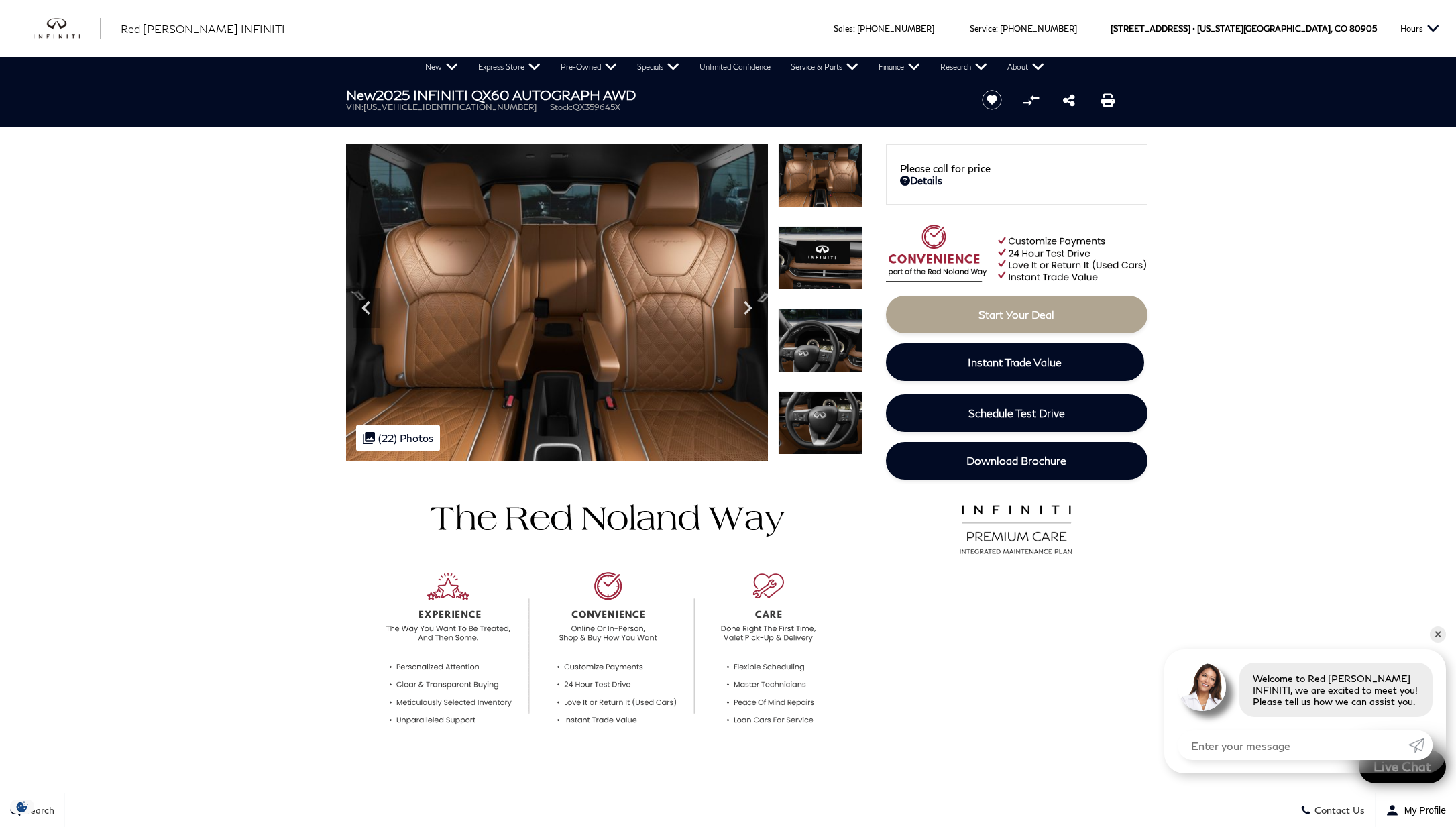
click at [747, 305] on icon "Next" at bounding box center [748, 308] width 8 height 14
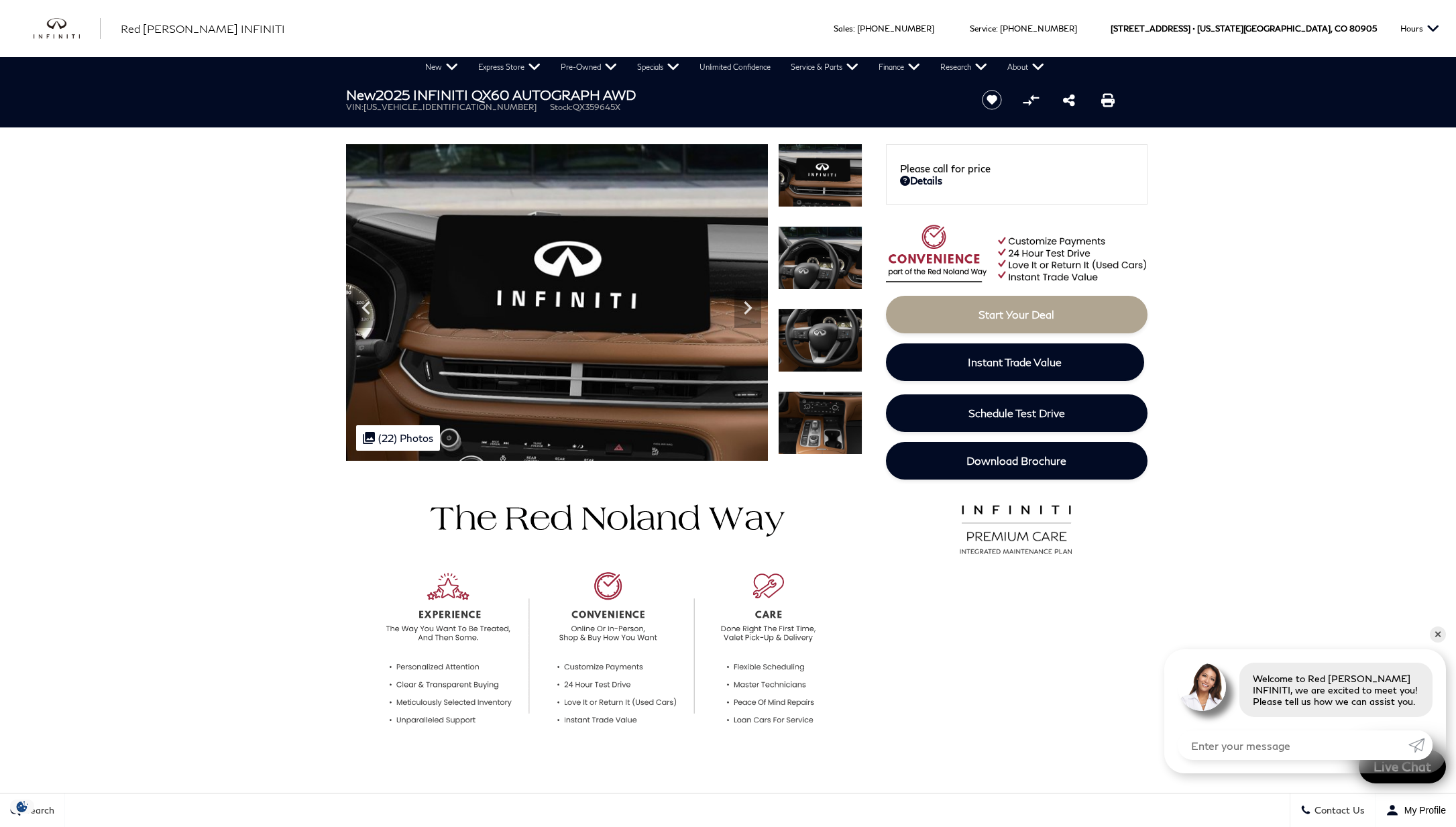
click at [747, 305] on icon "Next" at bounding box center [748, 308] width 8 height 14
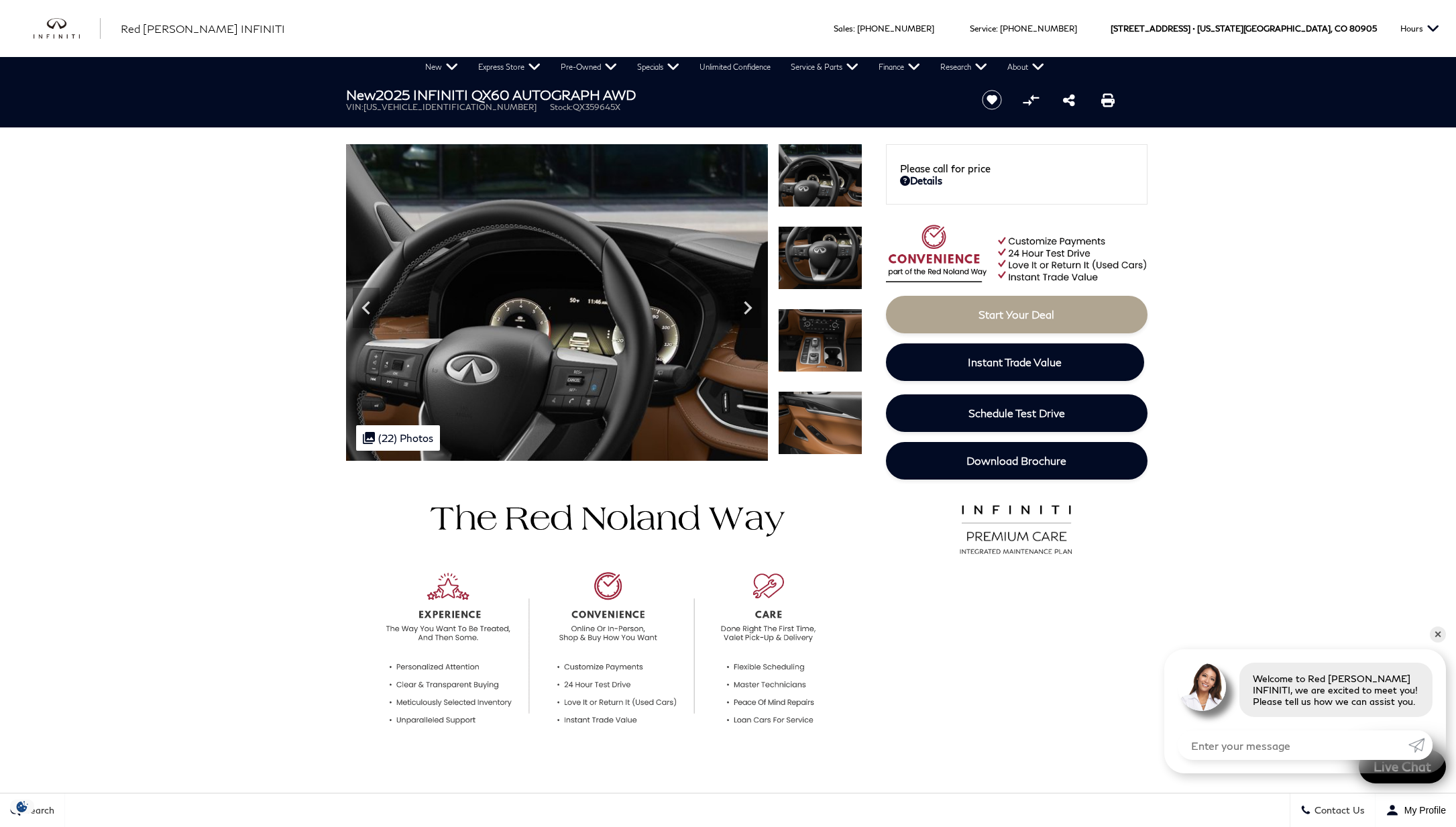
click at [747, 305] on icon "Next" at bounding box center [748, 308] width 8 height 14
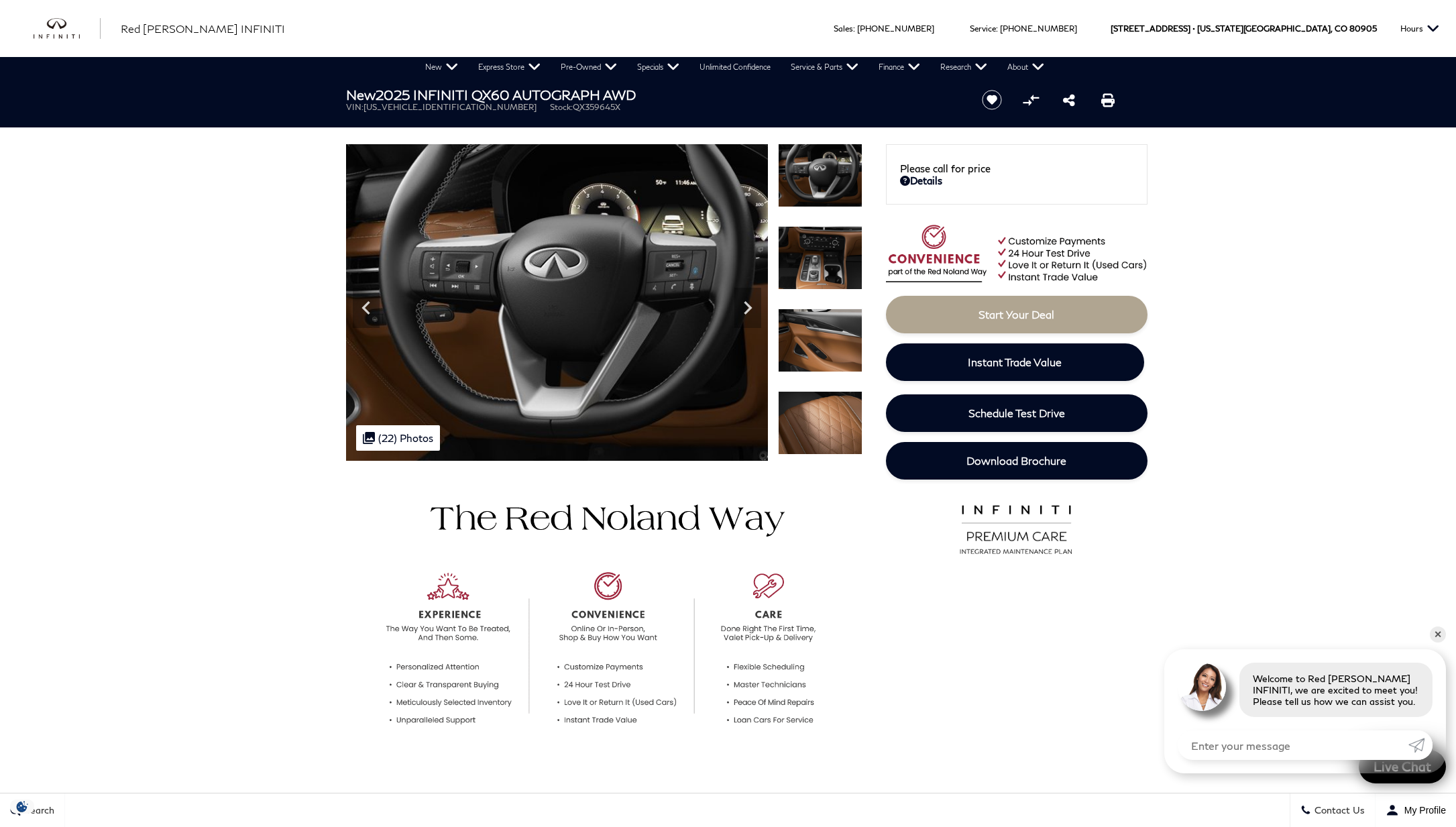
click at [747, 305] on icon "Next" at bounding box center [748, 308] width 8 height 14
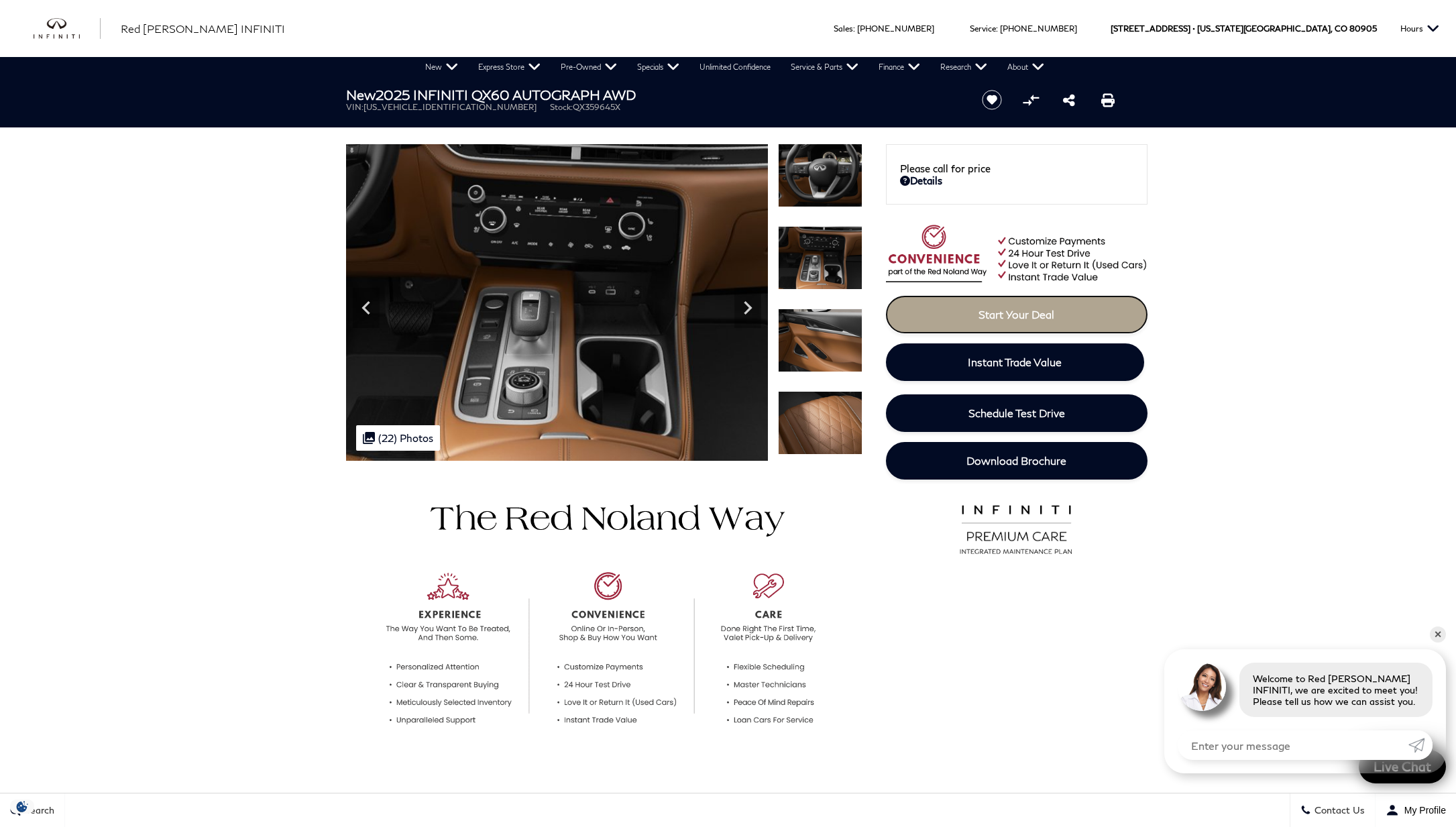
click at [1020, 324] on link "Start Your Deal" at bounding box center [1017, 314] width 262 height 37
